Goal: Contribute content: Contribute content

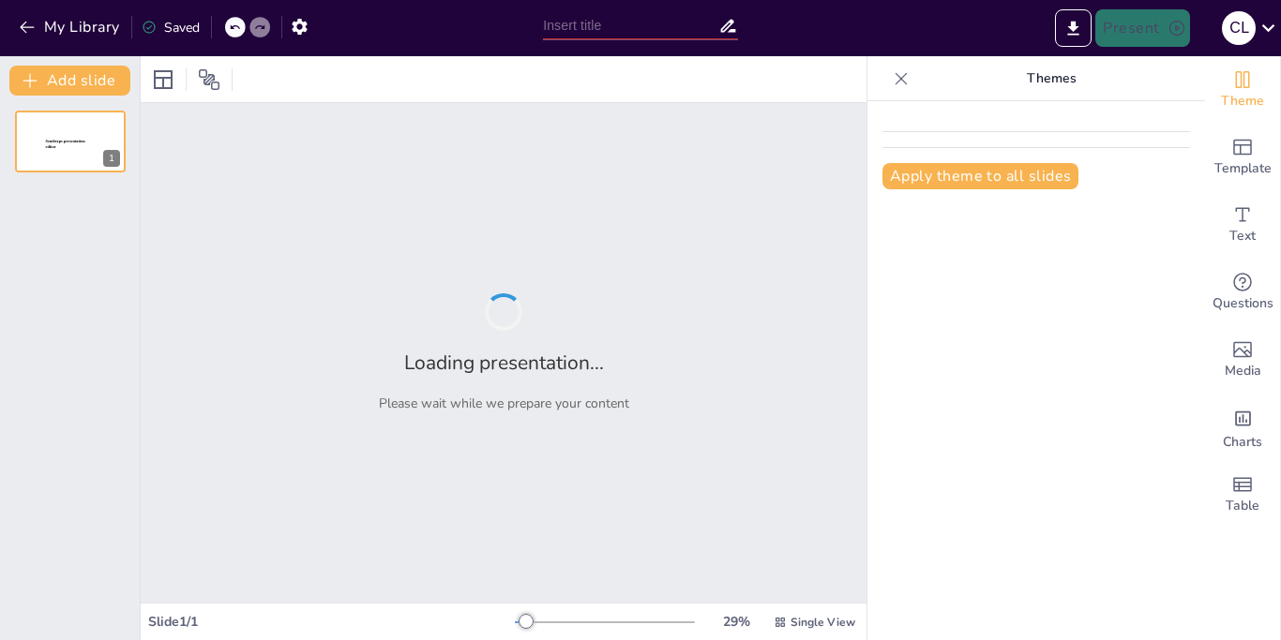
type input "El proceso administrativo"
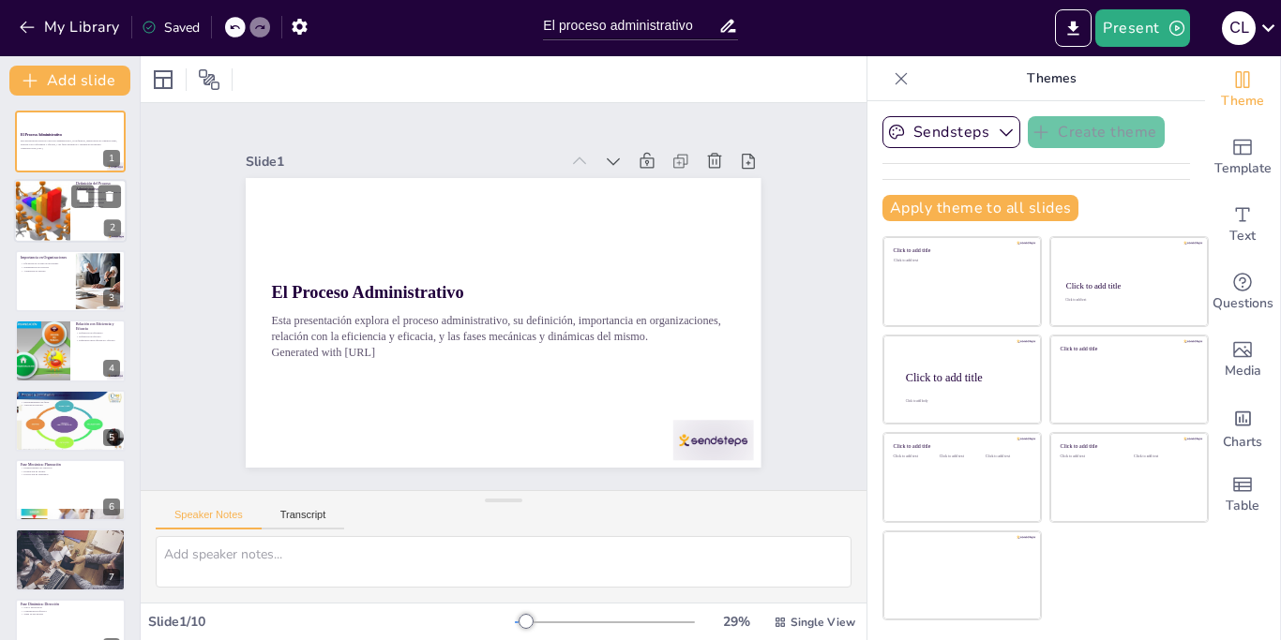
click at [47, 204] on div at bounding box center [42, 212] width 90 height 64
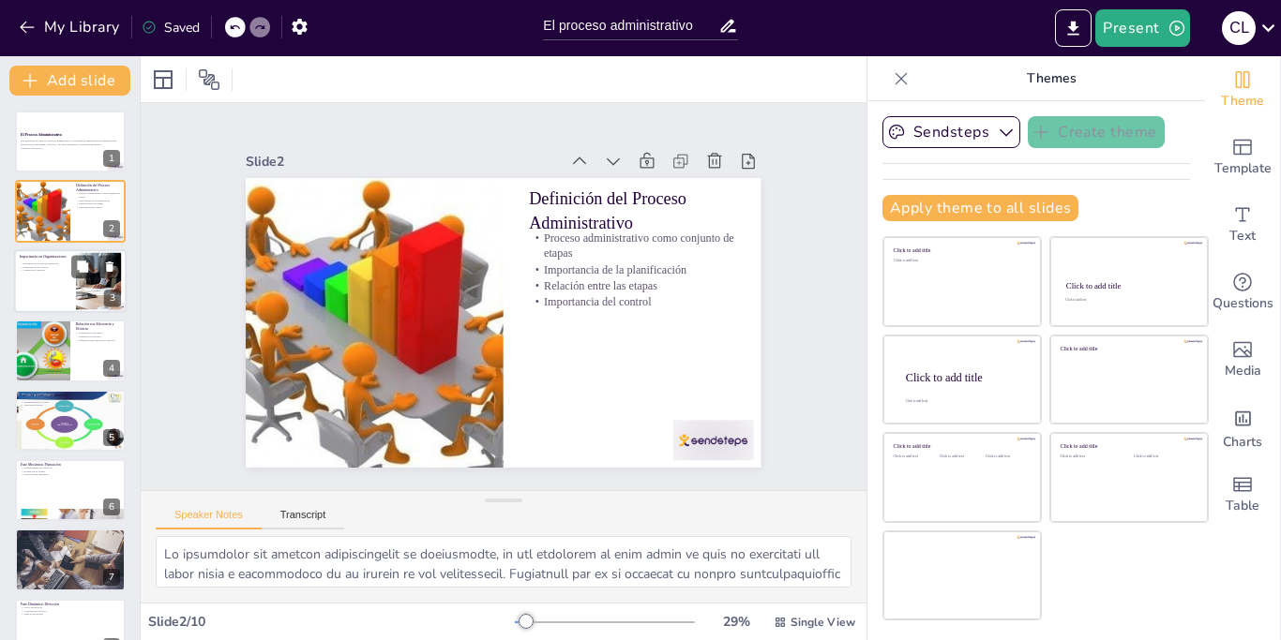
click at [64, 293] on div at bounding box center [70, 281] width 113 height 64
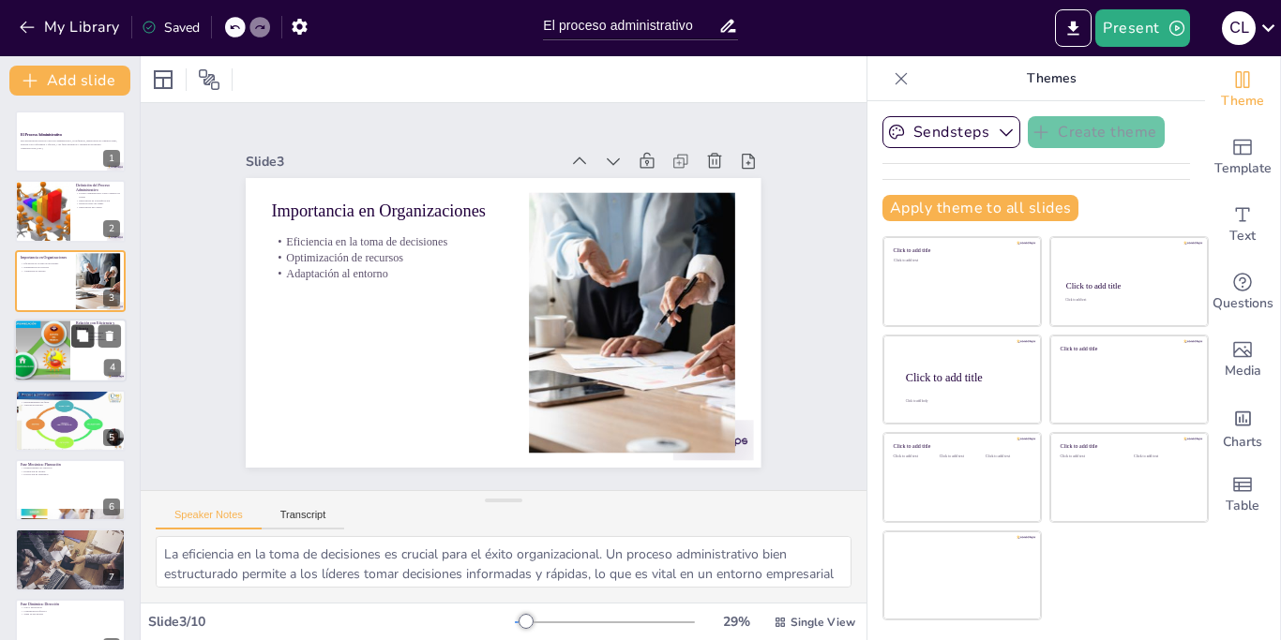
click at [81, 347] on button at bounding box center [82, 336] width 23 height 23
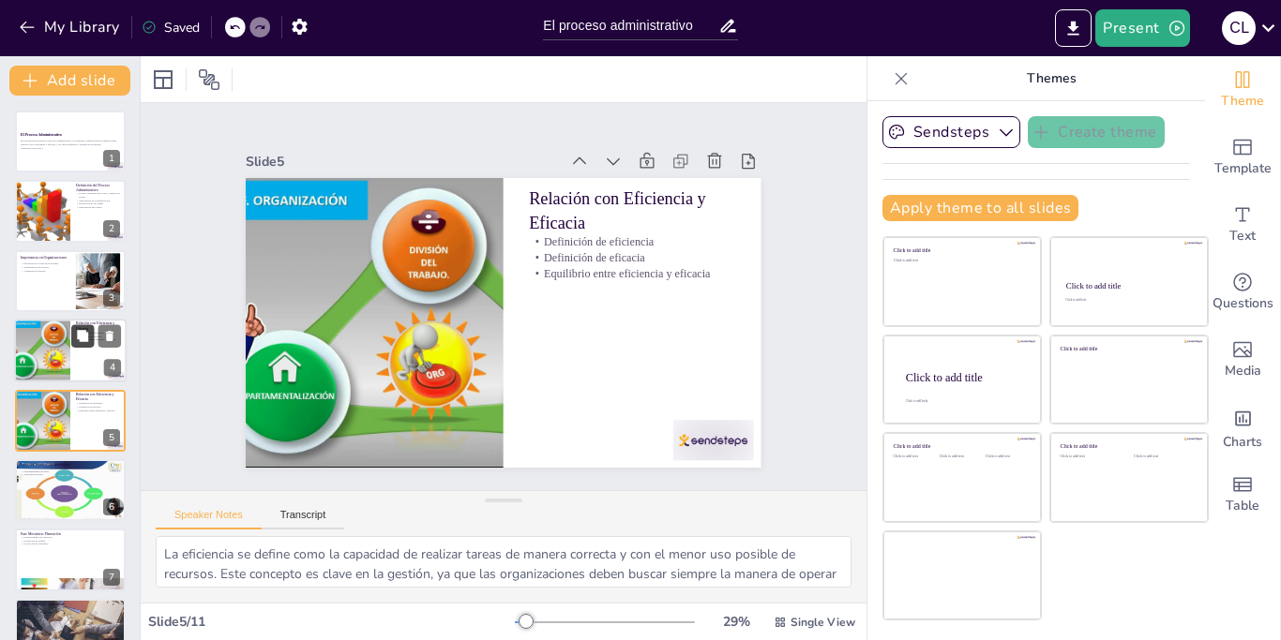
scroll to position [53, 0]
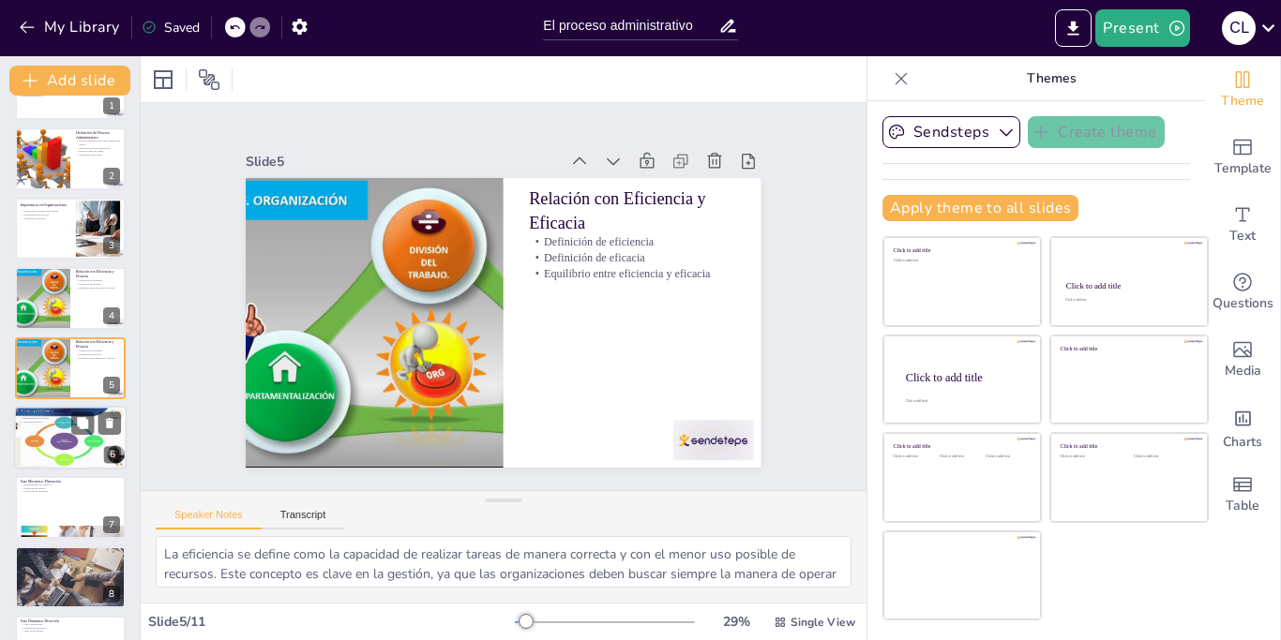
click at [51, 444] on div at bounding box center [70, 438] width 113 height 64
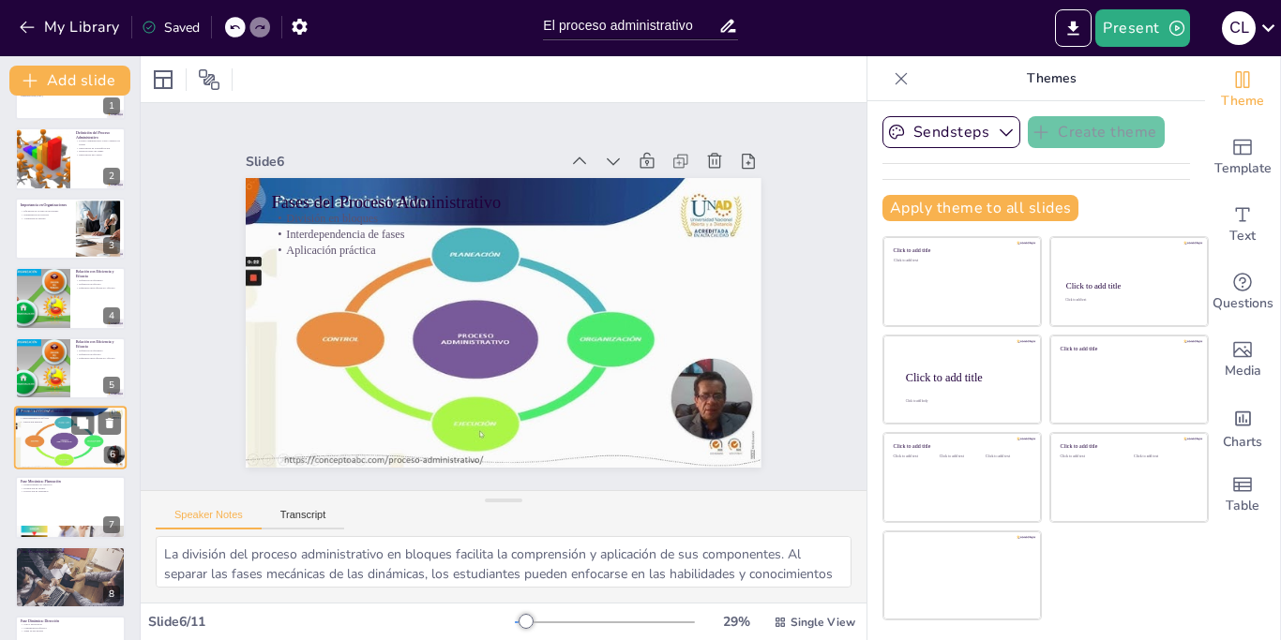
scroll to position [123, 0]
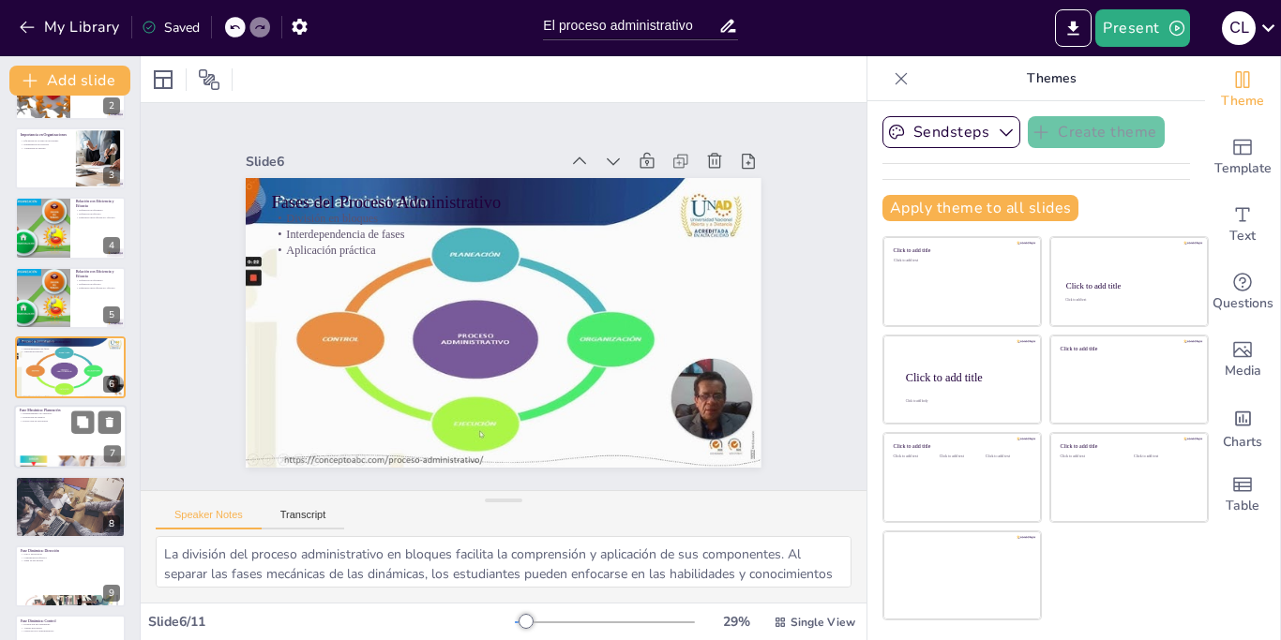
click at [54, 449] on div at bounding box center [70, 438] width 113 height 64
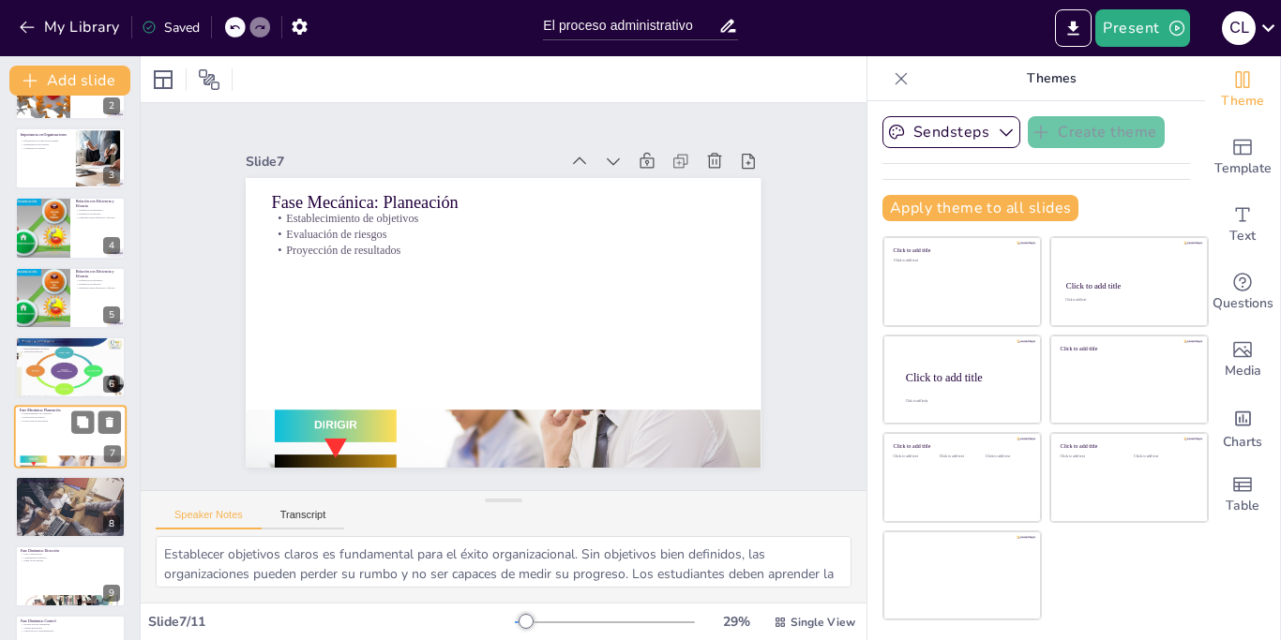
scroll to position [192, 0]
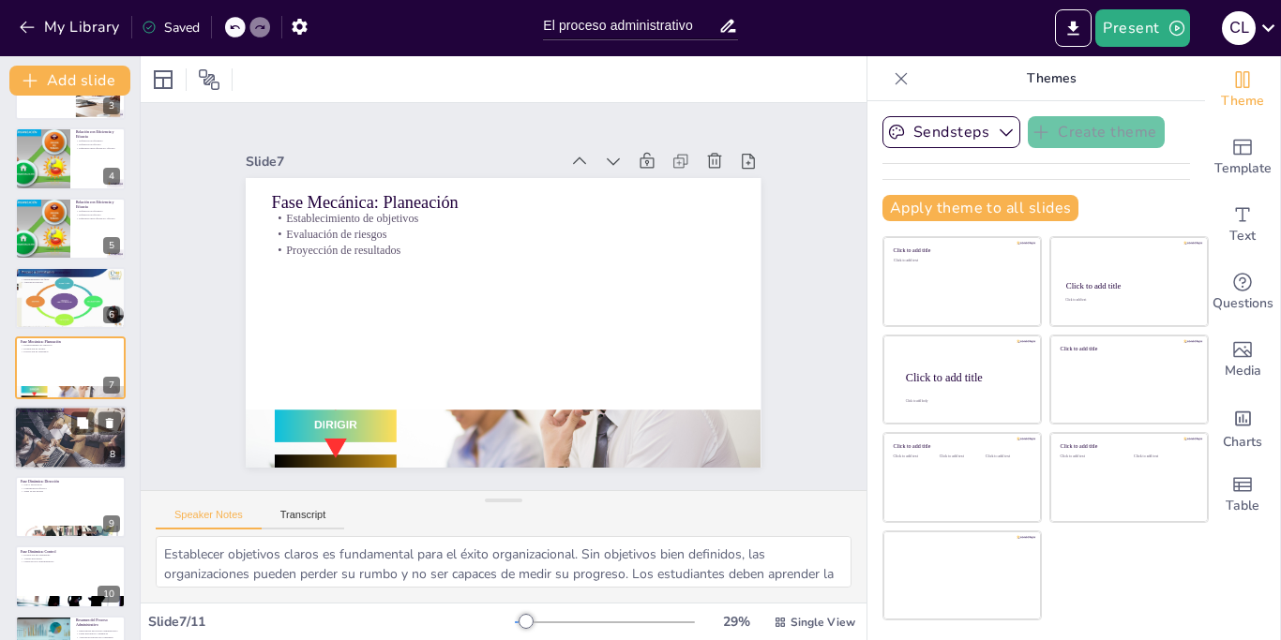
click at [62, 448] on div at bounding box center [70, 437] width 113 height 69
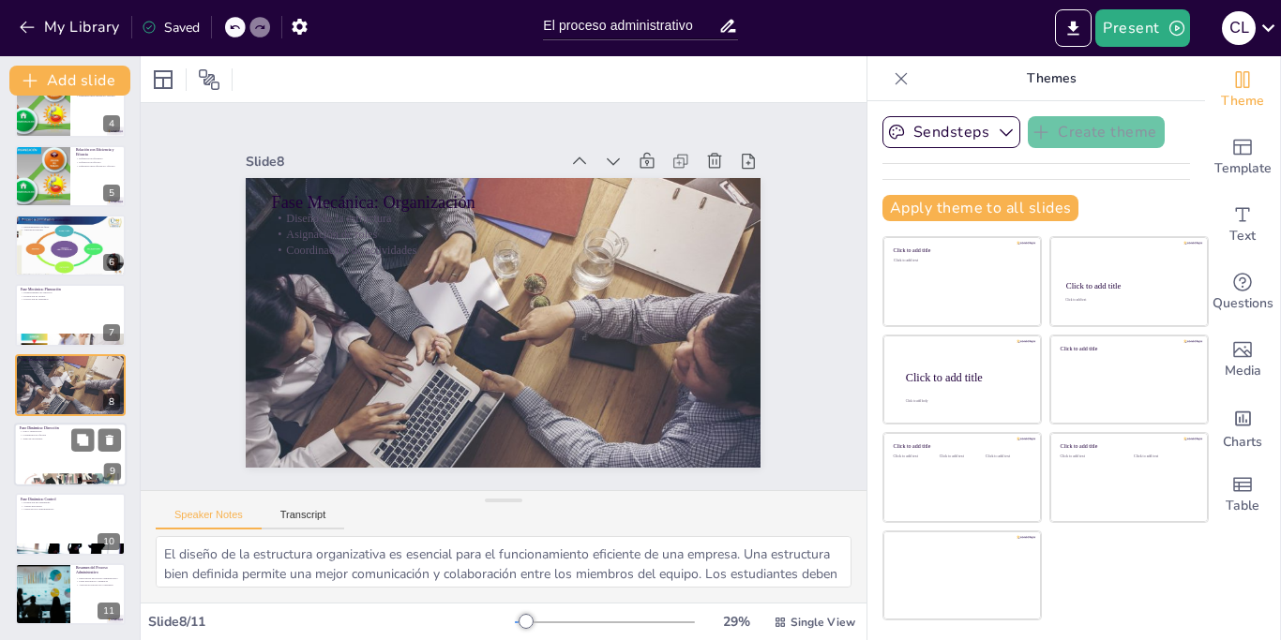
click at [46, 485] on div "Fase Dinámica: Dirección Guía y motivación Comunicación efectiva Toma de decisi…" at bounding box center [70, 455] width 113 height 64
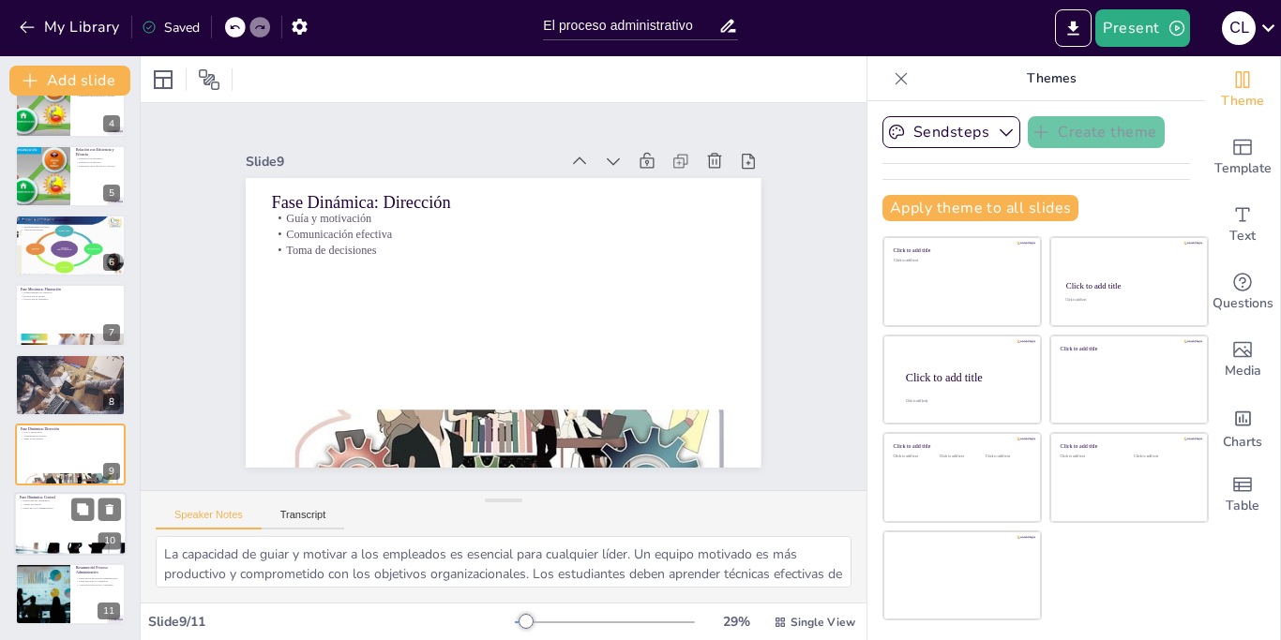
click at [58, 525] on div at bounding box center [70, 525] width 113 height 64
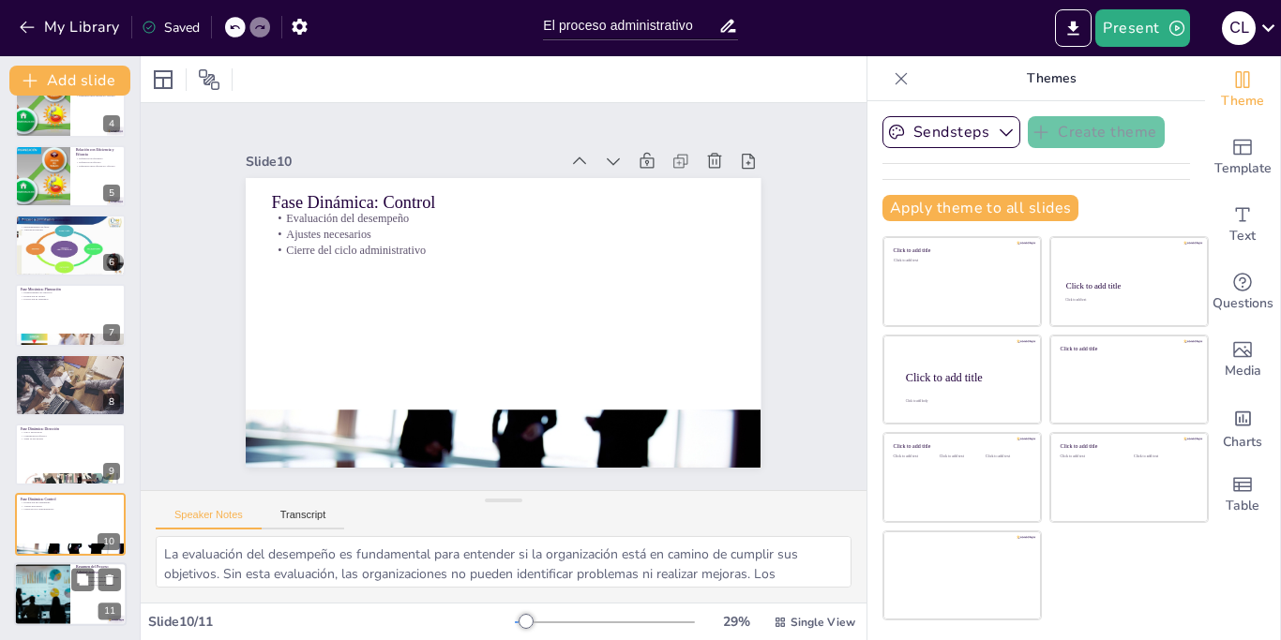
click at [69, 583] on div at bounding box center [42, 595] width 96 height 64
type textarea "La importancia del proceso administrativo radica en su capacidad para guiar a l…"
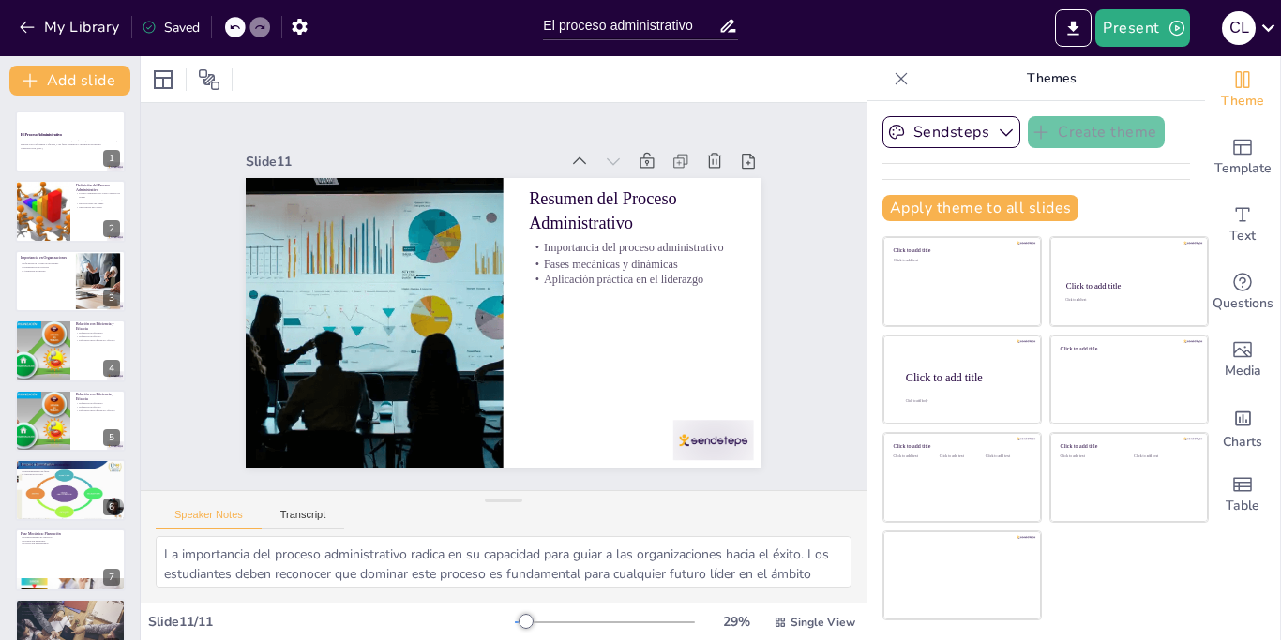
scroll to position [103, 0]
click at [313, 525] on button "Transcript" at bounding box center [303, 519] width 83 height 21
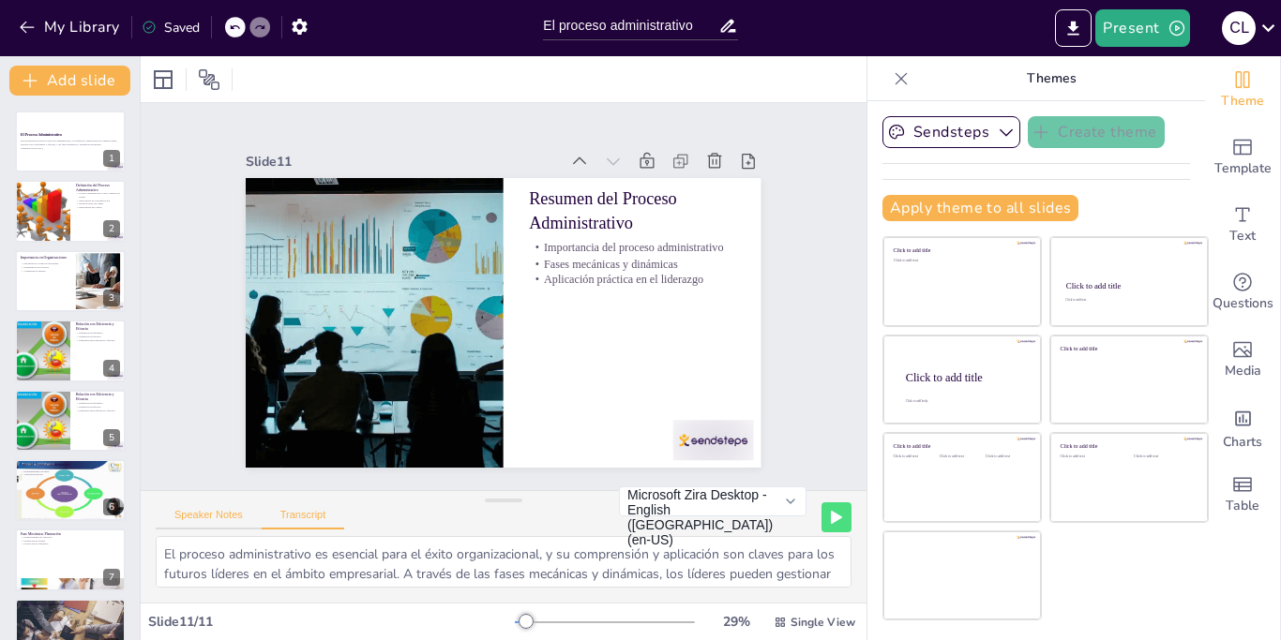
click at [219, 517] on button "Speaker Notes" at bounding box center [209, 519] width 106 height 21
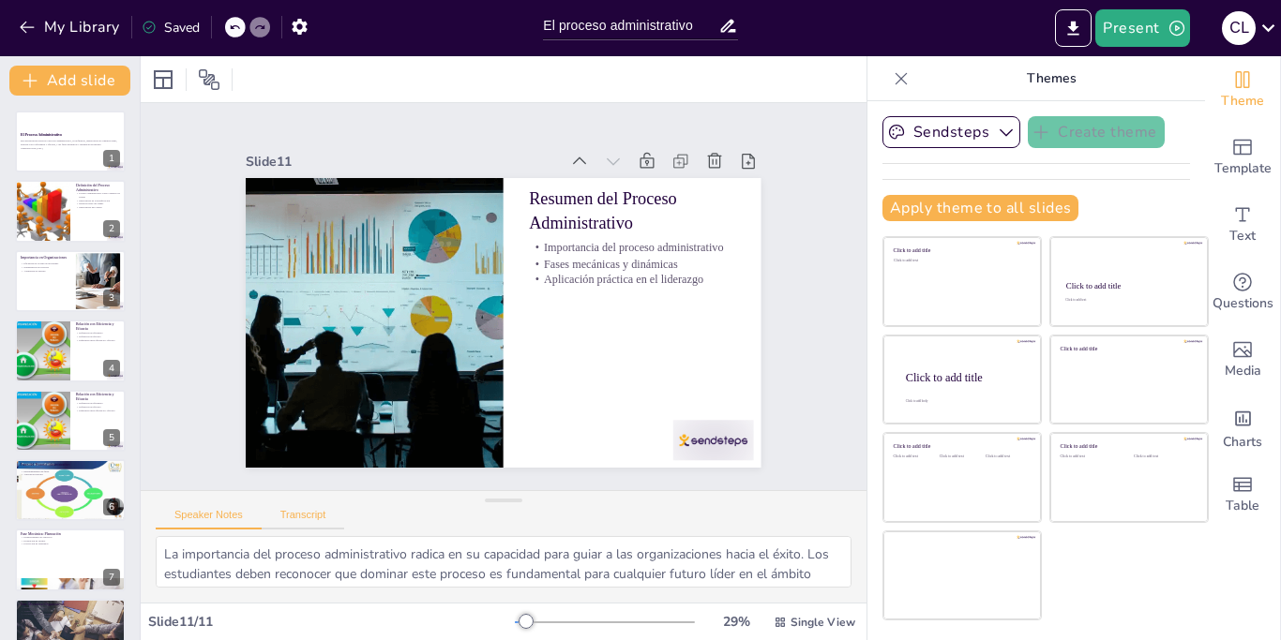
click at [286, 520] on button "Transcript" at bounding box center [303, 519] width 83 height 21
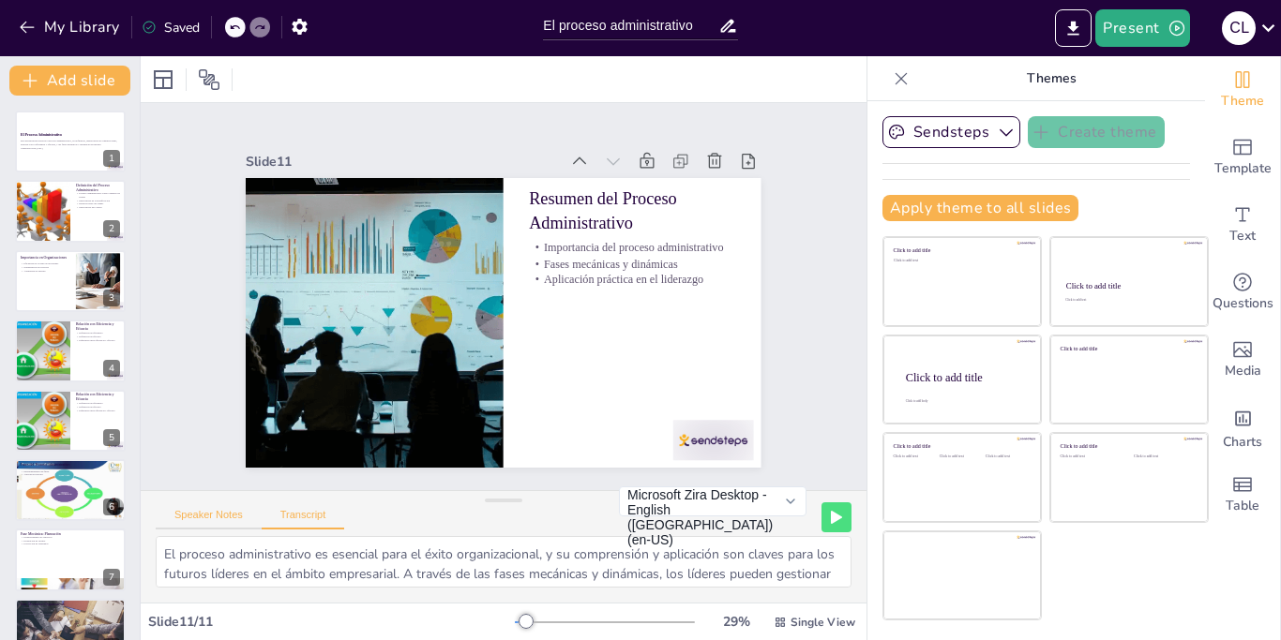
click at [219, 519] on button "Speaker Notes" at bounding box center [209, 519] width 106 height 21
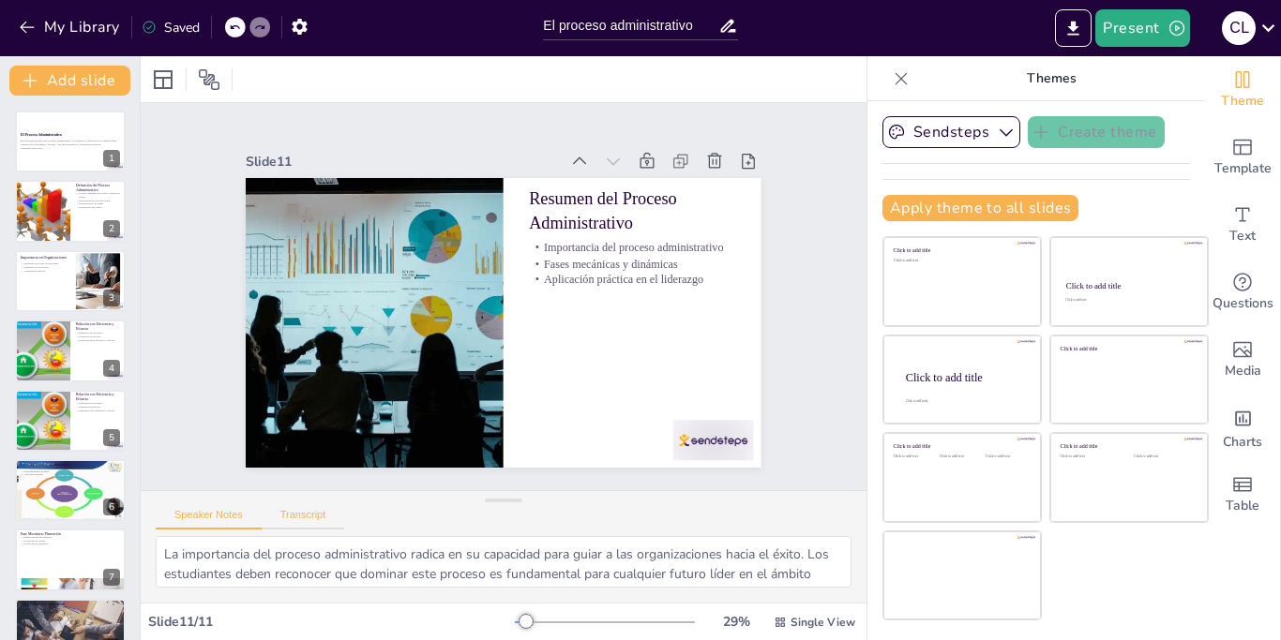
click at [263, 514] on button "Transcript" at bounding box center [303, 519] width 83 height 21
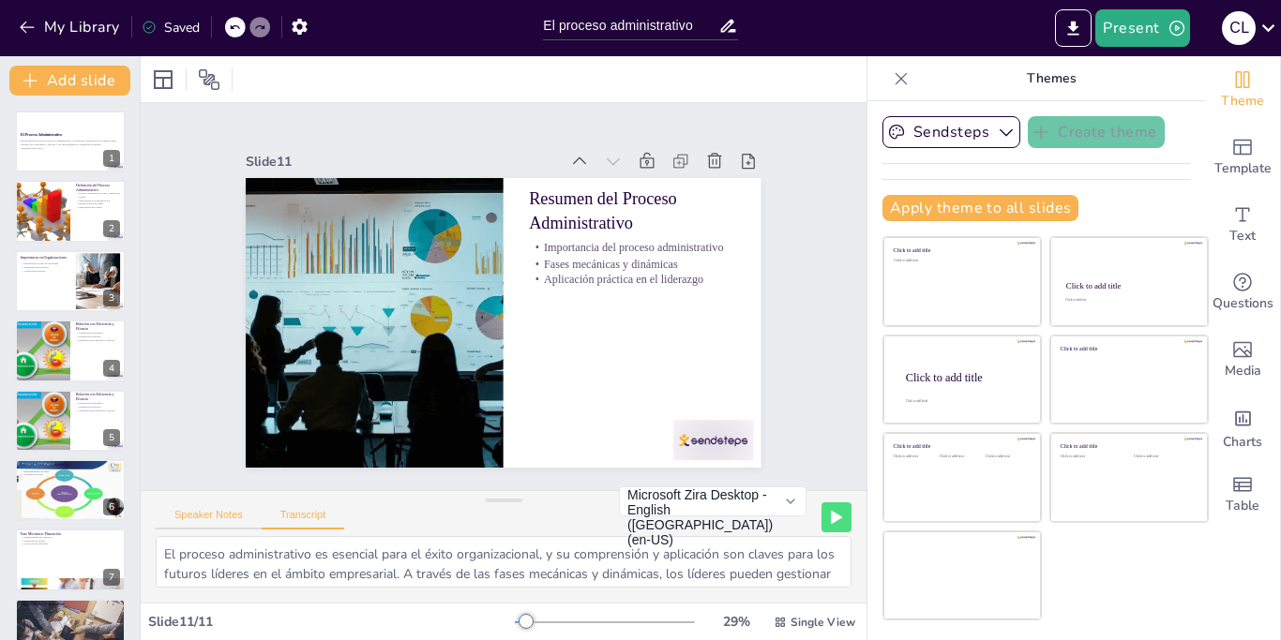
click at [227, 513] on button "Speaker Notes" at bounding box center [209, 519] width 106 height 21
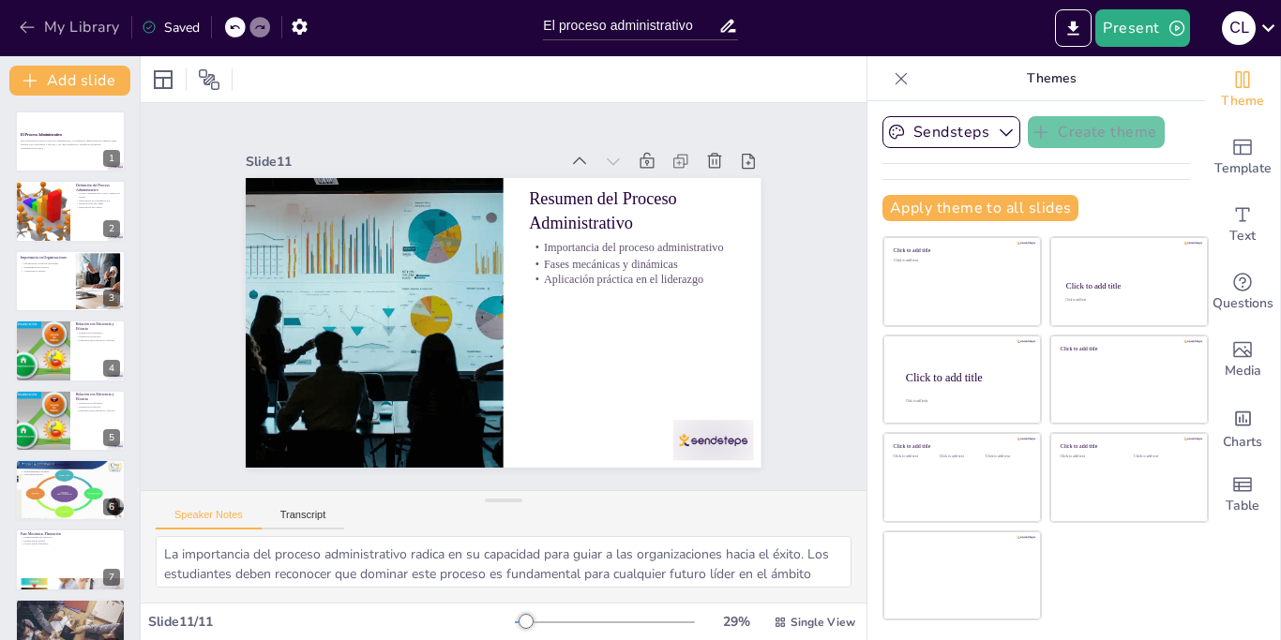
click at [72, 20] on button "My Library" at bounding box center [70, 27] width 113 height 30
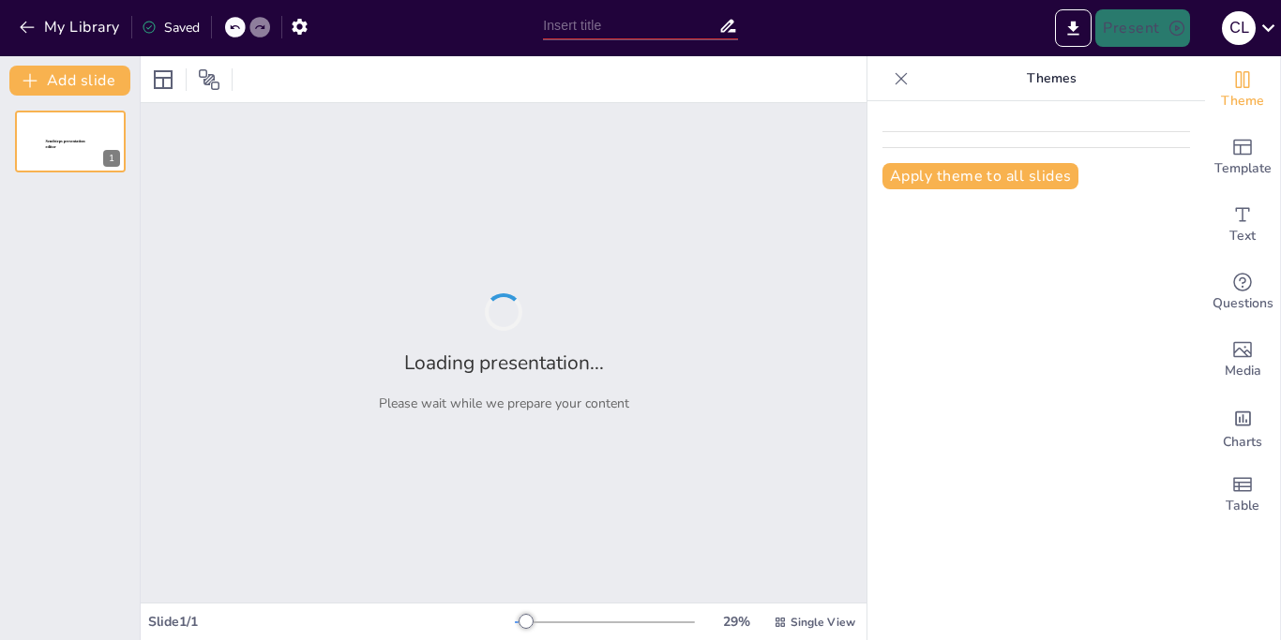
type input "New Sendsteps"
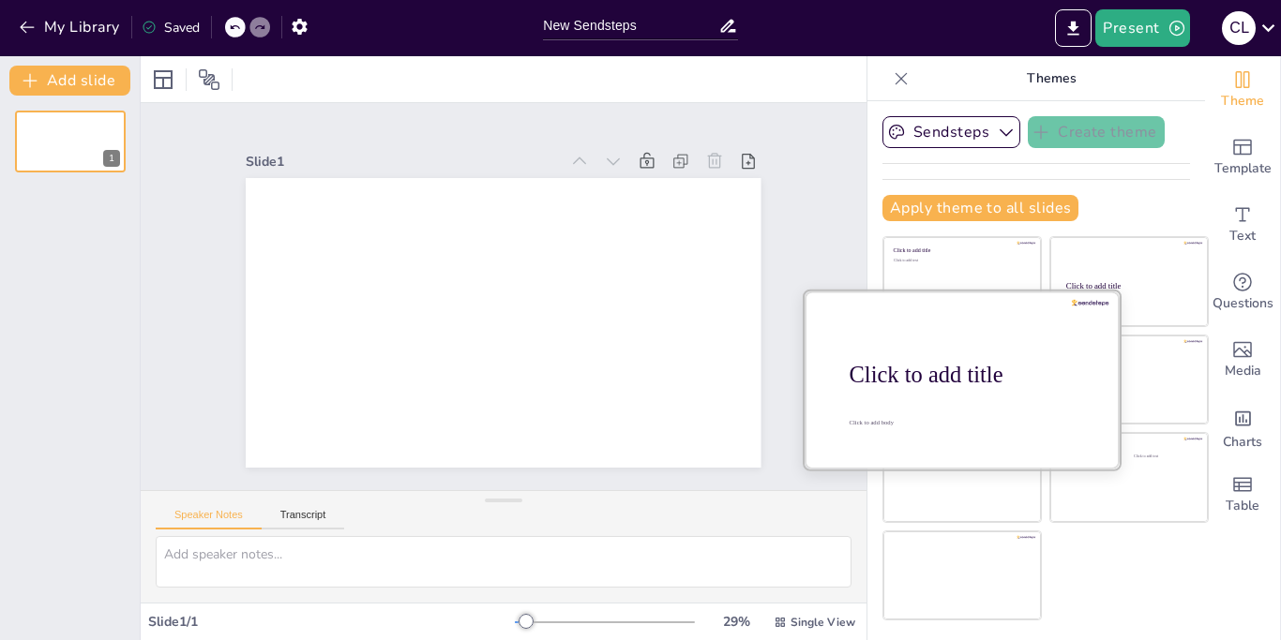
click at [996, 388] on div "Click to add title" at bounding box center [969, 375] width 239 height 26
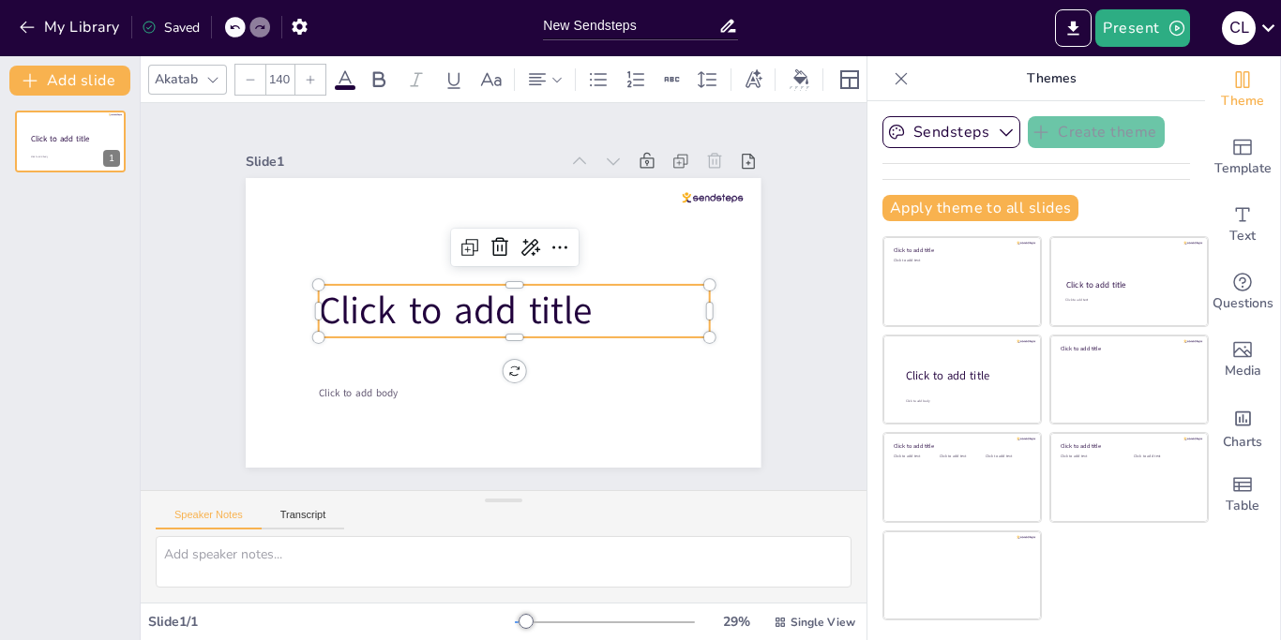
click at [525, 308] on span "Click to add title" at bounding box center [453, 302] width 278 height 108
click at [525, 308] on span "Click to add title" at bounding box center [456, 280] width 252 height 203
click at [608, 316] on p "Click to add title" at bounding box center [507, 314] width 379 height 207
click at [608, 316] on p "Click to add title" at bounding box center [519, 305] width 379 height 207
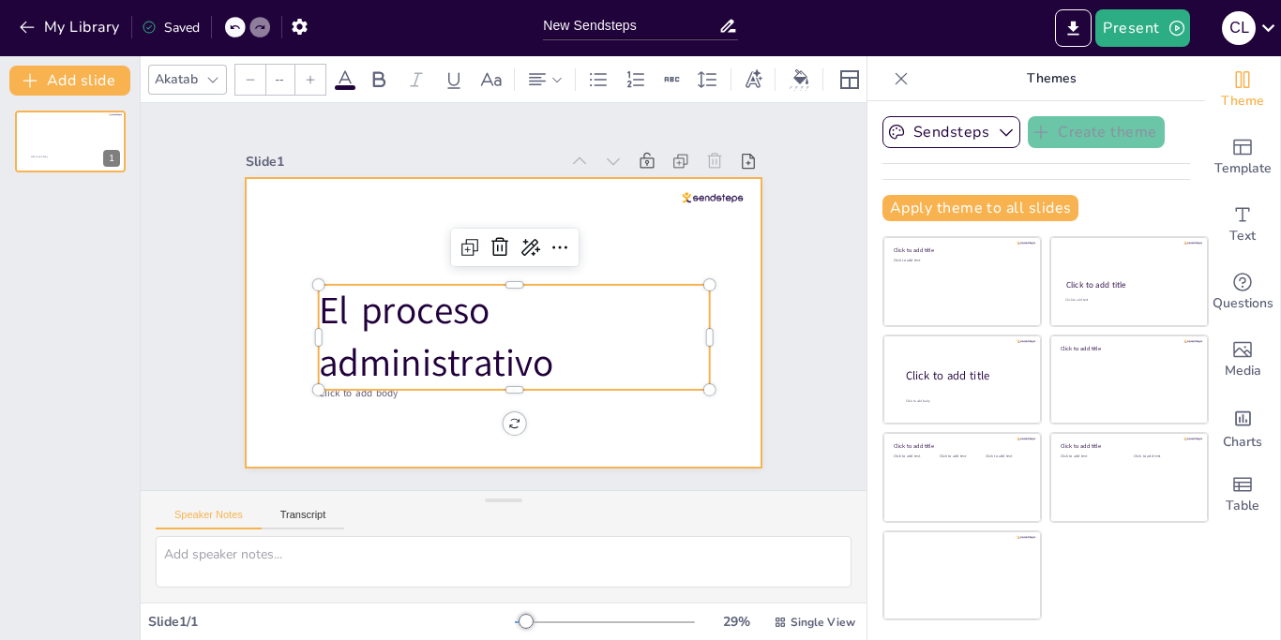
type input "38"
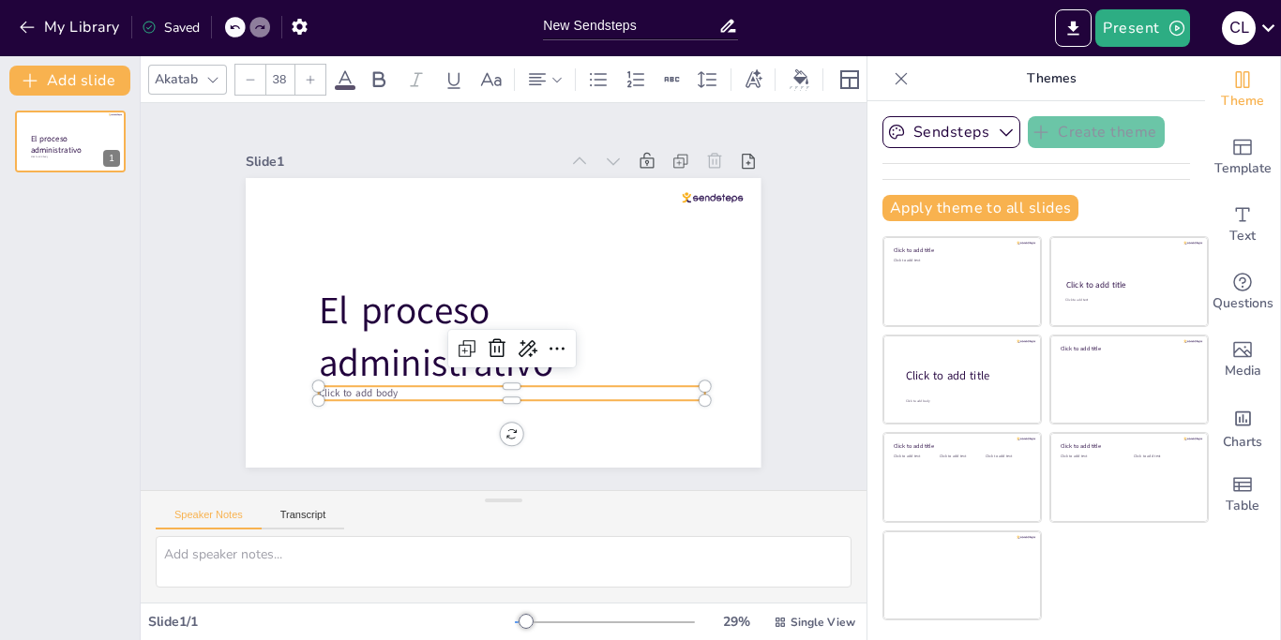
click at [424, 175] on span "Click to add body" at bounding box center [439, 135] width 30 height 81
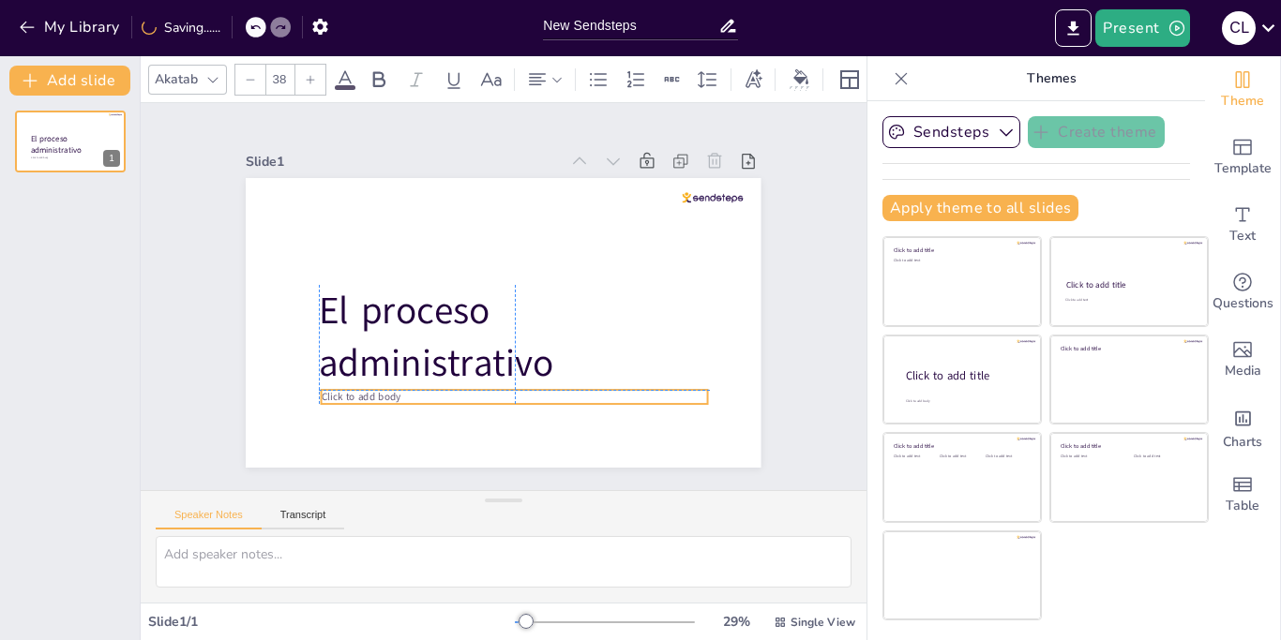
click at [414, 349] on p "Click to add body" at bounding box center [562, 215] width 296 height 268
click at [411, 394] on p "Click to add body" at bounding box center [407, 328] width 95 height 381
click at [411, 394] on p "Click to add body" at bounding box center [416, 348] width 170 height 358
click at [411, 394] on p "Click to add body" at bounding box center [503, 397] width 385 height 54
click at [411, 393] on p "Click to add body" at bounding box center [482, 395] width 371 height 132
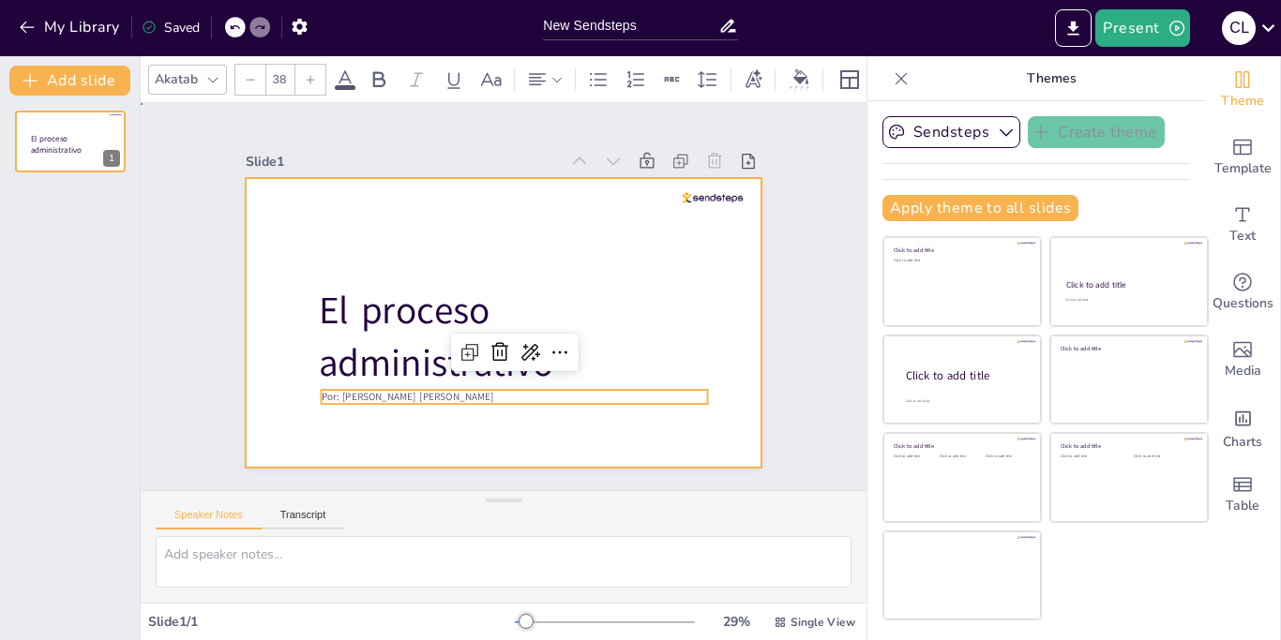
click at [598, 437] on div at bounding box center [481, 309] width 508 height 591
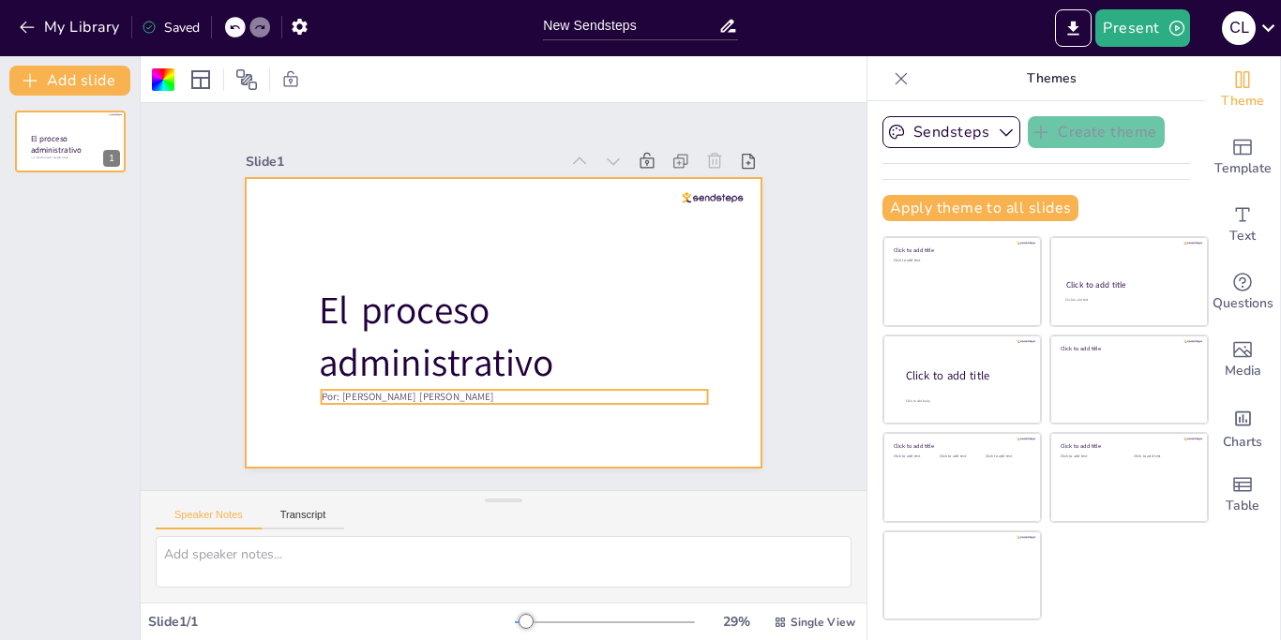
click at [405, 321] on span "Por: [PERSON_NAME] [PERSON_NAME]" at bounding box center [378, 237] width 67 height 168
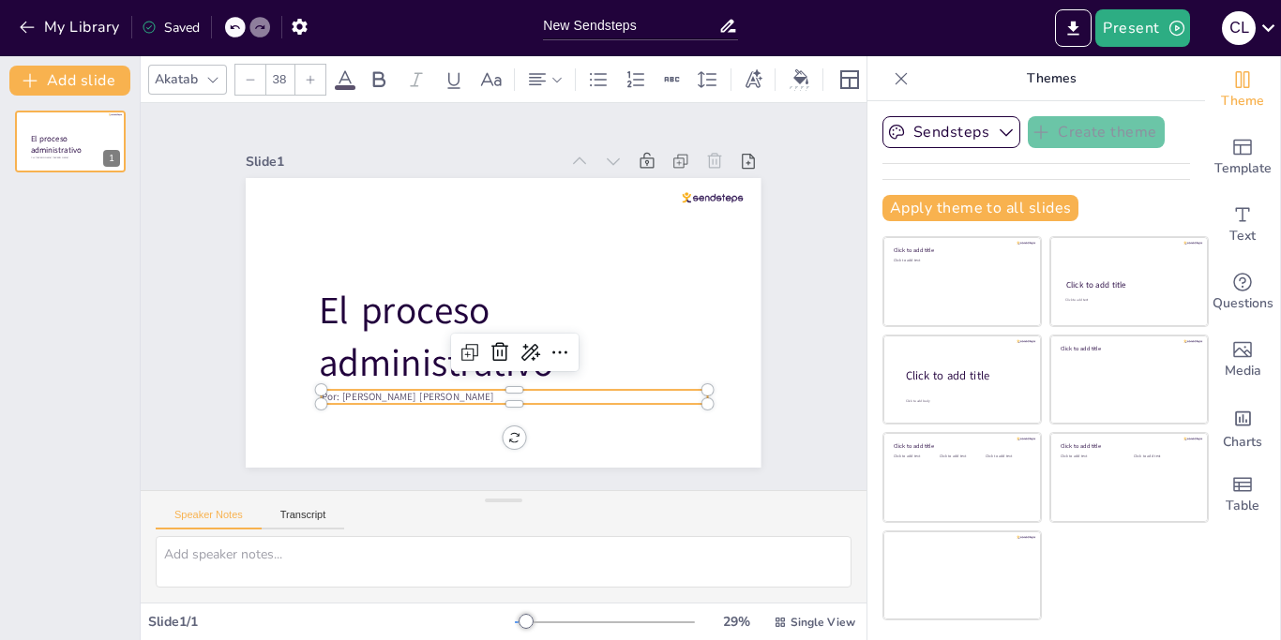
click at [116, 316] on div "Por: [PERSON_NAME] [PERSON_NAME] El proceso administrativo 1" at bounding box center [70, 368] width 140 height 545
click at [72, 72] on button "Add slide" at bounding box center [69, 81] width 121 height 30
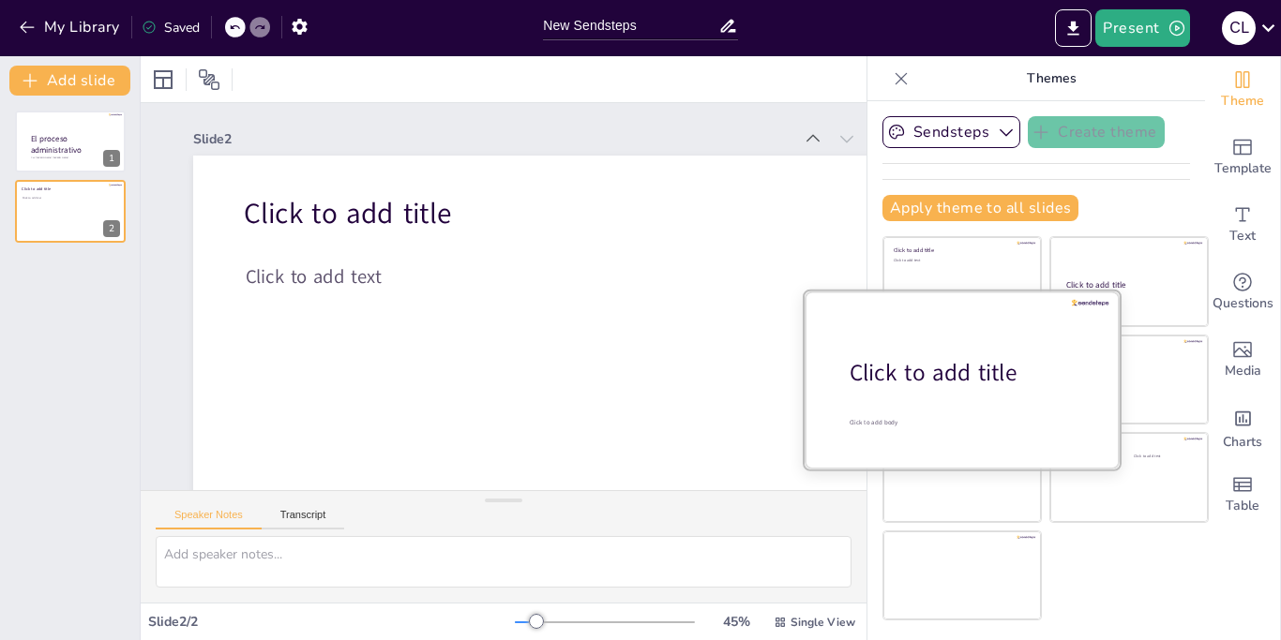
click at [993, 361] on div "Click to add title" at bounding box center [969, 373] width 239 height 32
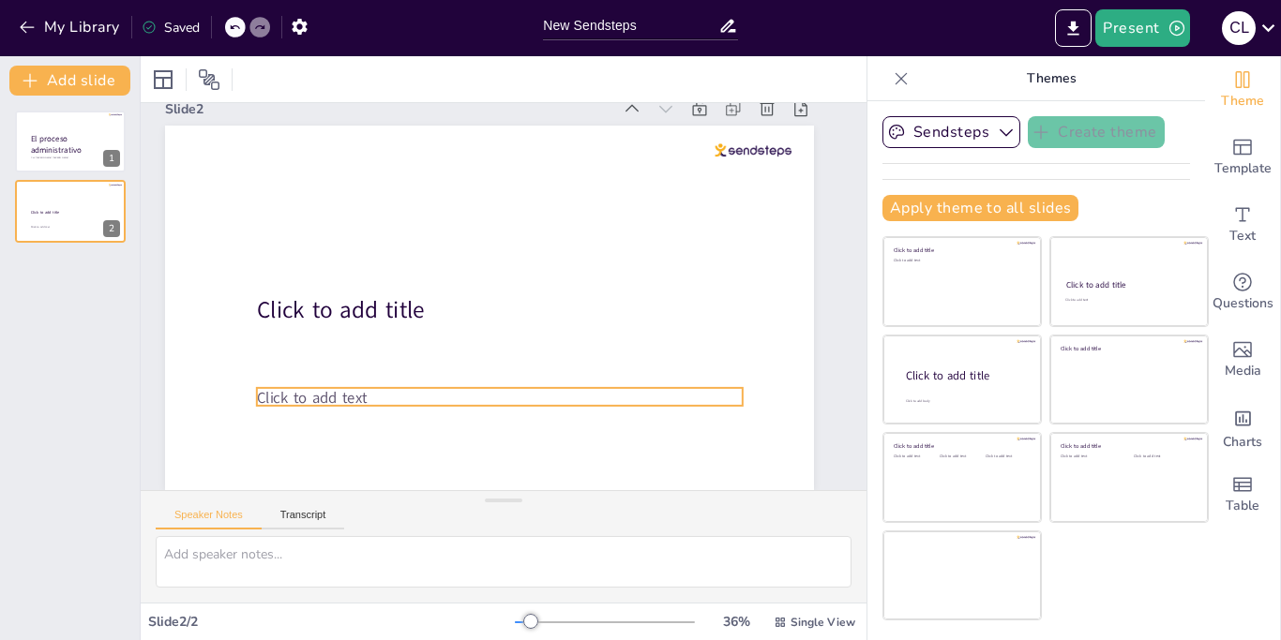
scroll to position [29, 26]
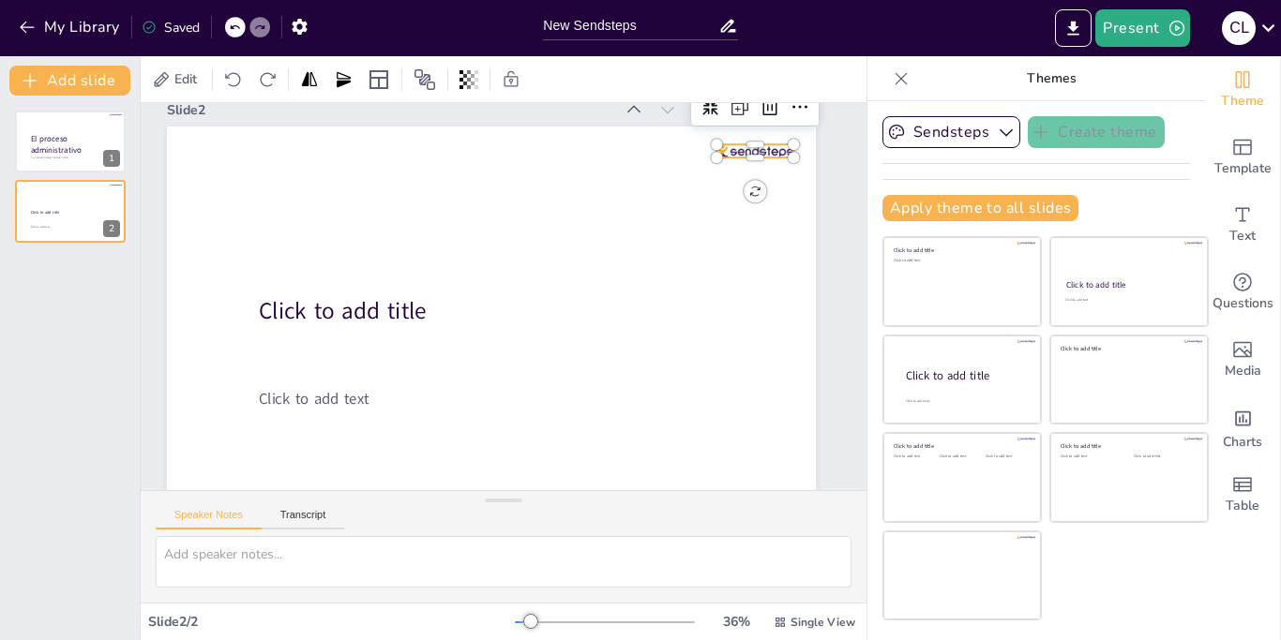
click at [752, 168] on div at bounding box center [769, 179] width 78 height 22
click at [776, 124] on icon at bounding box center [788, 136] width 24 height 24
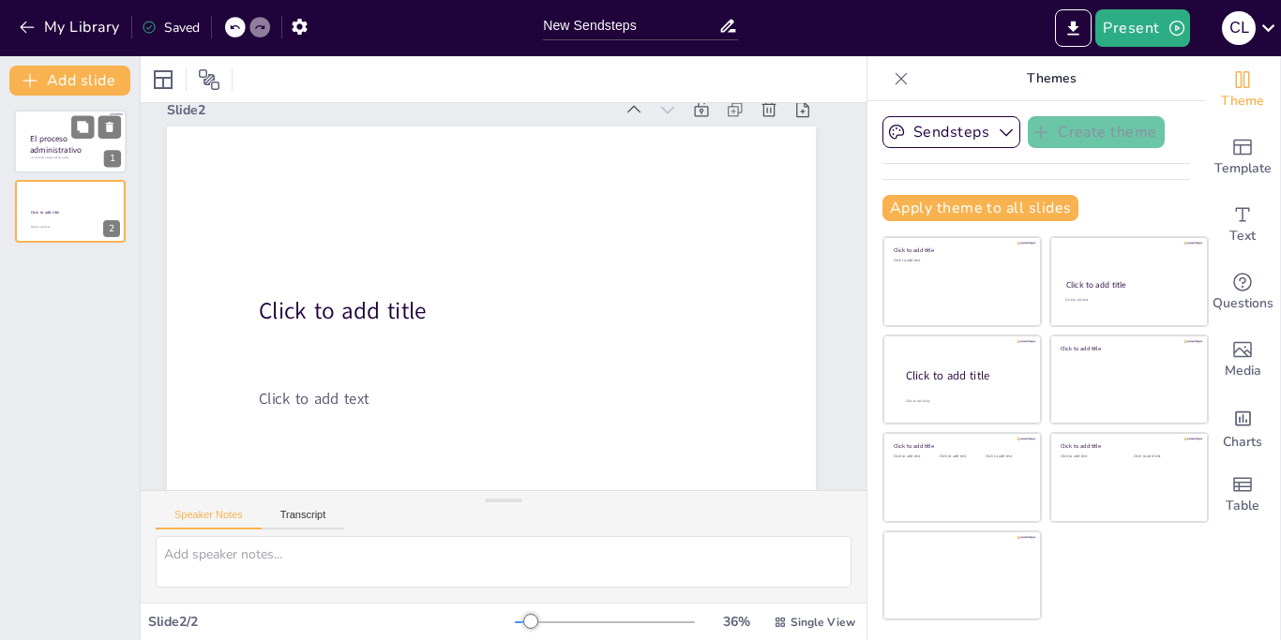
click at [68, 128] on div at bounding box center [70, 142] width 113 height 64
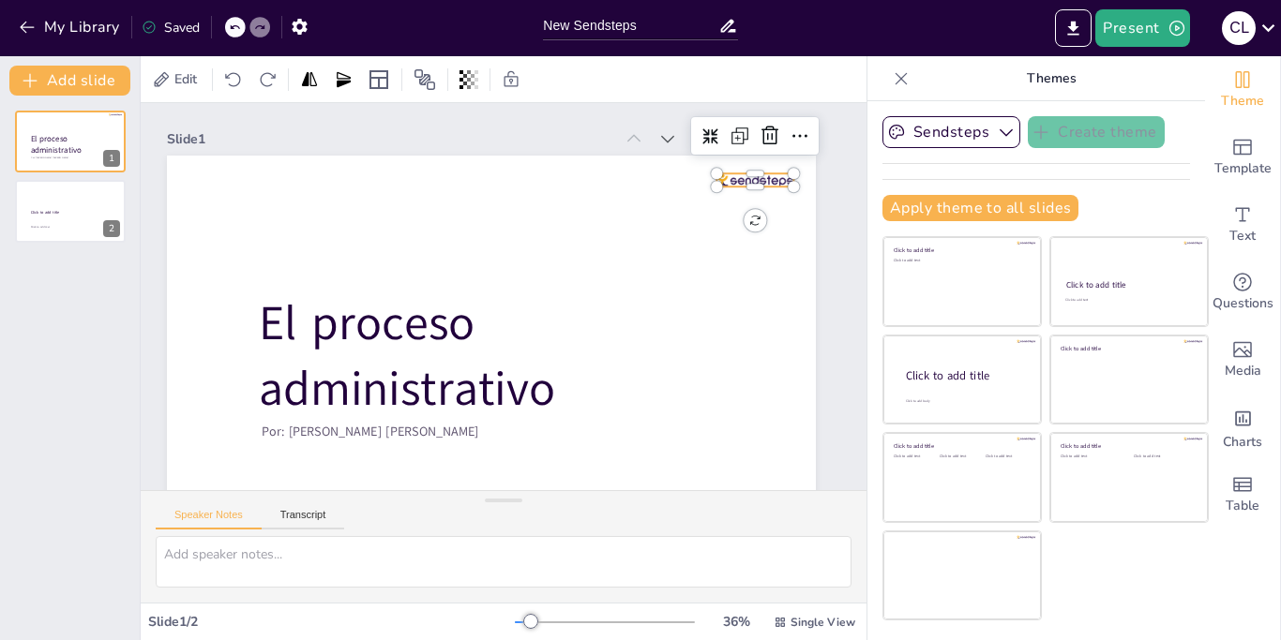
click at [724, 110] on div at bounding box center [686, 88] width 76 height 43
click at [776, 155] on icon at bounding box center [785, 165] width 19 height 20
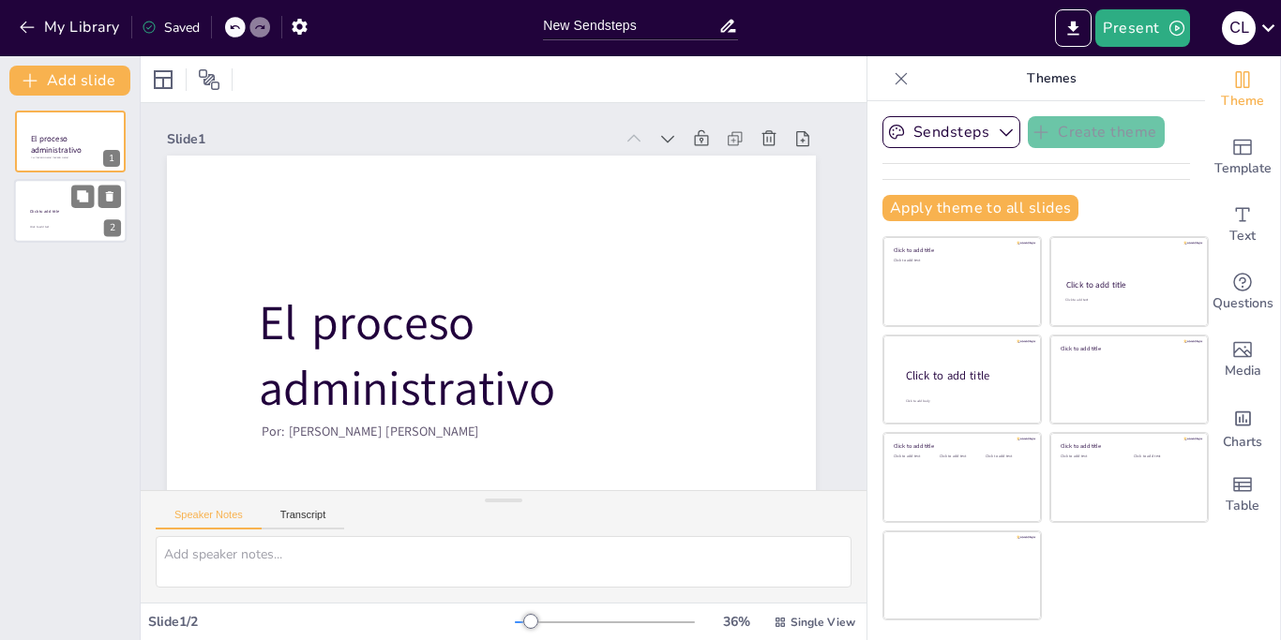
click at [18, 221] on div at bounding box center [70, 212] width 113 height 64
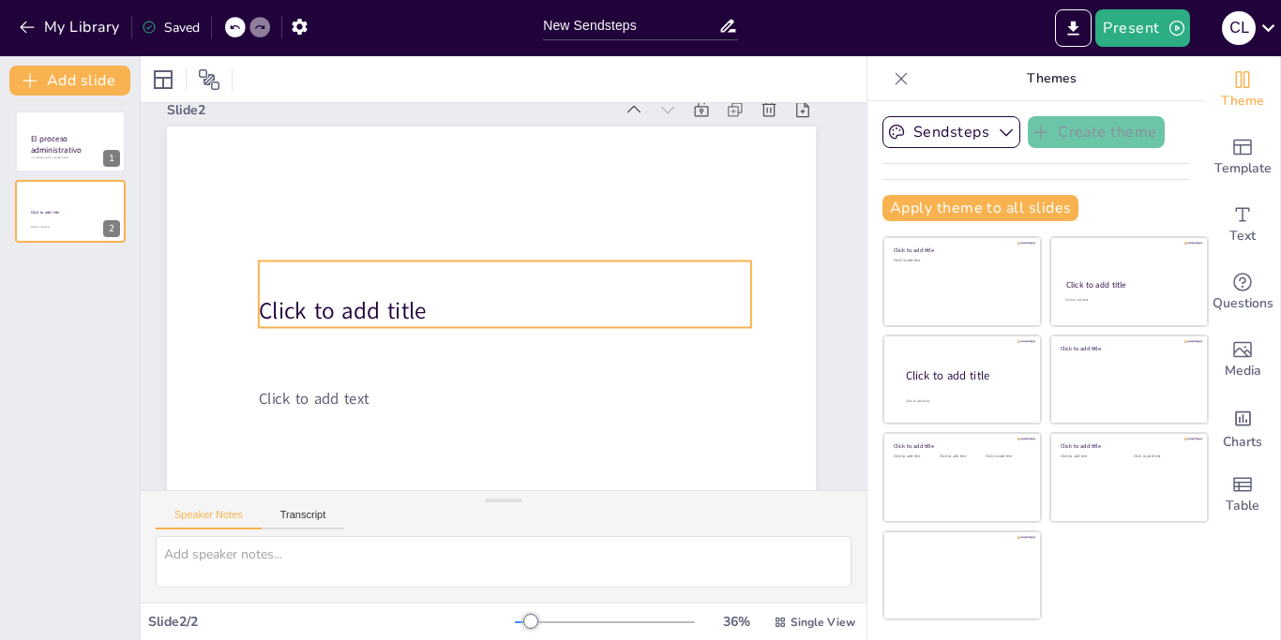
scroll to position [30, 26]
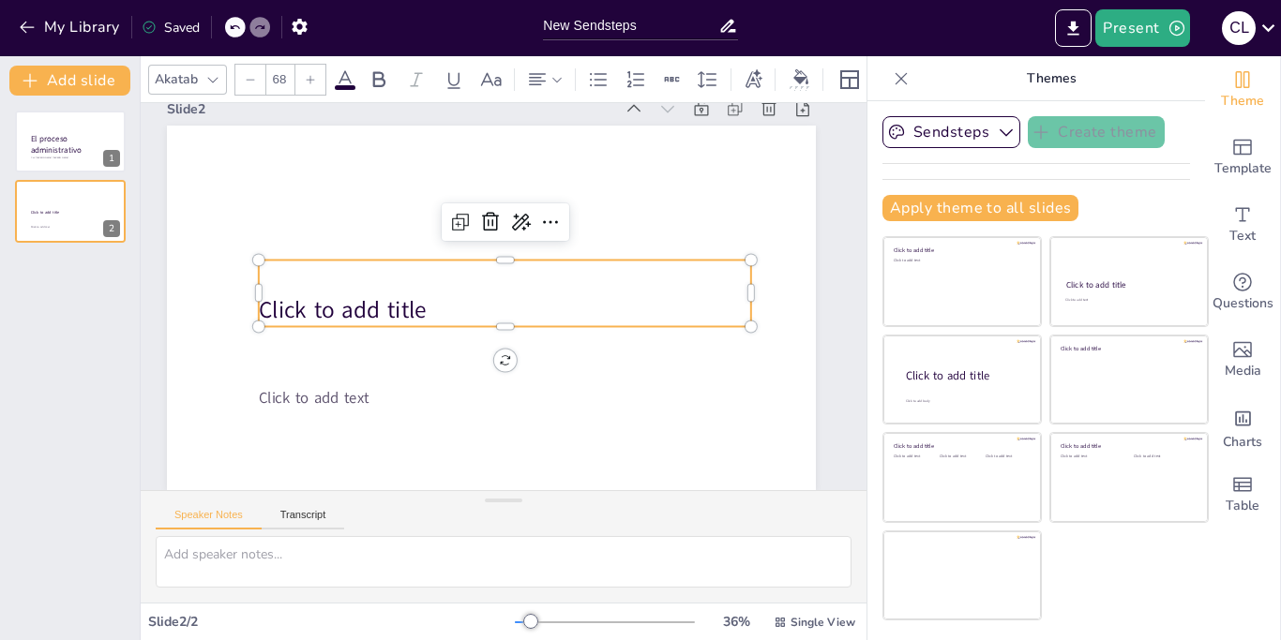
click at [445, 292] on div "Click to add title" at bounding box center [502, 293] width 304 height 459
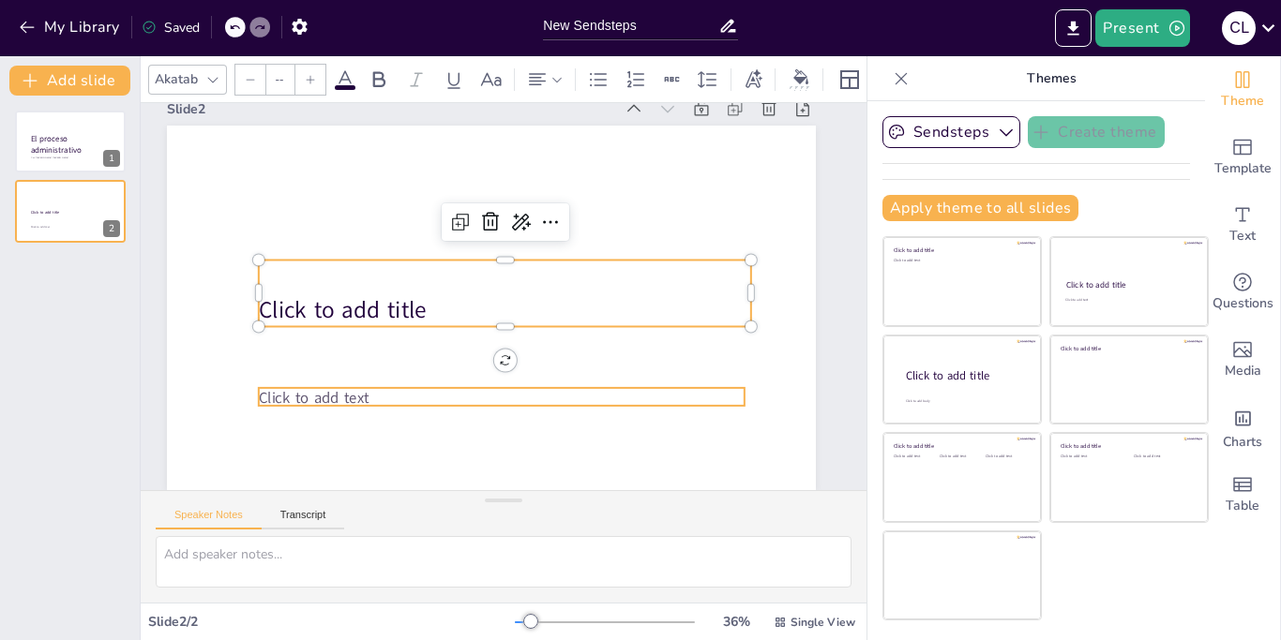
type input "45"
click at [356, 218] on span "Click to add text" at bounding box center [333, 164] width 64 height 109
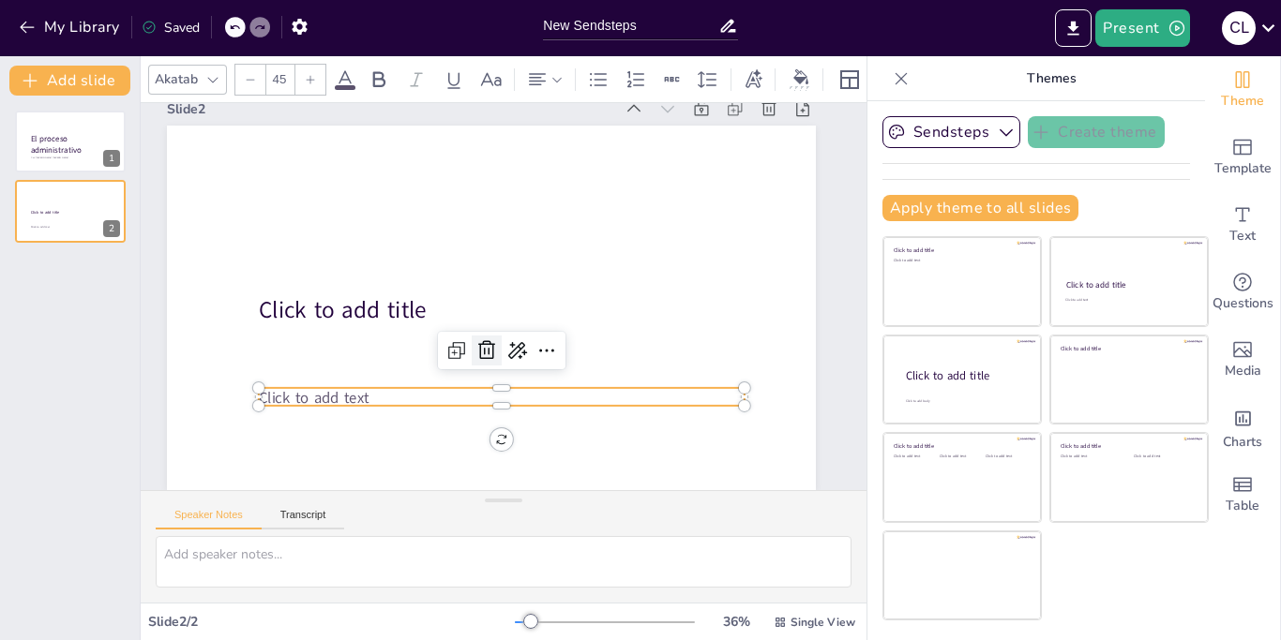
click at [489, 353] on icon at bounding box center [486, 349] width 17 height 19
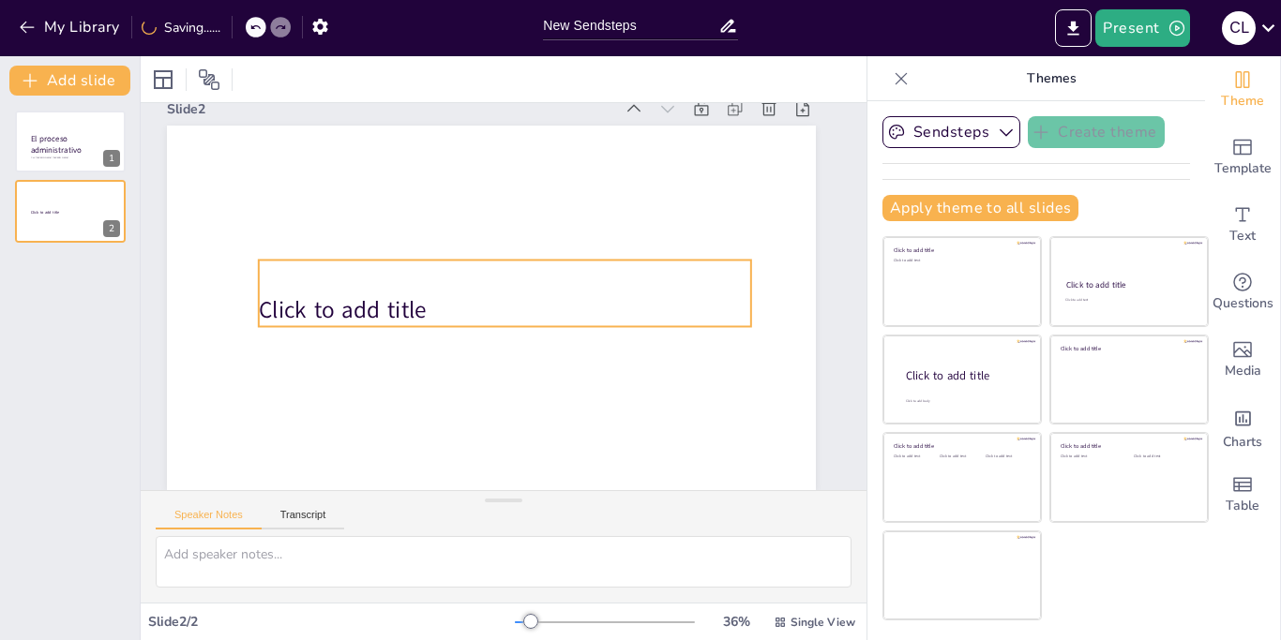
click at [470, 293] on div "Click to add title" at bounding box center [507, 295] width 438 height 343
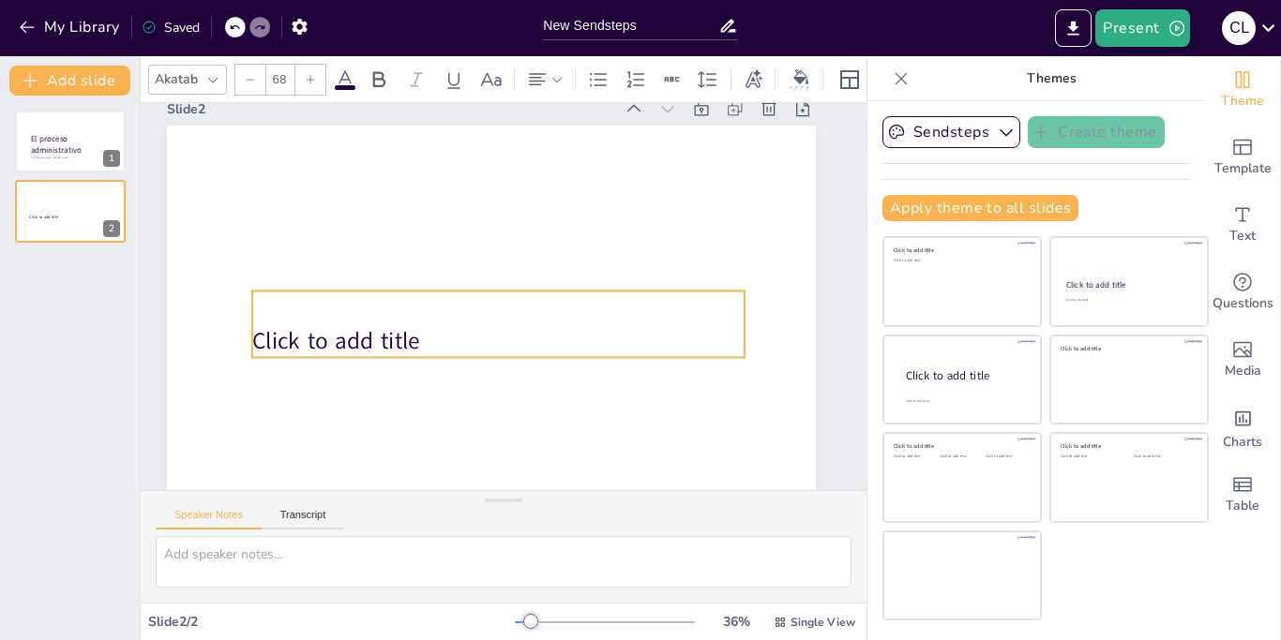
drag, startPoint x: 498, startPoint y: 338, endPoint x: 497, endPoint y: 354, distance: 16.0
click at [497, 354] on p "Click to add title" at bounding box center [481, 258] width 417 height 316
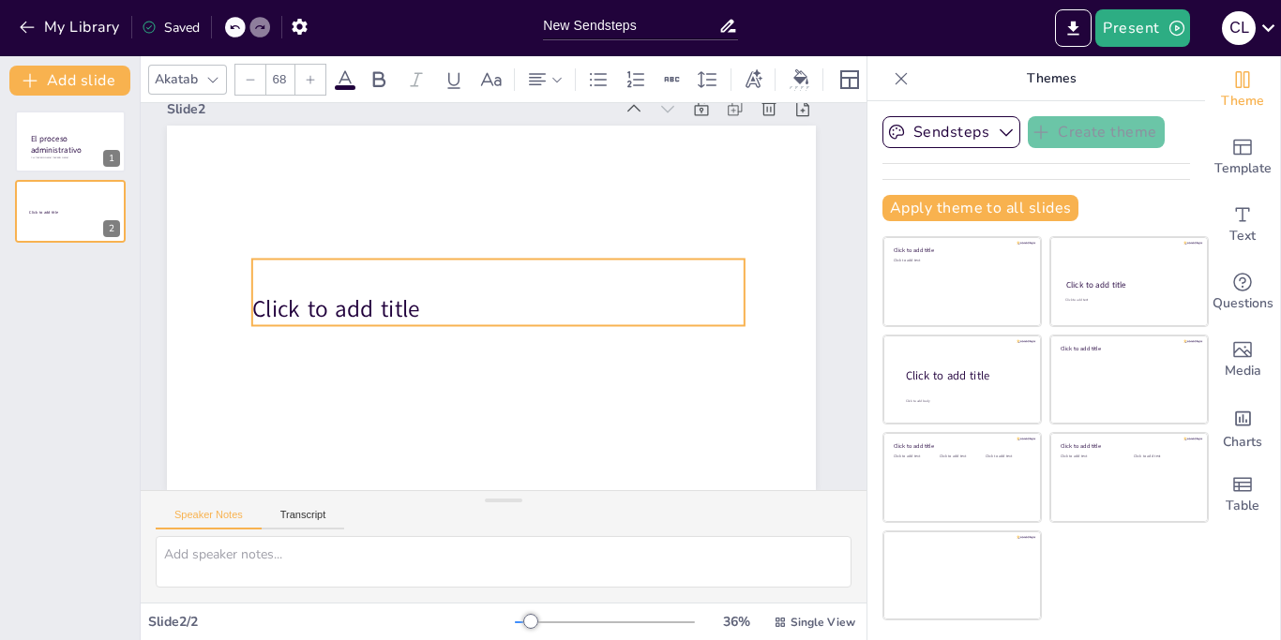
drag, startPoint x: 501, startPoint y: 337, endPoint x: 494, endPoint y: 297, distance: 39.9
click at [498, 300] on p "Click to add title" at bounding box center [498, 309] width 492 height 32
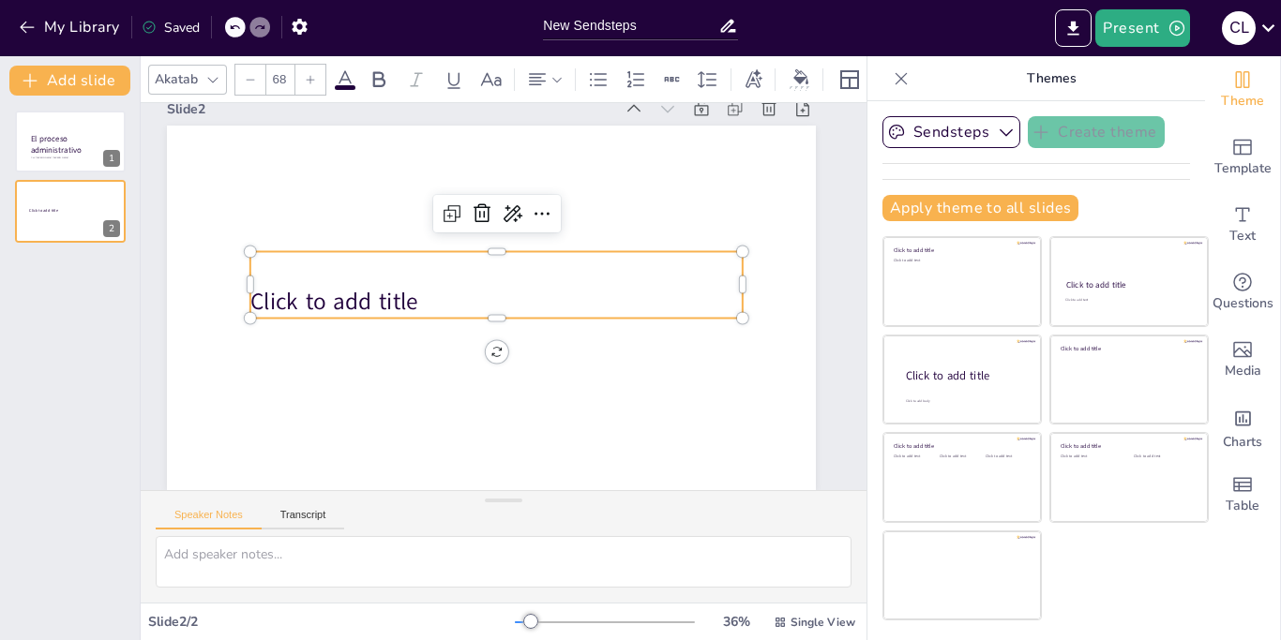
click at [461, 297] on p "Click to add title" at bounding box center [496, 302] width 492 height 32
click at [456, 297] on p "Click to add title" at bounding box center [508, 289] width 478 height 183
click at [456, 297] on p "Click to add title" at bounding box center [494, 296] width 417 height 315
click at [349, 81] on icon at bounding box center [345, 79] width 17 height 18
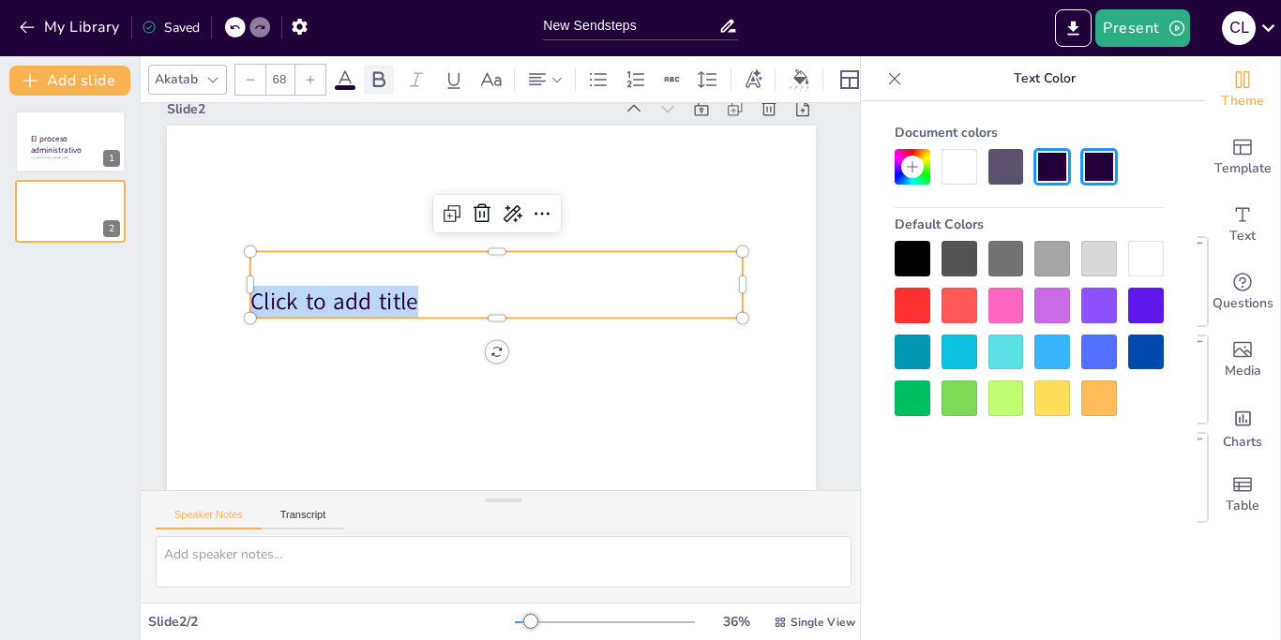
click at [371, 78] on icon at bounding box center [379, 79] width 23 height 23
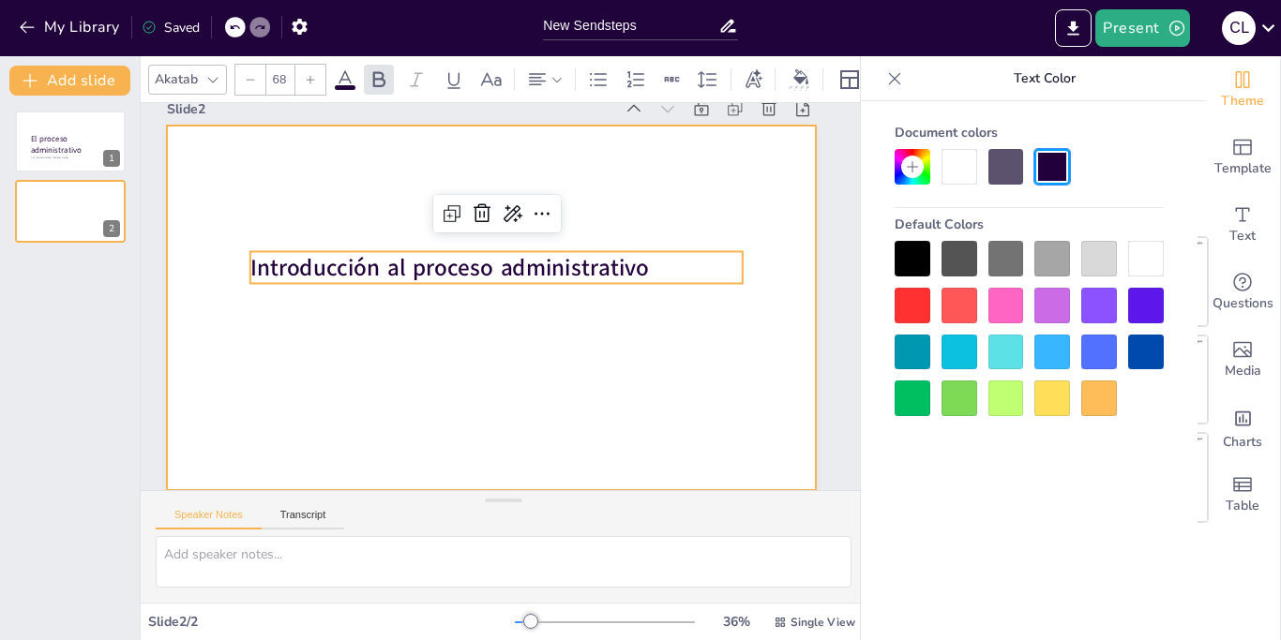
drag, startPoint x: 593, startPoint y: 430, endPoint x: 576, endPoint y: 418, distance: 20.8
click at [593, 429] on div "Slide 1 Por: [PERSON_NAME] [PERSON_NAME] El proceso administrativo Slide 2 Intr…" at bounding box center [502, 316] width 839 height 815
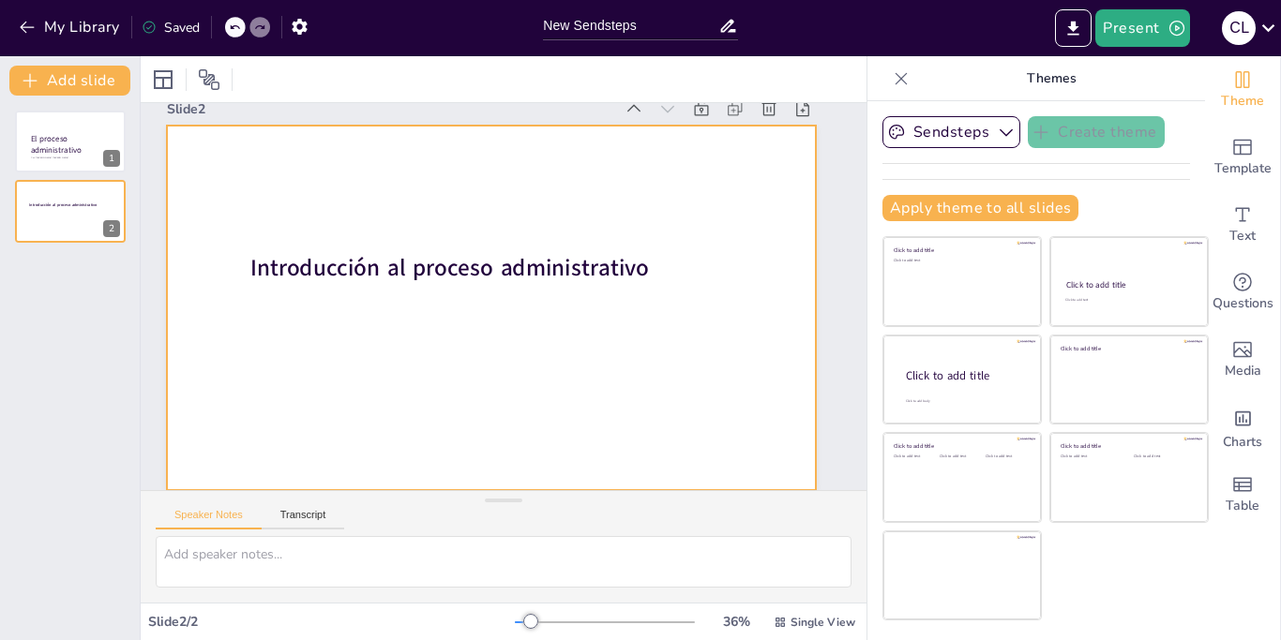
click at [448, 288] on div at bounding box center [490, 306] width 684 height 430
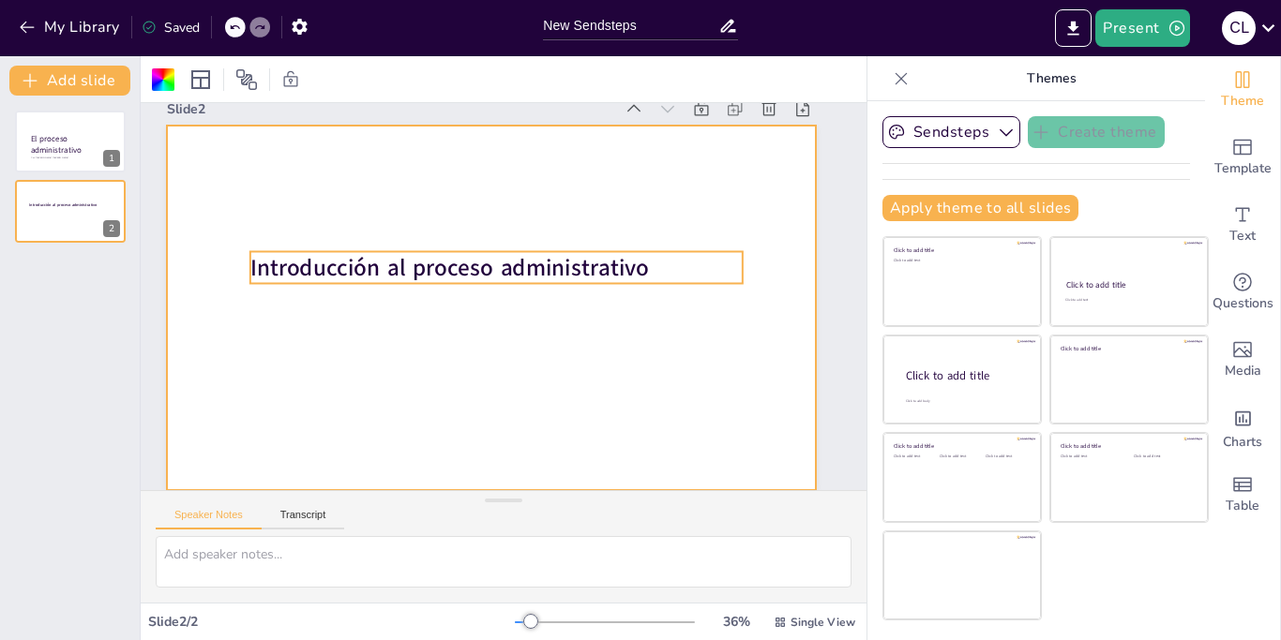
click at [487, 274] on span "Introducción al proceso administrativo" at bounding box center [457, 257] width 397 height 113
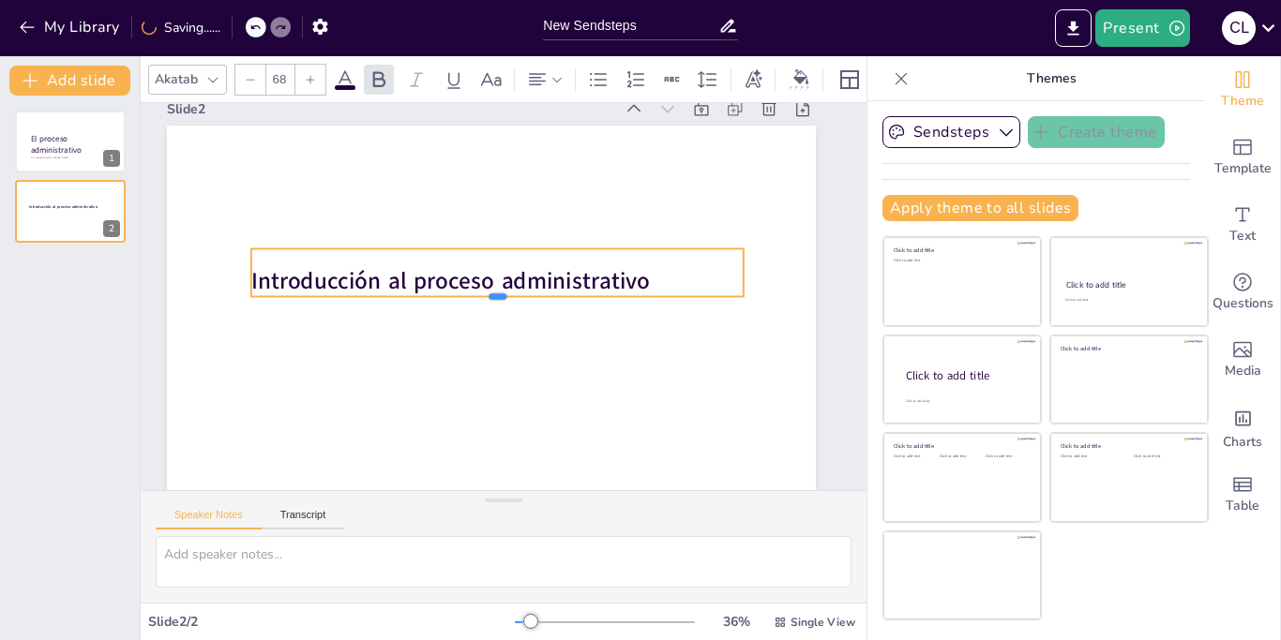
drag, startPoint x: 495, startPoint y: 283, endPoint x: 497, endPoint y: 299, distance: 16.0
click at [497, 299] on div at bounding box center [496, 303] width 491 height 67
click at [313, 86] on div at bounding box center [310, 80] width 30 height 30
click at [313, 83] on icon at bounding box center [310, 79] width 11 height 11
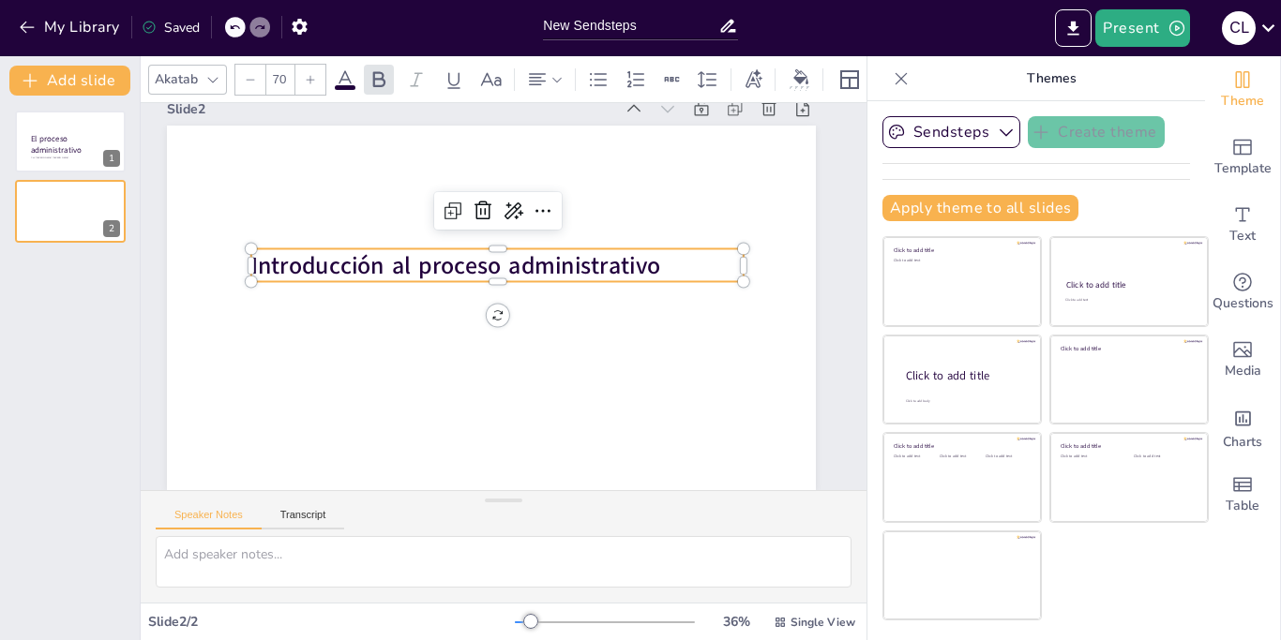
click at [313, 83] on icon at bounding box center [310, 79] width 11 height 11
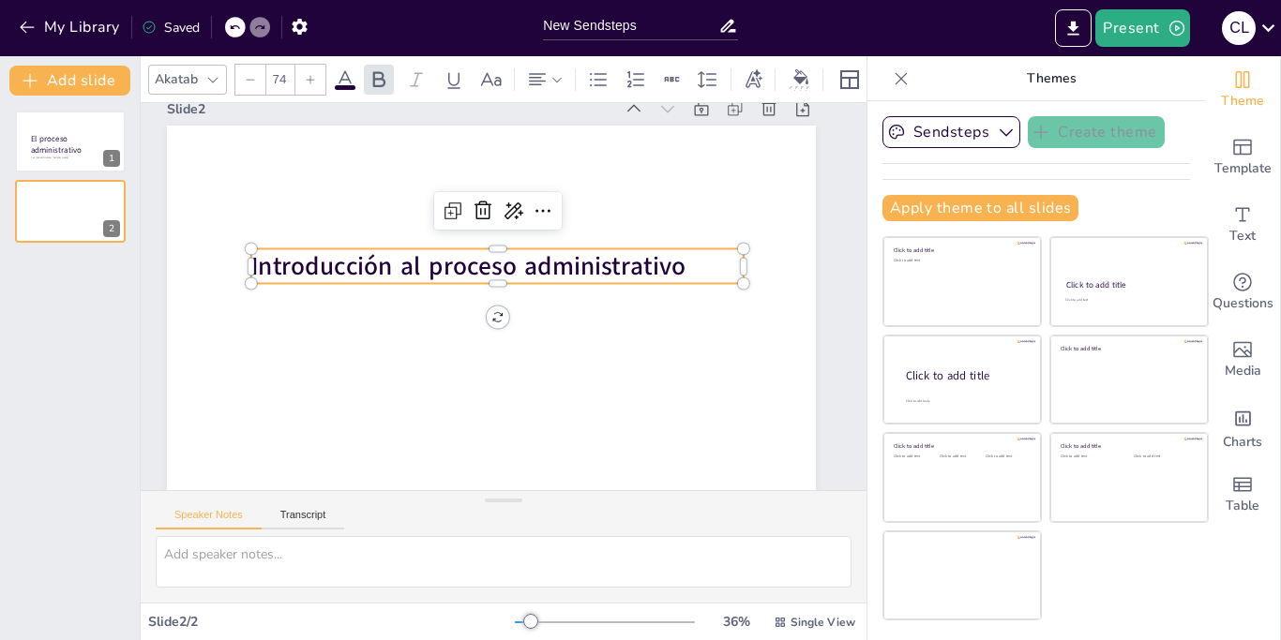
click at [313, 83] on icon at bounding box center [310, 79] width 11 height 11
click at [313, 80] on icon at bounding box center [310, 79] width 11 height 11
click at [313, 78] on icon at bounding box center [310, 79] width 11 height 11
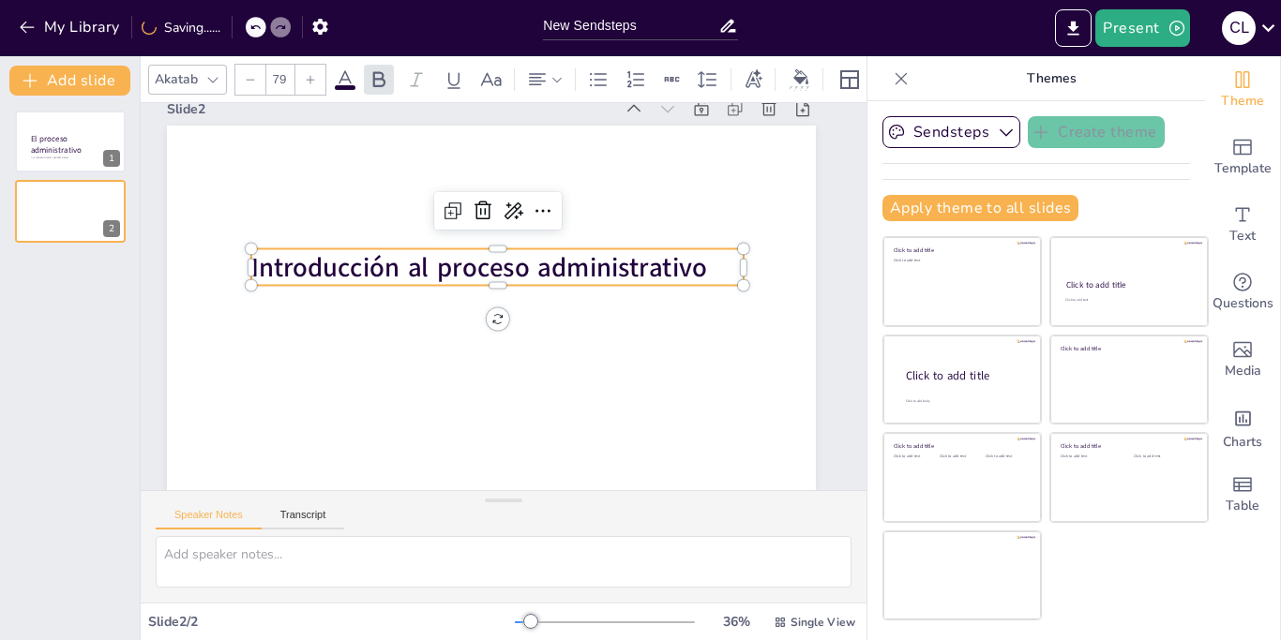
click at [313, 78] on icon at bounding box center [310, 79] width 11 height 11
type input "82"
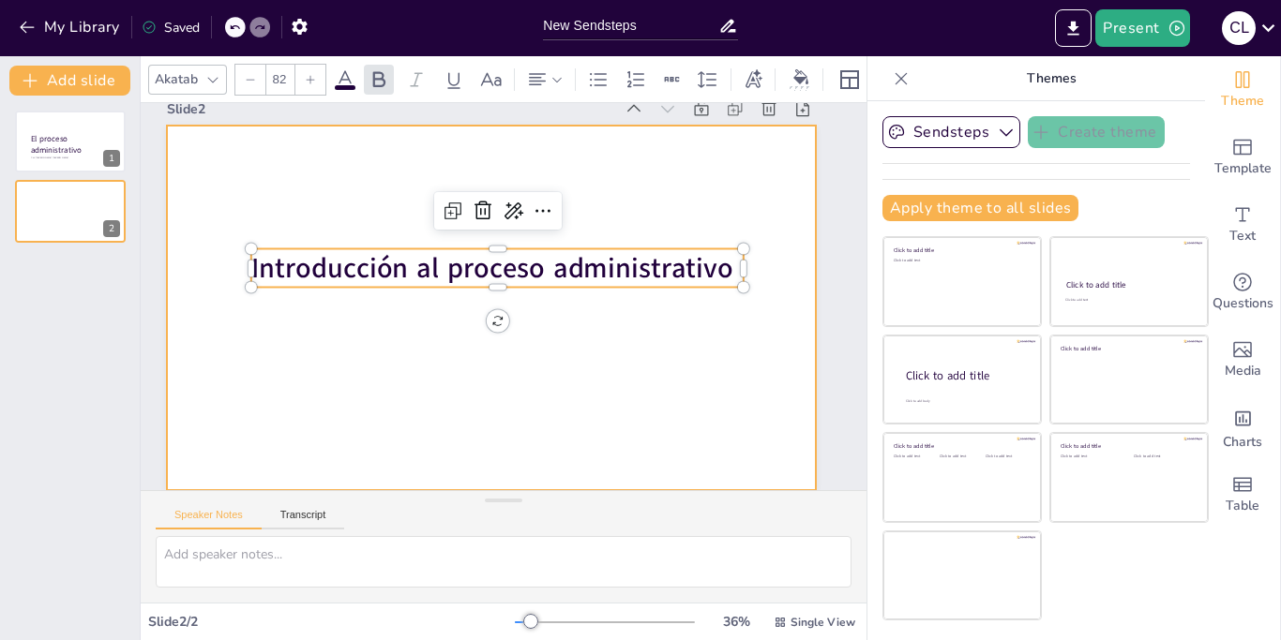
click at [558, 363] on div at bounding box center [491, 308] width 649 height 365
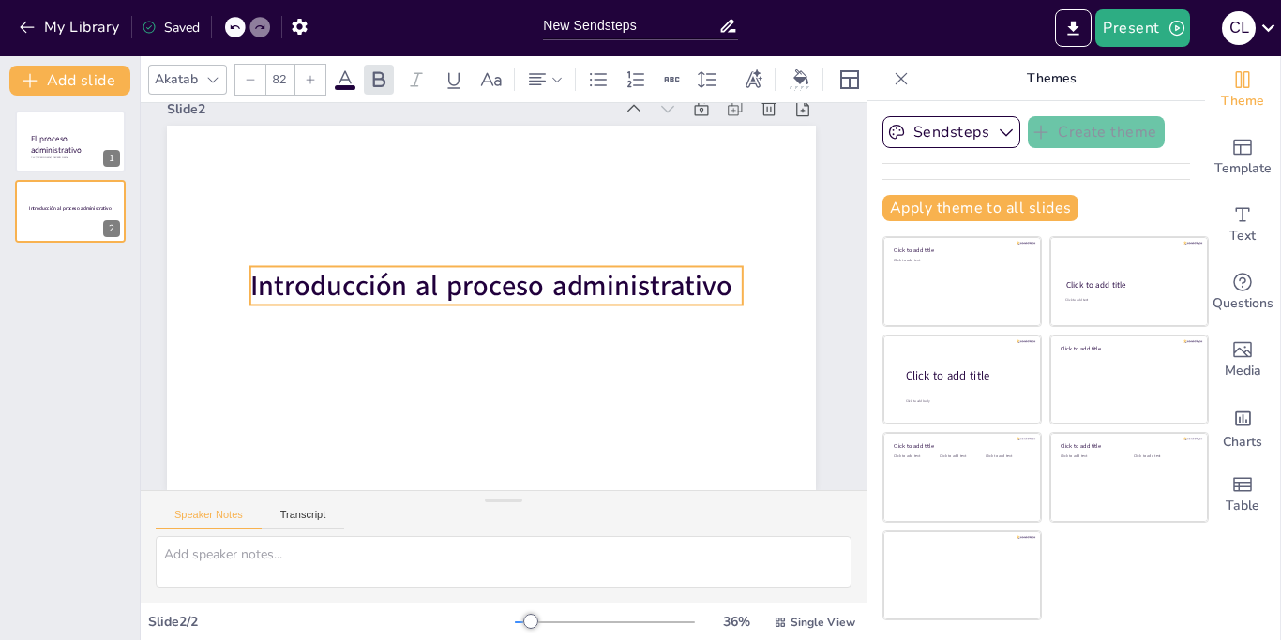
drag, startPoint x: 557, startPoint y: 276, endPoint x: 556, endPoint y: 293, distance: 17.8
click at [556, 293] on span "Introducción al proceso administrativo" at bounding box center [495, 282] width 470 height 185
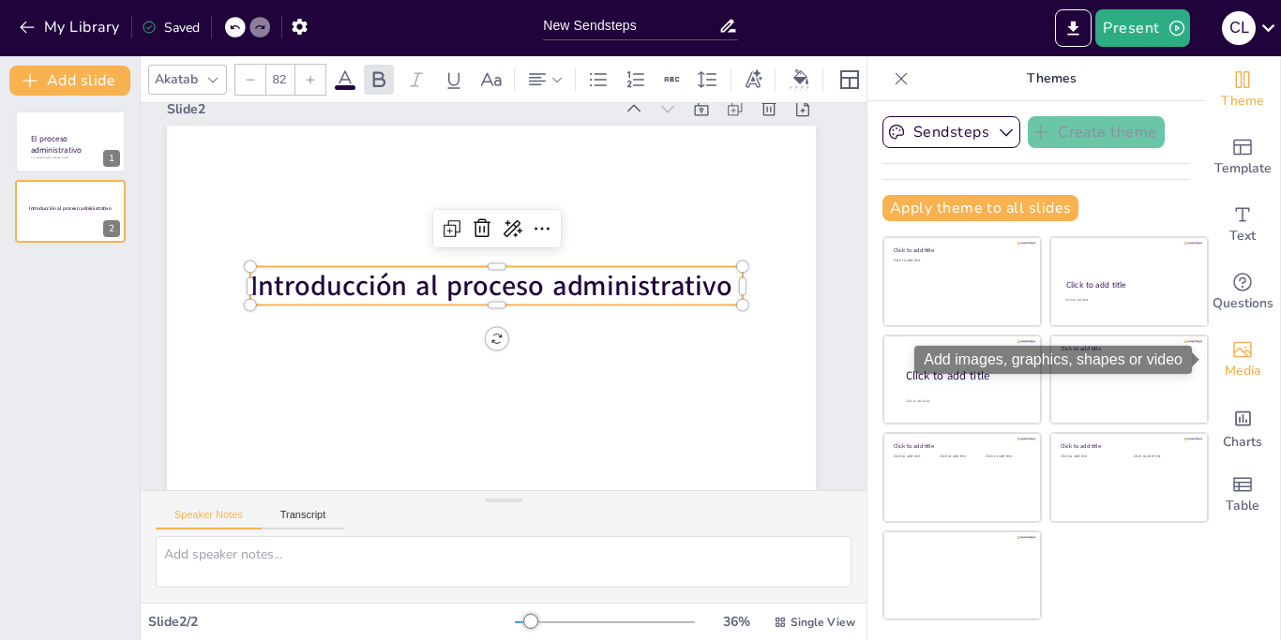
click at [1242, 353] on icon "Add images, graphics, shapes or video" at bounding box center [1242, 349] width 23 height 23
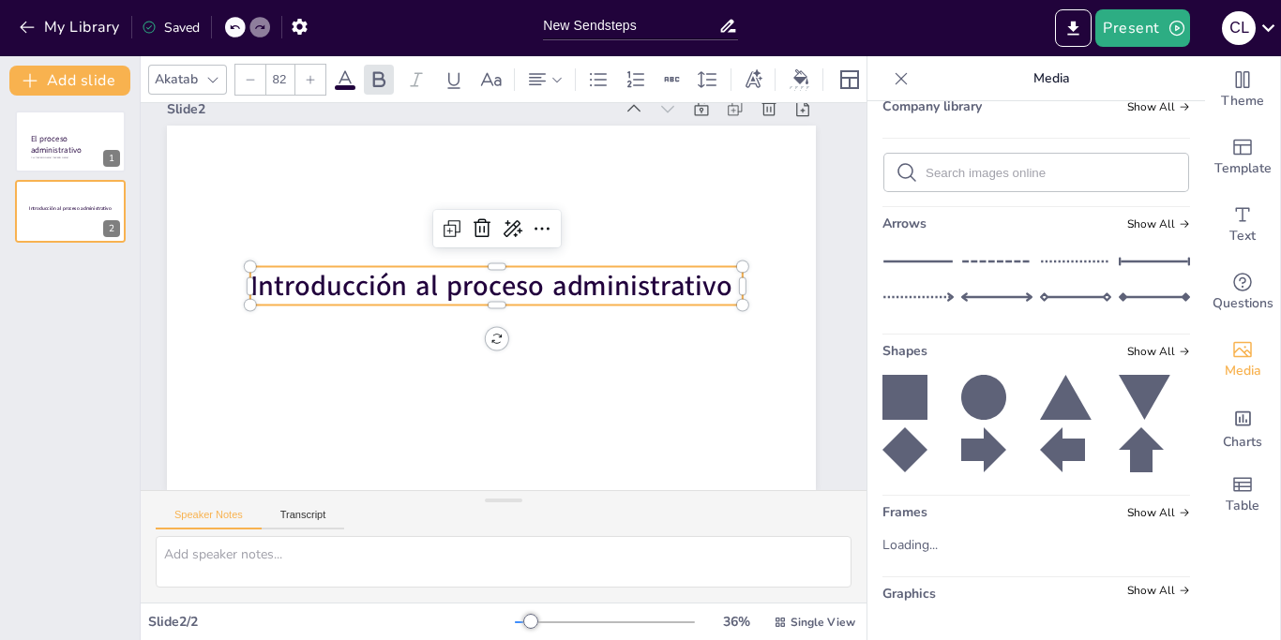
scroll to position [0, 0]
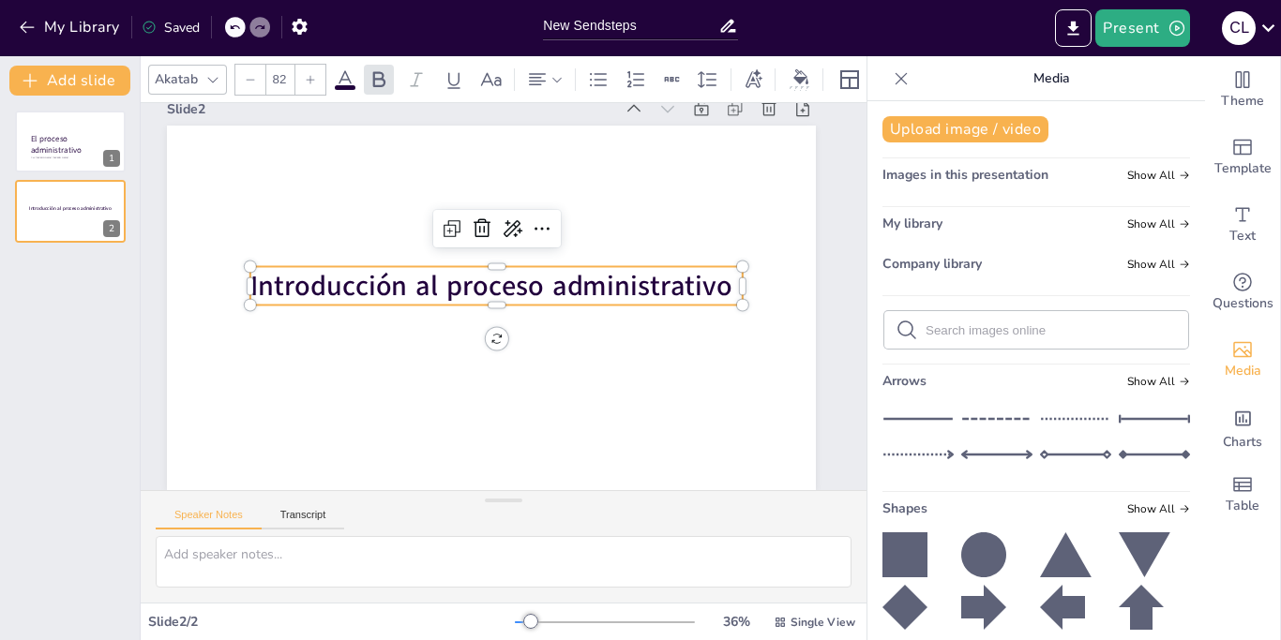
click at [986, 337] on input "text" at bounding box center [1050, 330] width 251 height 14
type input "administración"
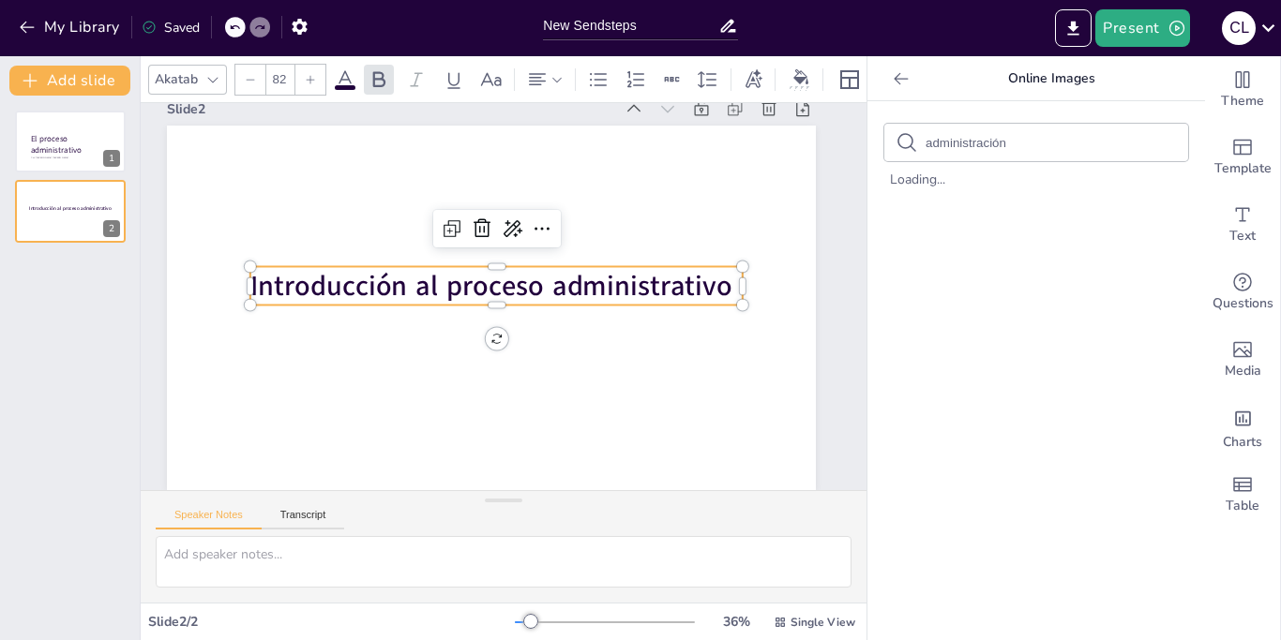
click at [1055, 146] on input "administración" at bounding box center [1004, 143] width 158 height 14
type input "a"
type input "Graficos"
click at [901, 145] on icon at bounding box center [906, 142] width 23 height 23
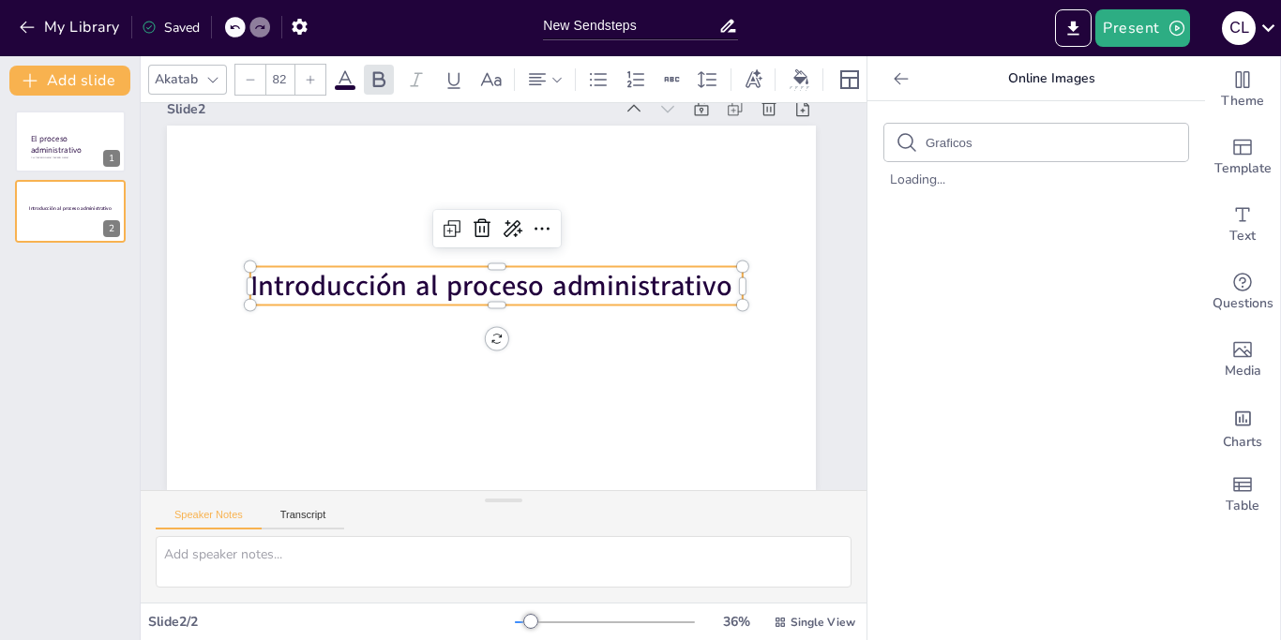
click at [1005, 146] on input "Graficos" at bounding box center [1004, 143] width 158 height 14
click at [1251, 423] on icon "Add charts and graphs" at bounding box center [1243, 419] width 20 height 20
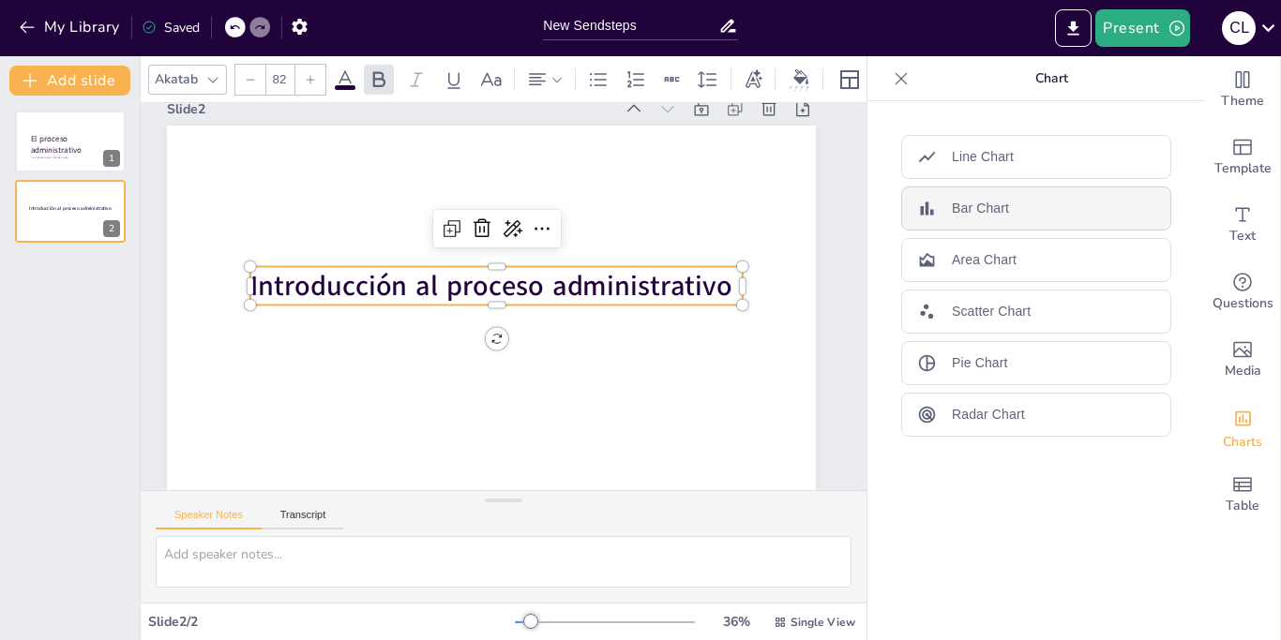
click at [1036, 205] on div "Bar Chart" at bounding box center [1036, 209] width 270 height 44
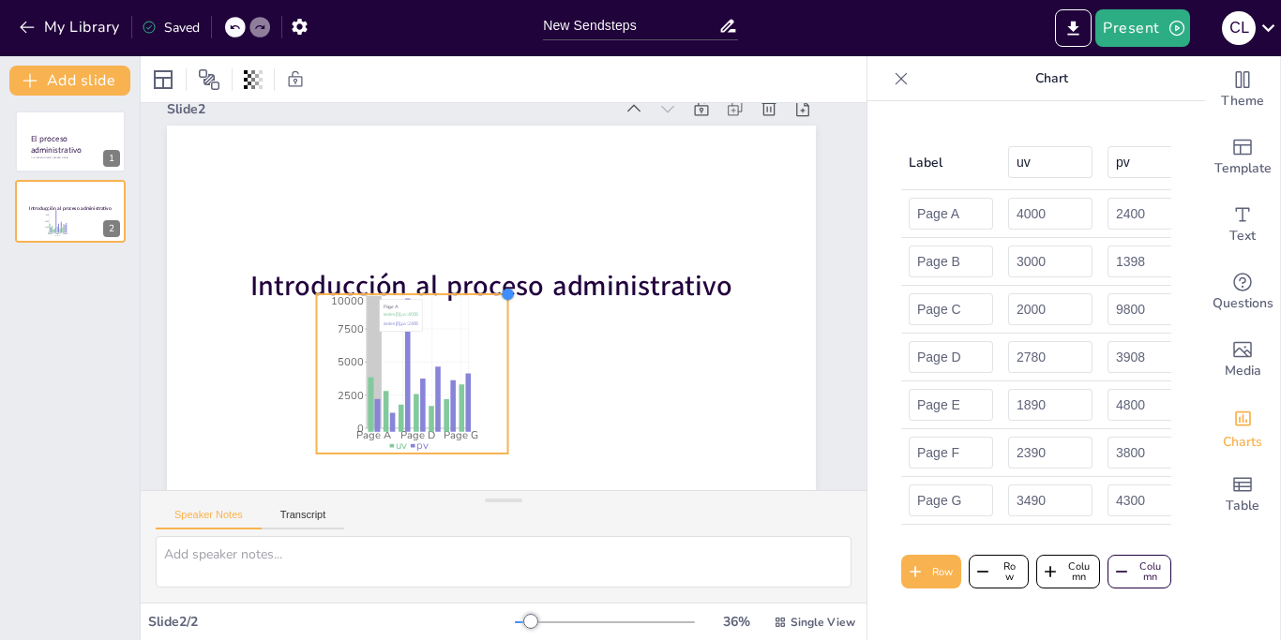
drag, startPoint x: 666, startPoint y: 163, endPoint x: 445, endPoint y: 325, distance: 273.6
click at [458, 303] on div "Introducción al proceso administrativo Page A Page D Page G 0 2500 5000 7500 10…" at bounding box center [497, 281] width 548 height 729
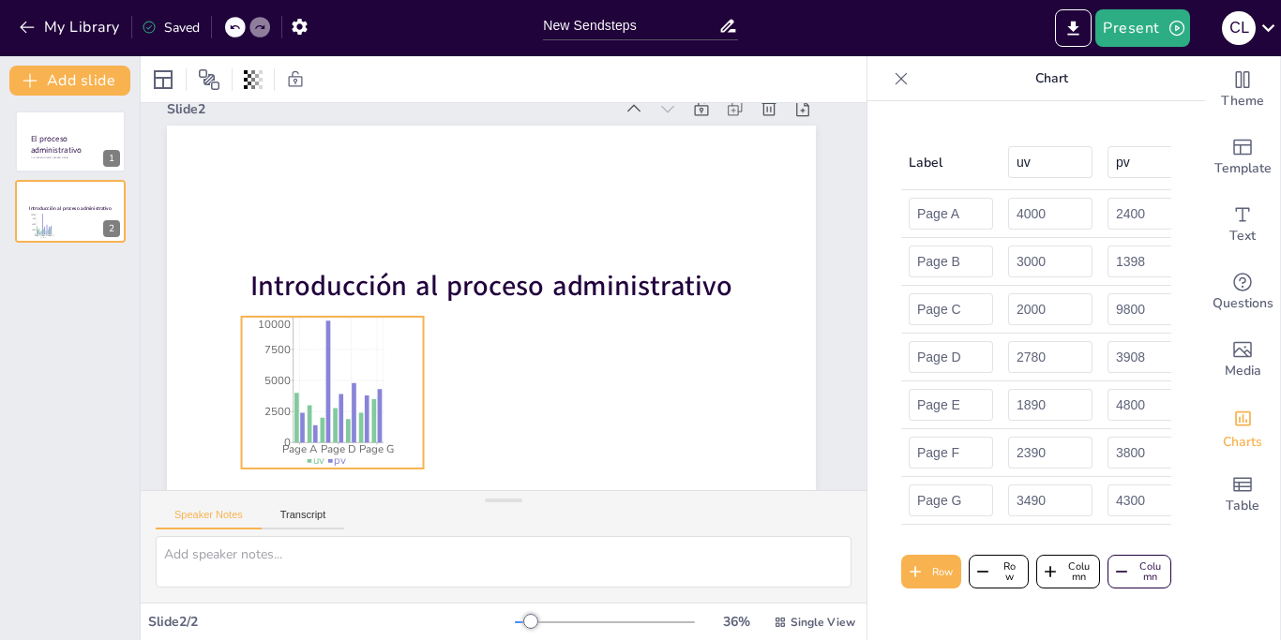
drag, startPoint x: 474, startPoint y: 347, endPoint x: 396, endPoint y: 356, distance: 78.4
click at [396, 356] on icon "Page A Page D Page G 0 2500 5000 7500 10000" at bounding box center [333, 393] width 182 height 152
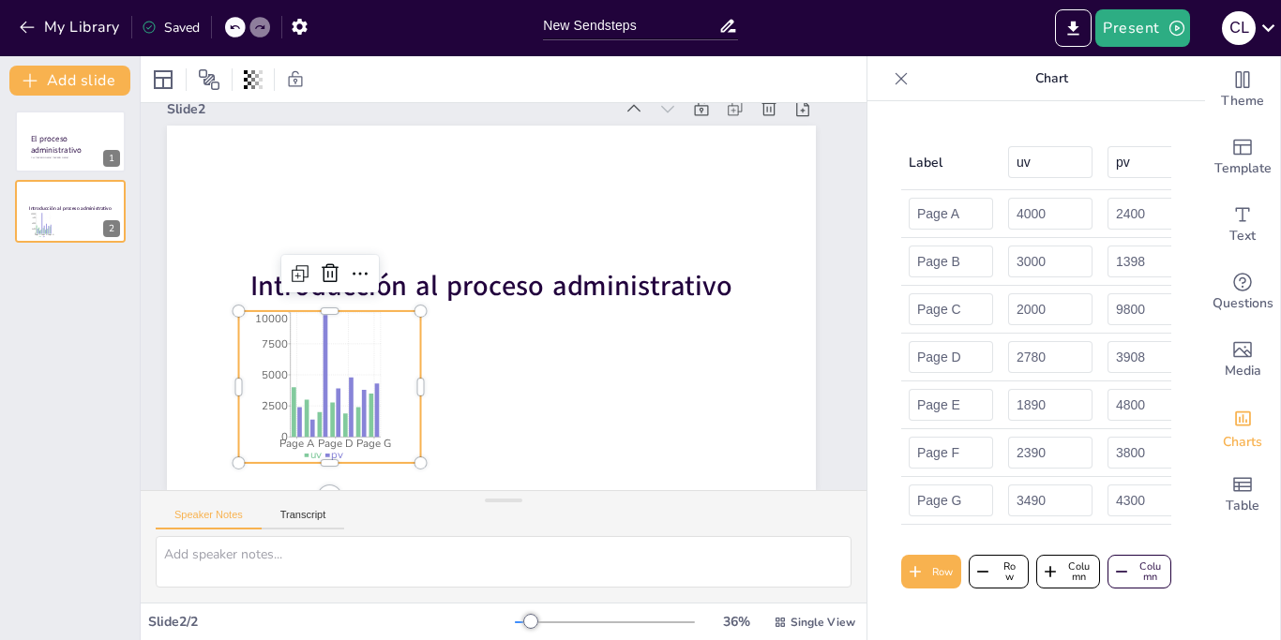
click at [583, 532] on div "Speaker Notes Transcript" at bounding box center [504, 513] width 726 height 45
drag, startPoint x: 947, startPoint y: 217, endPoint x: 899, endPoint y: 223, distance: 48.3
click at [909, 223] on input "Page A" at bounding box center [951, 214] width 84 height 32
type input "A"
drag, startPoint x: 951, startPoint y: 263, endPoint x: 899, endPoint y: 260, distance: 51.7
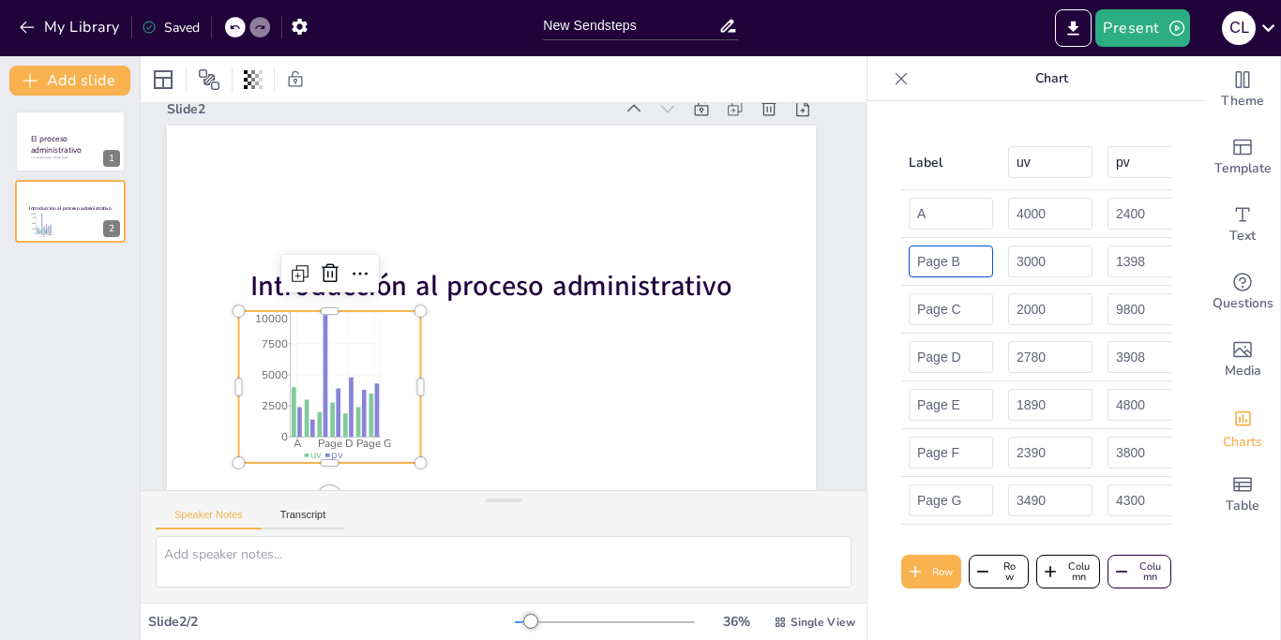
click at [909, 260] on input "Page B" at bounding box center [951, 262] width 84 height 32
type input "B"
drag, startPoint x: 950, startPoint y: 312, endPoint x: 898, endPoint y: 308, distance: 51.8
click at [909, 308] on input "Page C" at bounding box center [951, 309] width 84 height 32
type input "C"
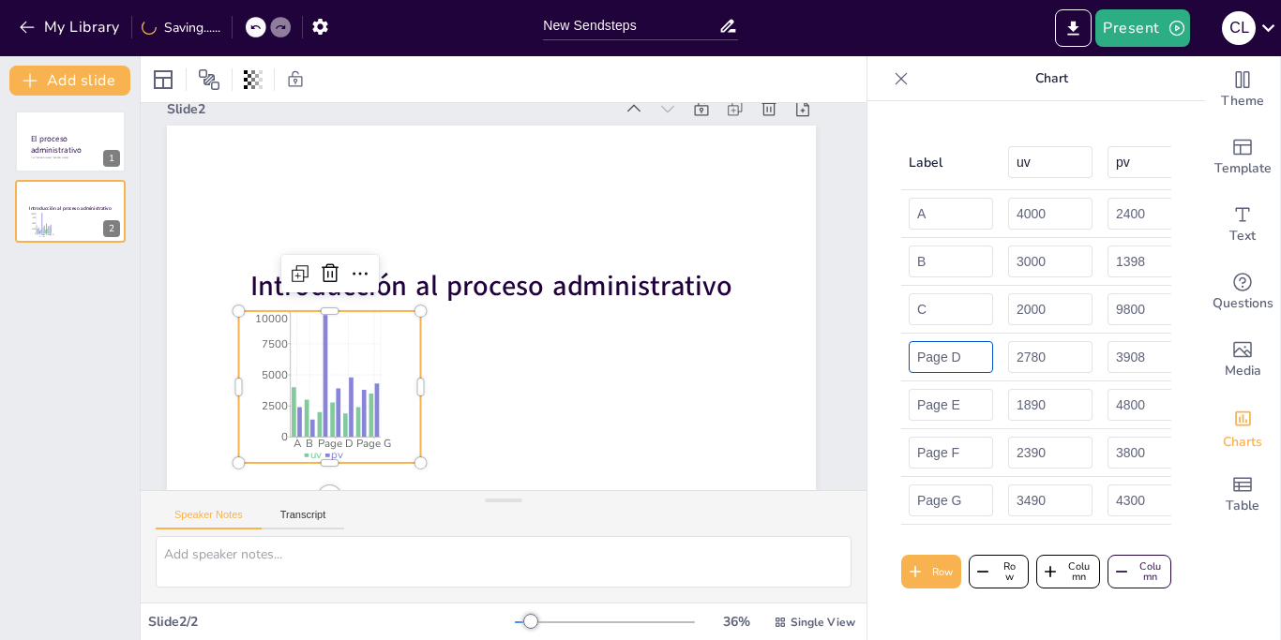
drag, startPoint x: 949, startPoint y: 364, endPoint x: 874, endPoint y: 369, distance: 75.2
click at [909, 369] on input "Page D" at bounding box center [951, 357] width 84 height 32
type input "D"
drag, startPoint x: 949, startPoint y: 412, endPoint x: 901, endPoint y: 409, distance: 47.9
click at [909, 409] on input "Page E" at bounding box center [951, 405] width 84 height 32
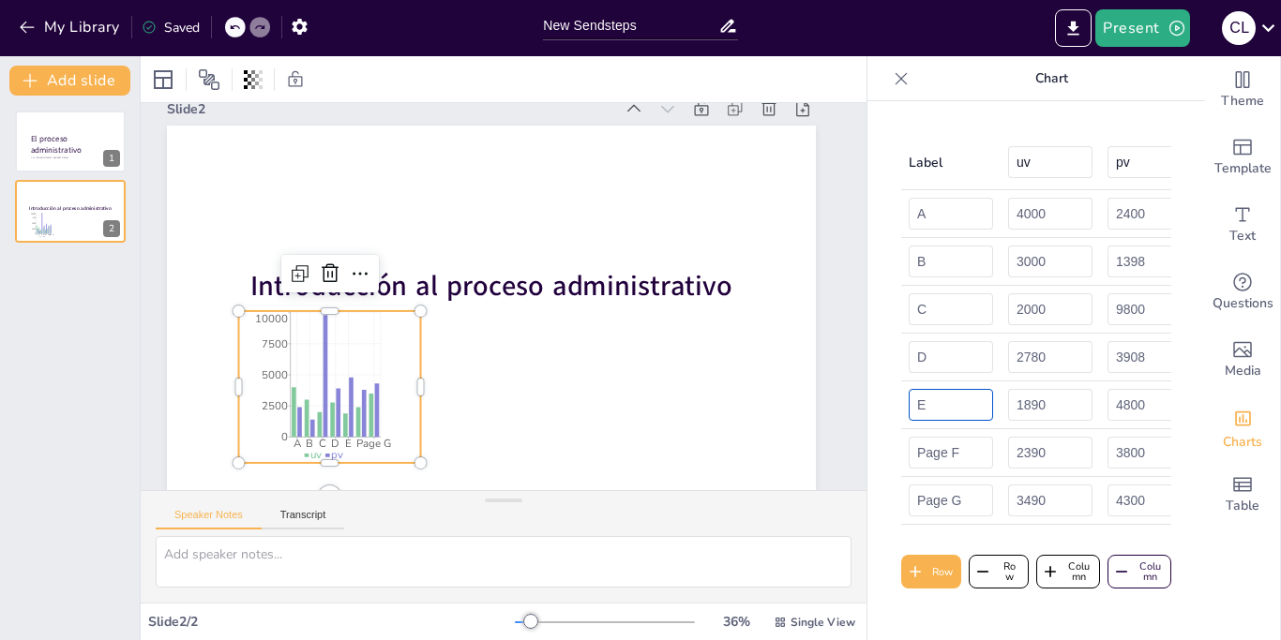
type input "E"
drag, startPoint x: 949, startPoint y: 459, endPoint x: 868, endPoint y: 458, distance: 80.7
click at [909, 458] on input "Page F" at bounding box center [951, 453] width 84 height 32
type input "F"
drag, startPoint x: 951, startPoint y: 506, endPoint x: 884, endPoint y: 508, distance: 66.6
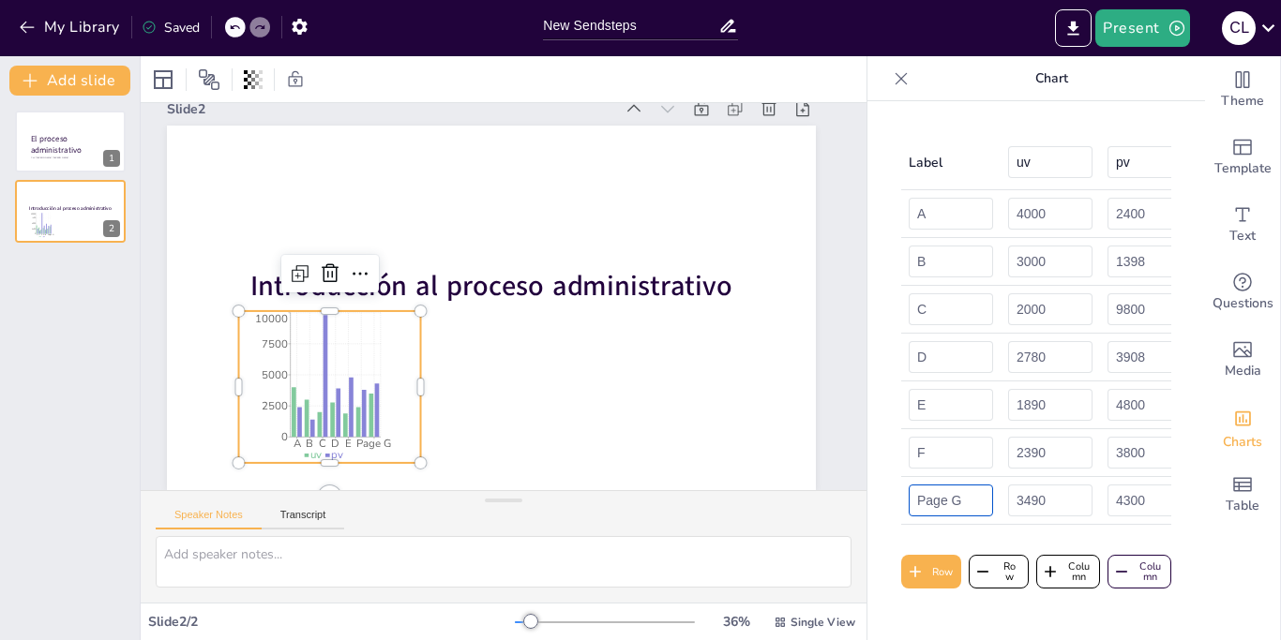
click at [909, 508] on input "Page G" at bounding box center [951, 501] width 84 height 32
type input "G"
click at [901, 91] on div at bounding box center [901, 79] width 30 height 30
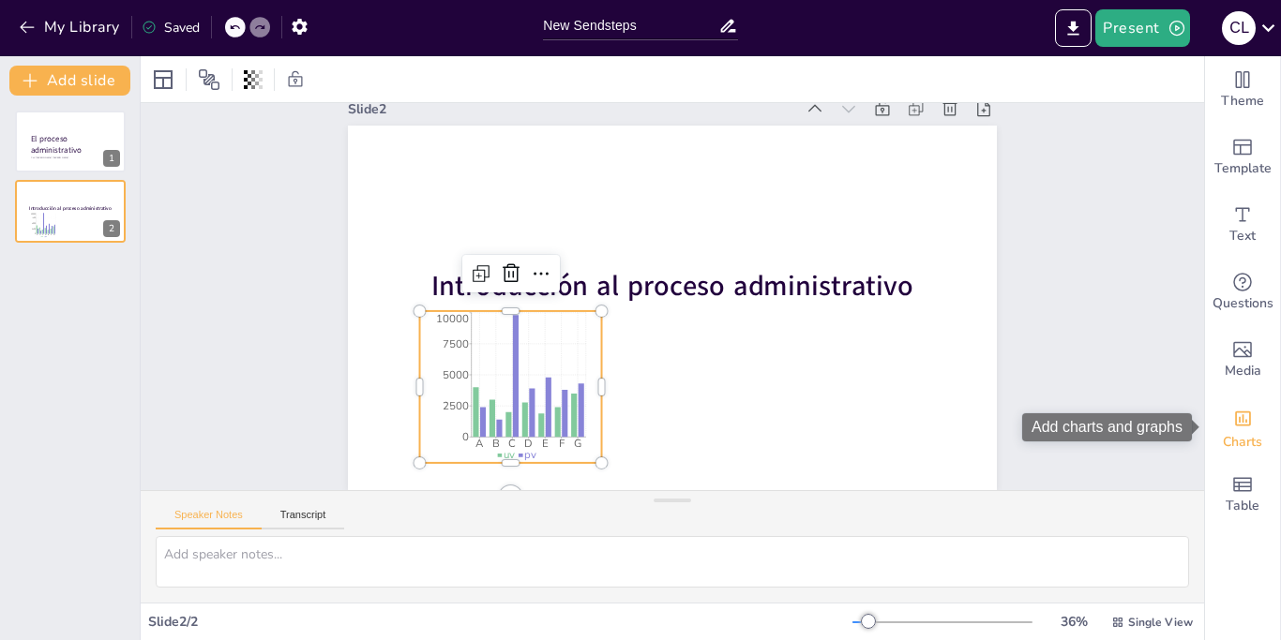
click at [1252, 429] on div "Add charts and graphs" at bounding box center [1243, 417] width 20 height 30
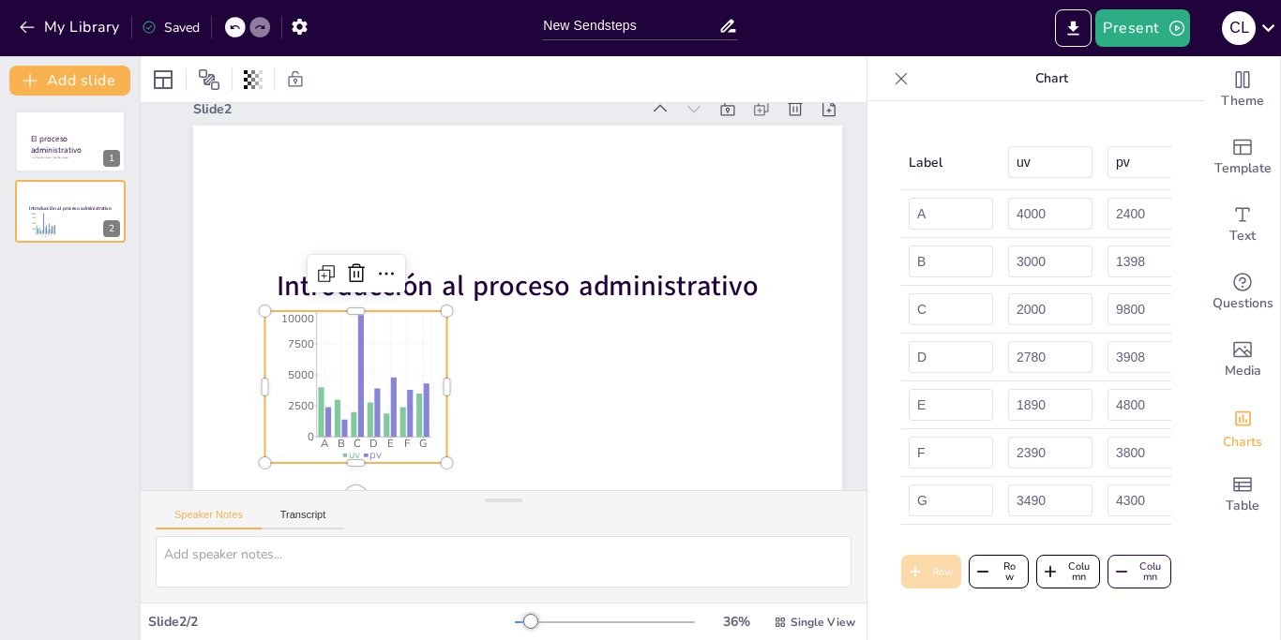
click at [938, 585] on button "Row" at bounding box center [931, 572] width 60 height 34
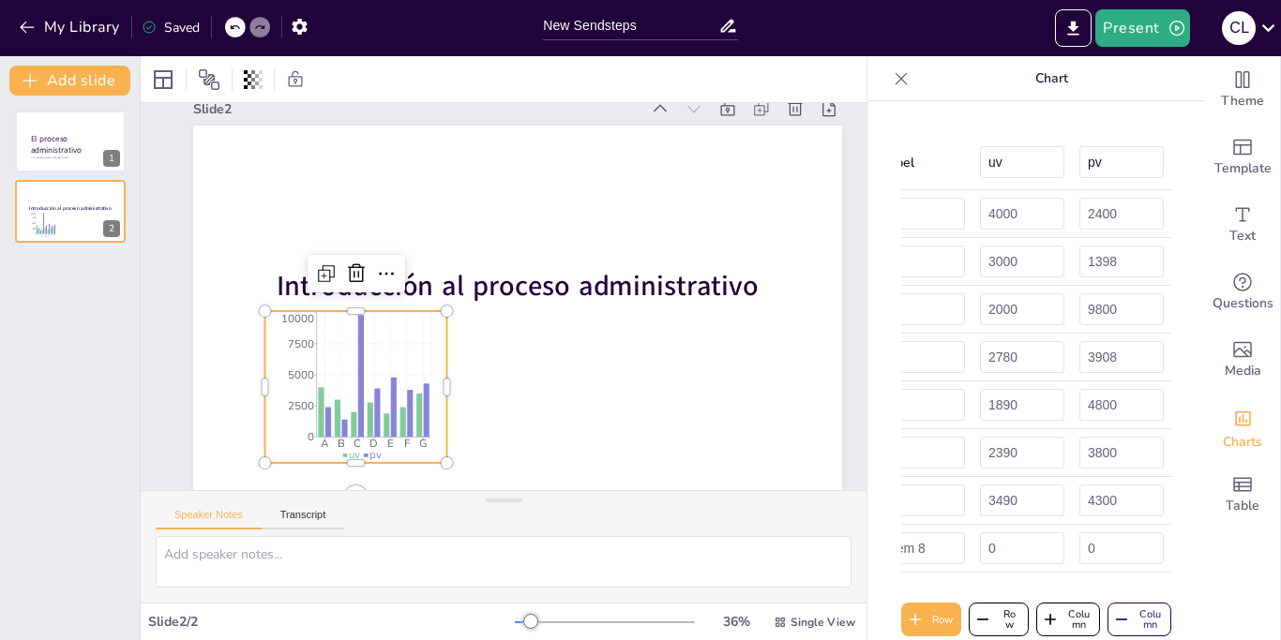
scroll to position [0, 0]
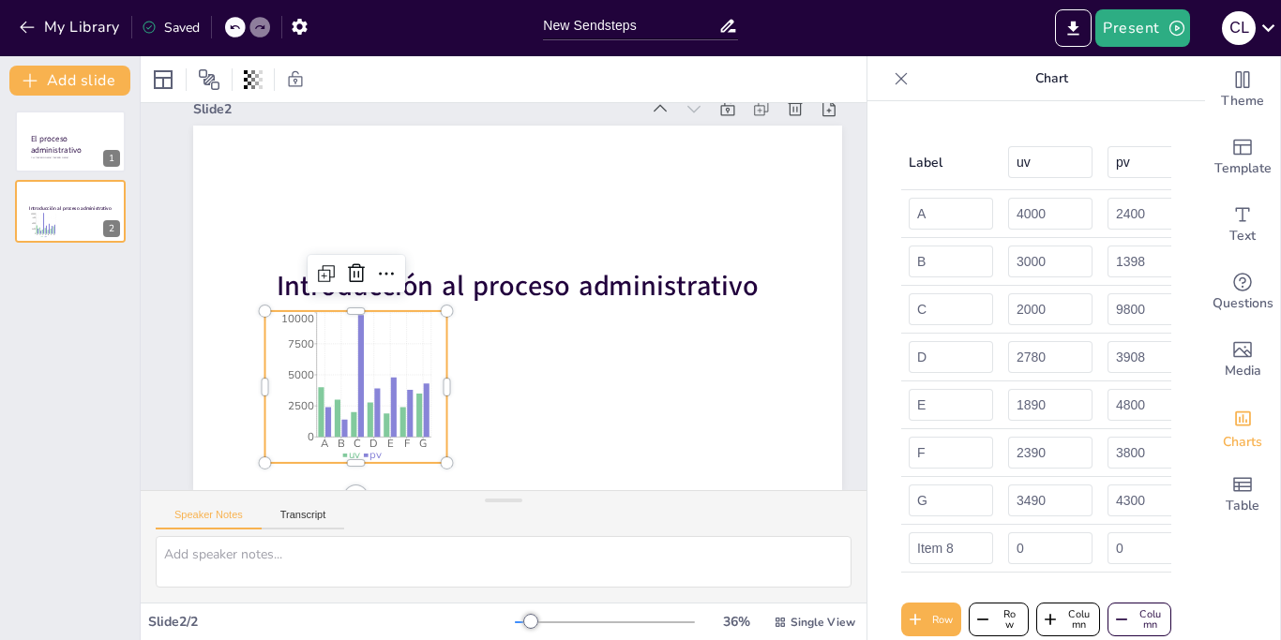
click at [755, 499] on div "Speaker Notes Transcript" at bounding box center [504, 513] width 726 height 45
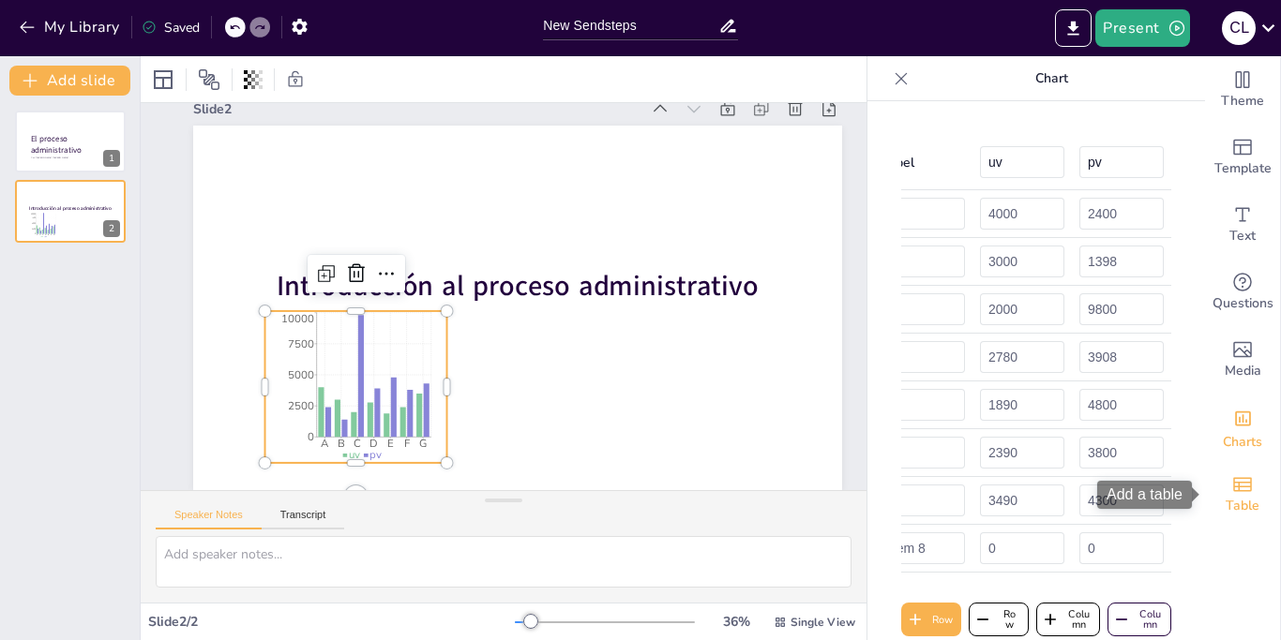
click at [1251, 500] on span "Table" at bounding box center [1243, 506] width 34 height 21
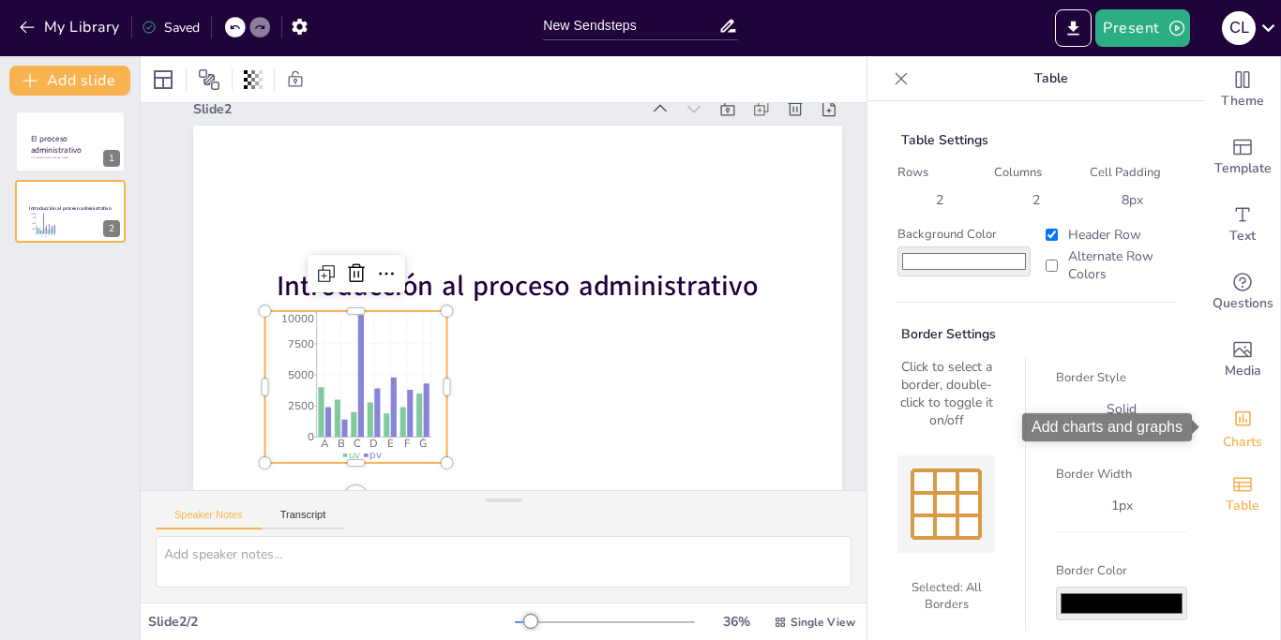
click at [1238, 426] on icon "Add charts and graphs" at bounding box center [1243, 419] width 16 height 15
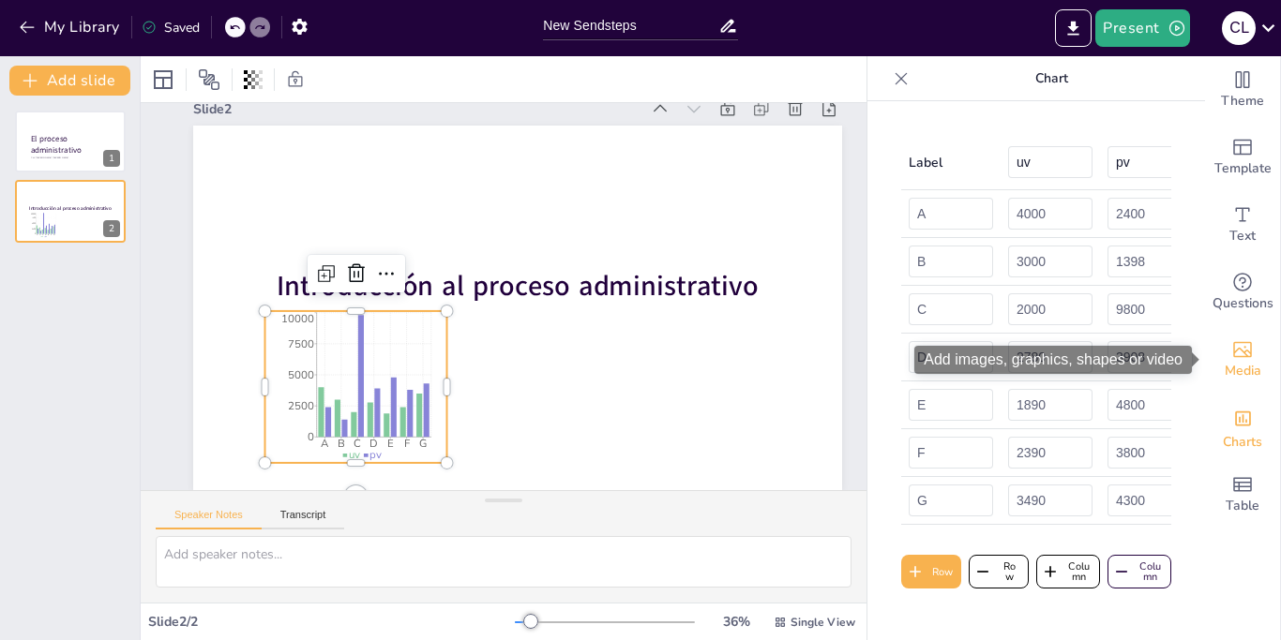
drag, startPoint x: 1251, startPoint y: 362, endPoint x: 1248, endPoint y: 377, distance: 15.3
click at [1251, 361] on span "Media" at bounding box center [1243, 371] width 37 height 21
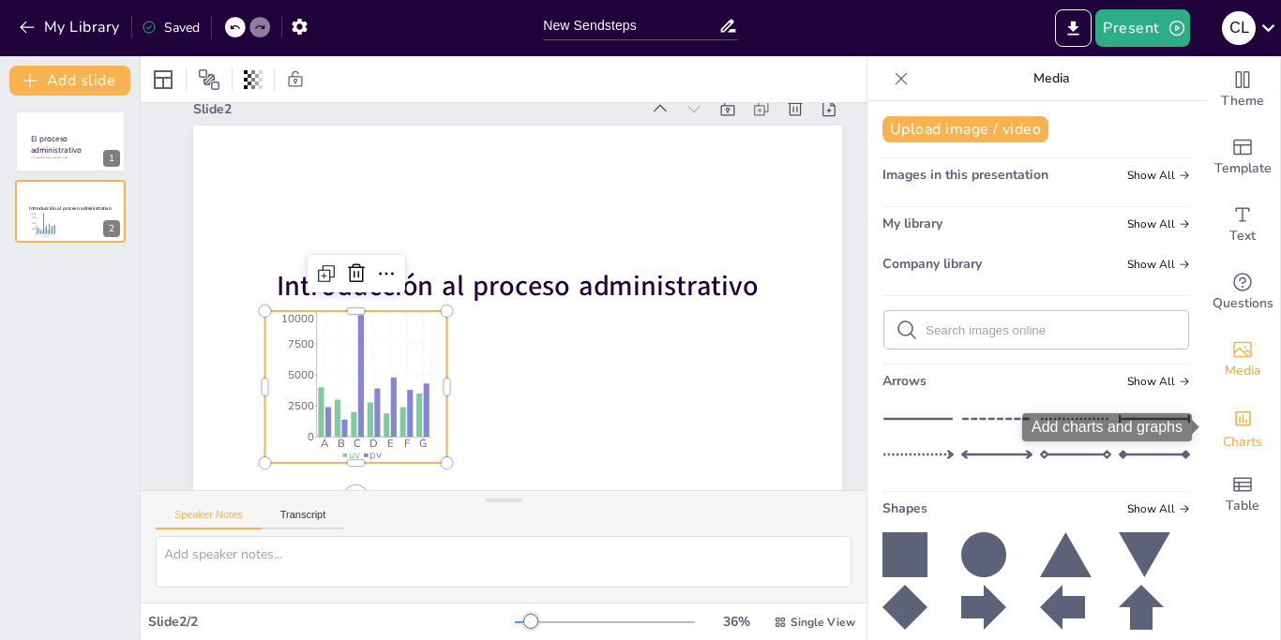
click at [1244, 410] on icon "Add charts and graphs" at bounding box center [1243, 419] width 20 height 20
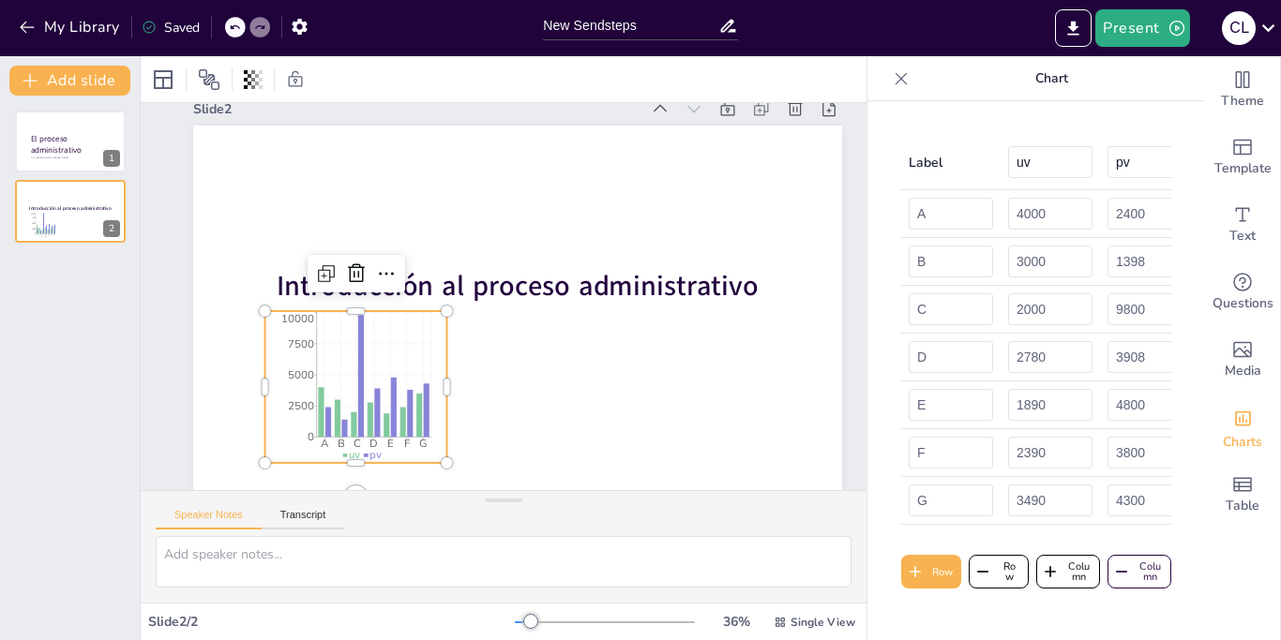
click at [894, 80] on icon at bounding box center [901, 78] width 19 height 19
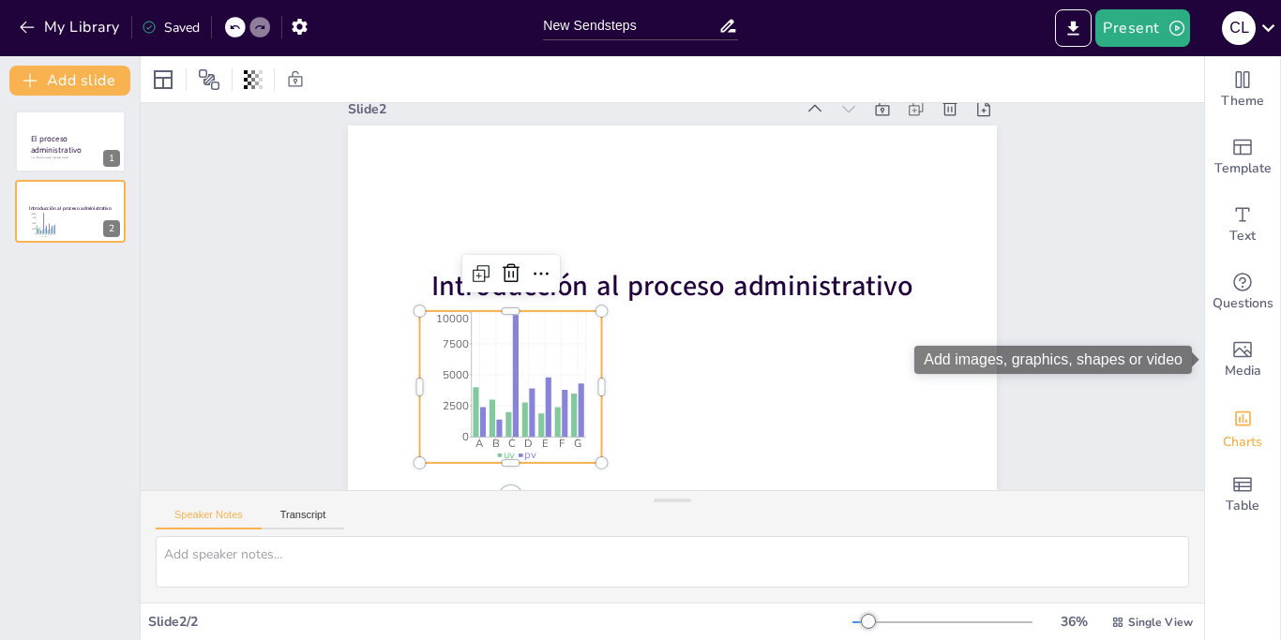
click at [1249, 426] on icon "Add charts and graphs" at bounding box center [1243, 419] width 20 height 20
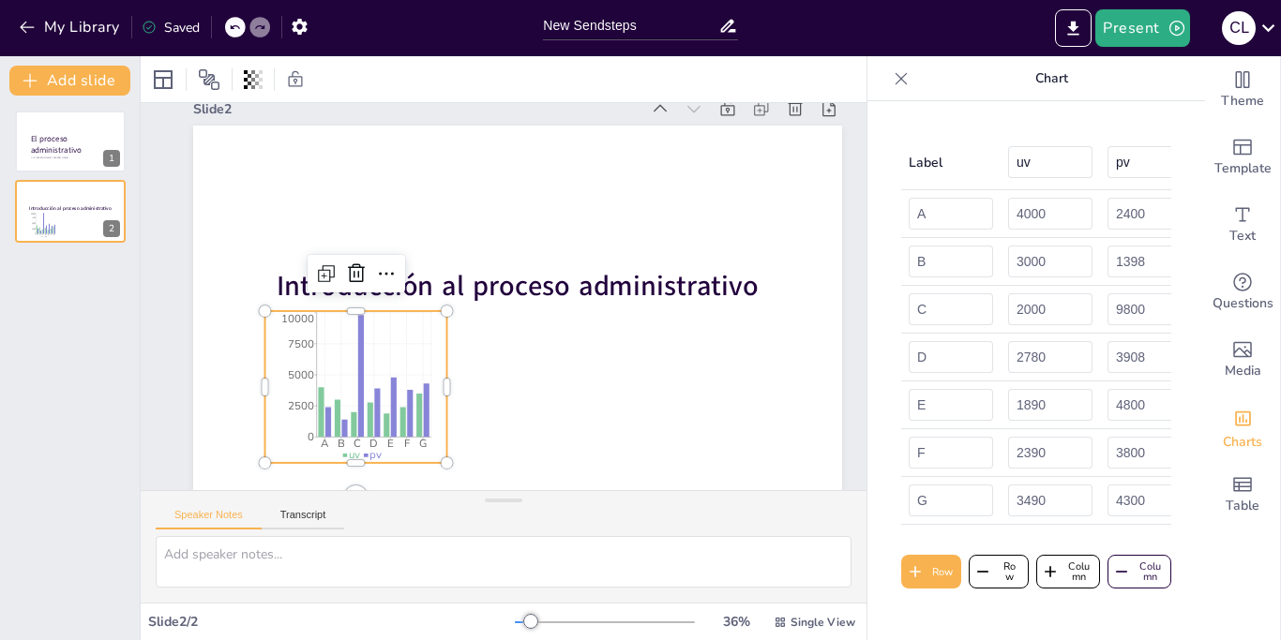
click at [946, 159] on th "Label" at bounding box center [950, 162] width 99 height 55
drag, startPoint x: 910, startPoint y: 156, endPoint x: 889, endPoint y: 166, distance: 23.9
click at [878, 155] on div "Label uv pv A 4000 2400 B 3000 1398 C 2000 9800 D 2780 3908 E 1890 4800 F 2390 …" at bounding box center [1036, 370] width 338 height 539
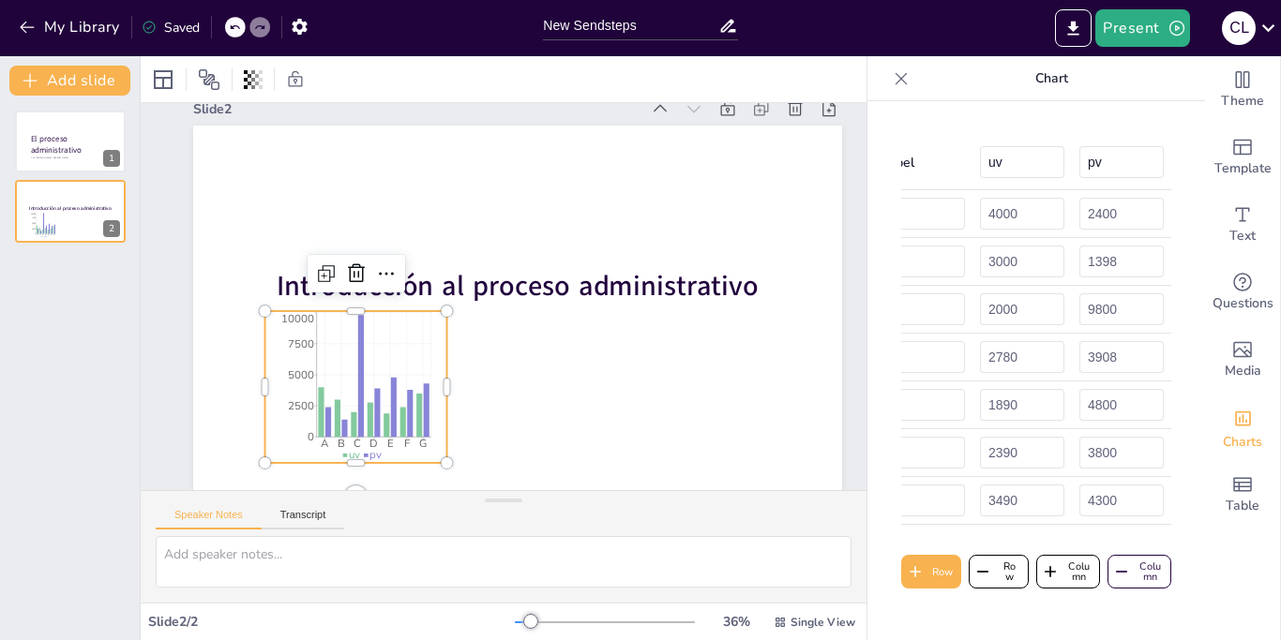
scroll to position [0, 0]
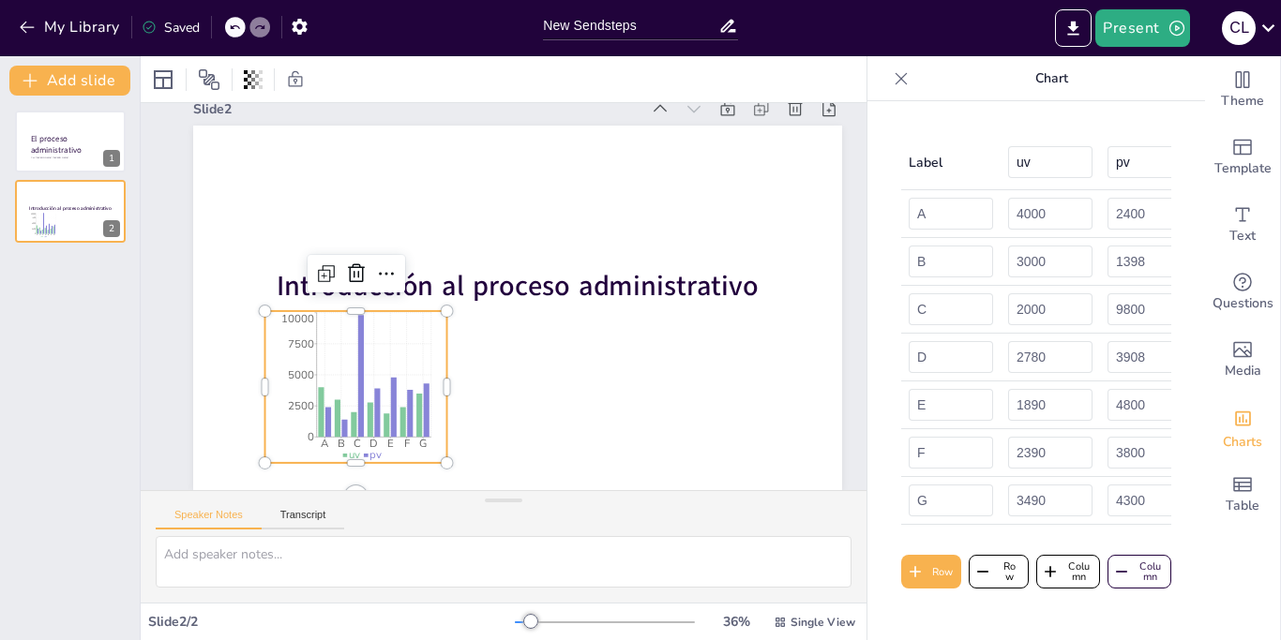
click at [545, 532] on div "Speaker Notes Transcript" at bounding box center [504, 513] width 726 height 45
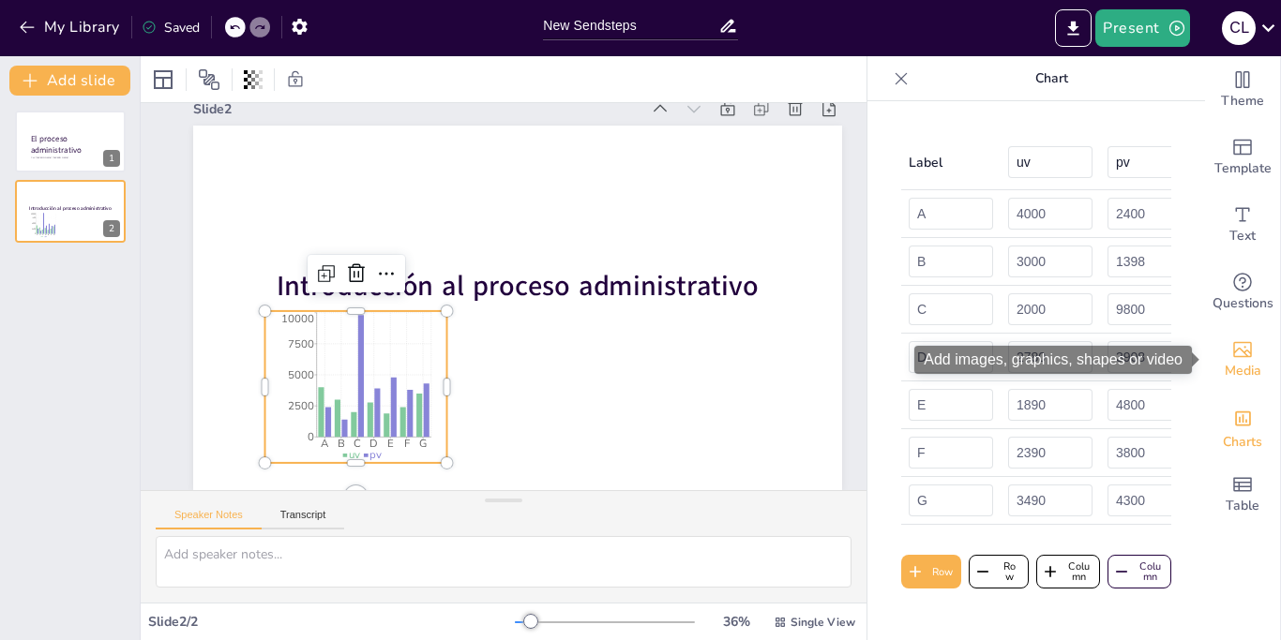
click at [1245, 339] on icon "Add images, graphics, shapes or video" at bounding box center [1242, 349] width 23 height 23
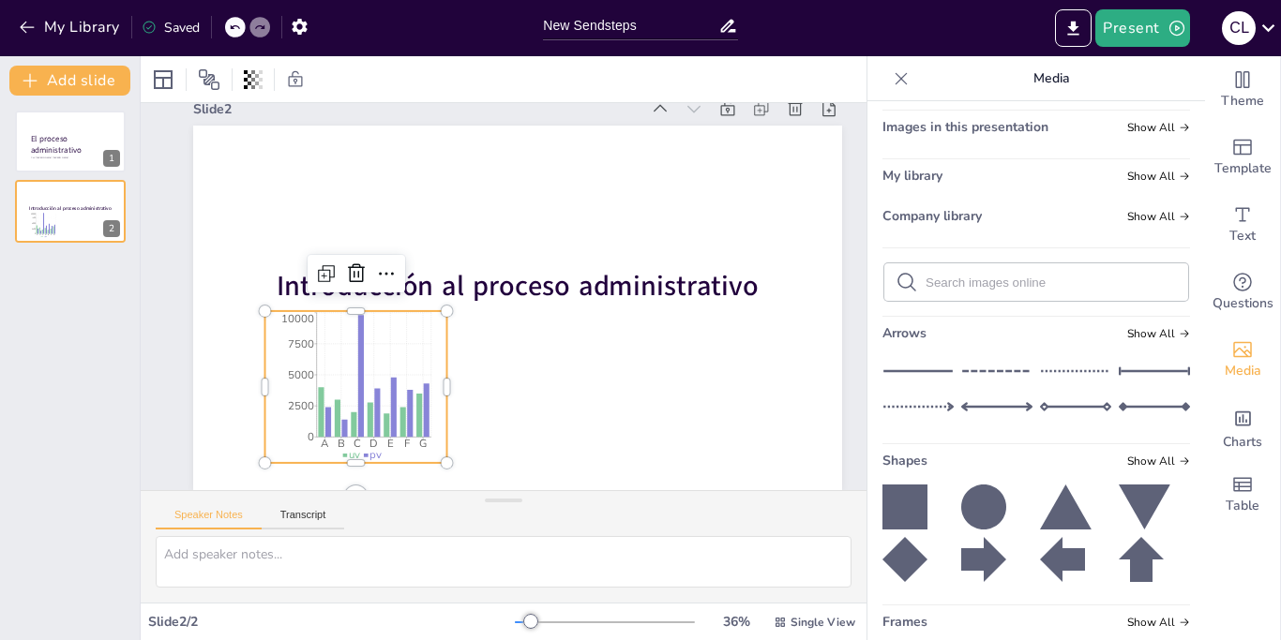
scroll to position [158, 0]
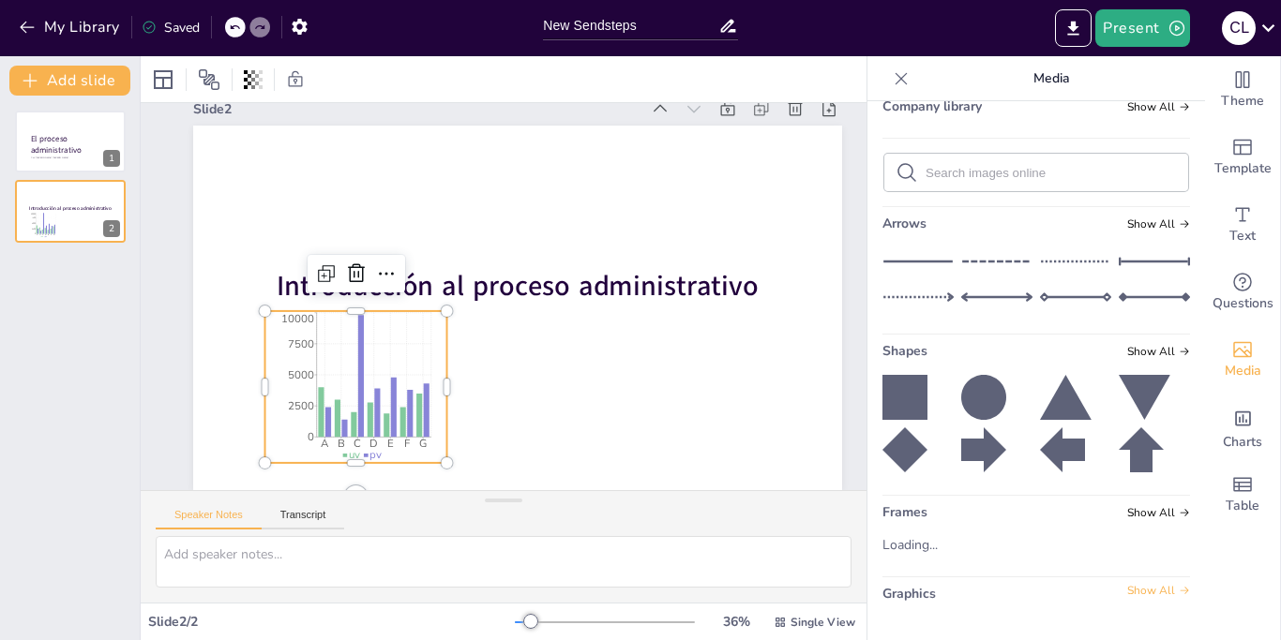
click at [1160, 595] on span "Show All" at bounding box center [1158, 590] width 63 height 13
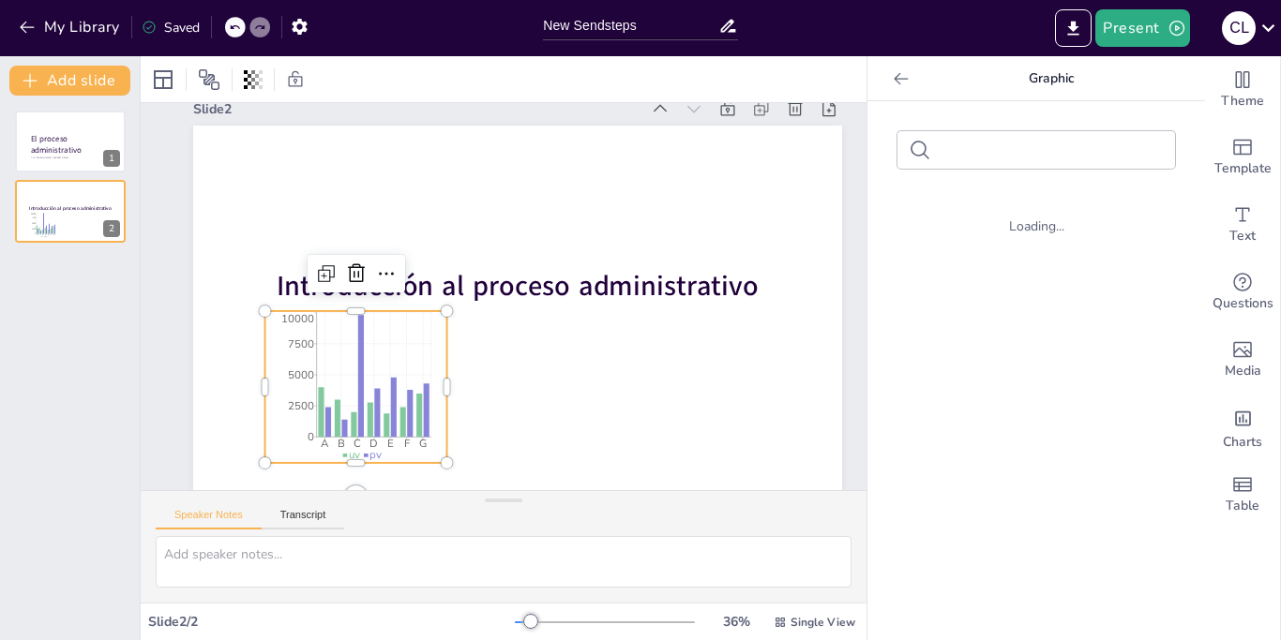
click at [962, 160] on div at bounding box center [1036, 150] width 278 height 38
click at [960, 158] on form at bounding box center [1051, 151] width 225 height 18
click at [155, 25] on icon at bounding box center [149, 28] width 12 height 12
click at [107, 311] on div "Por: [PERSON_NAME] [PERSON_NAME] El proceso administrativo 1 Introducción al pr…" at bounding box center [70, 368] width 140 height 545
click at [1201, 93] on div "Graphic" at bounding box center [1036, 78] width 338 height 45
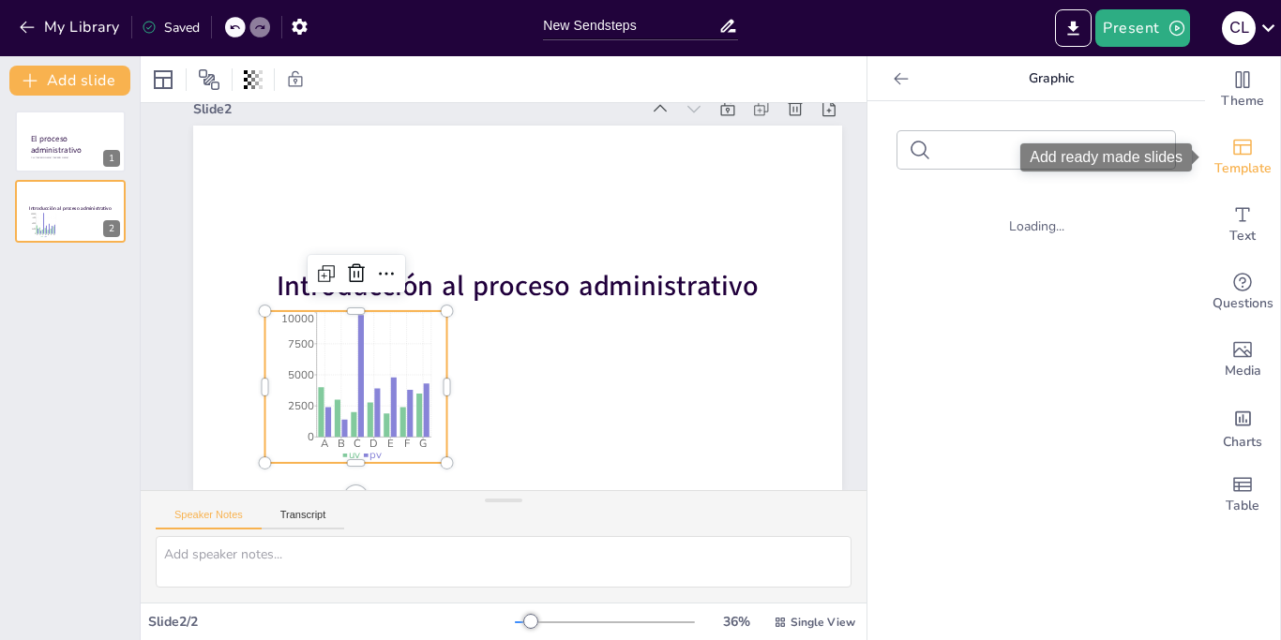
click at [1240, 156] on icon "Add ready made slides" at bounding box center [1242, 147] width 23 height 23
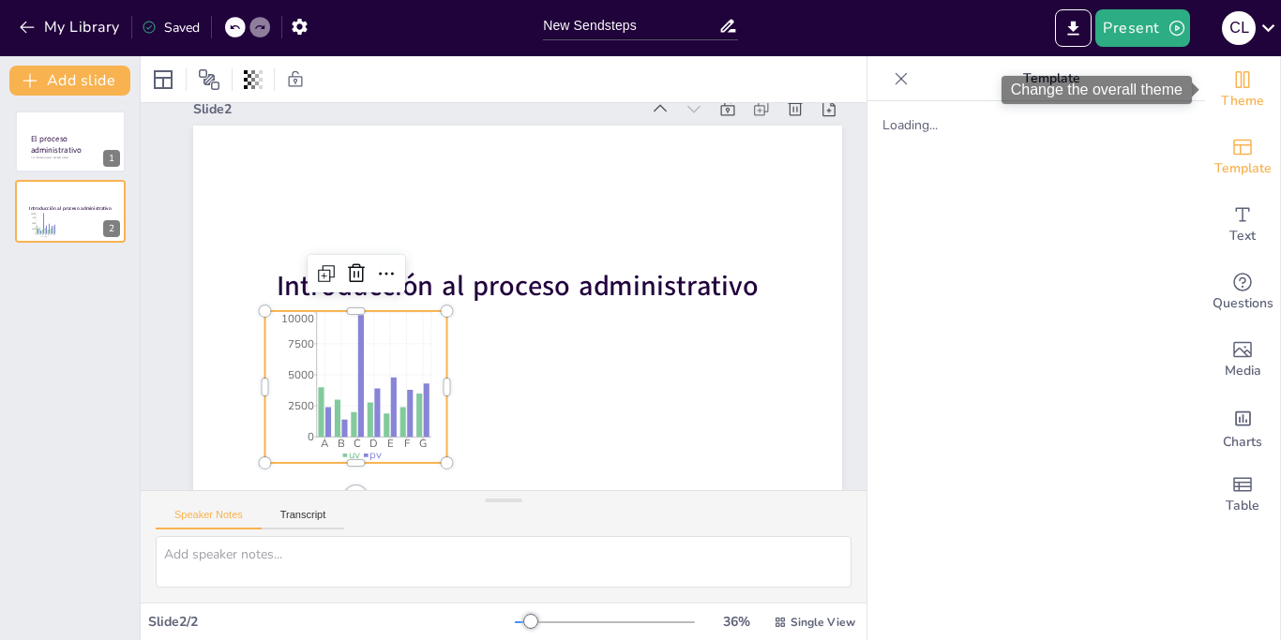
click at [1249, 85] on icon "Change the overall theme" at bounding box center [1243, 79] width 14 height 17
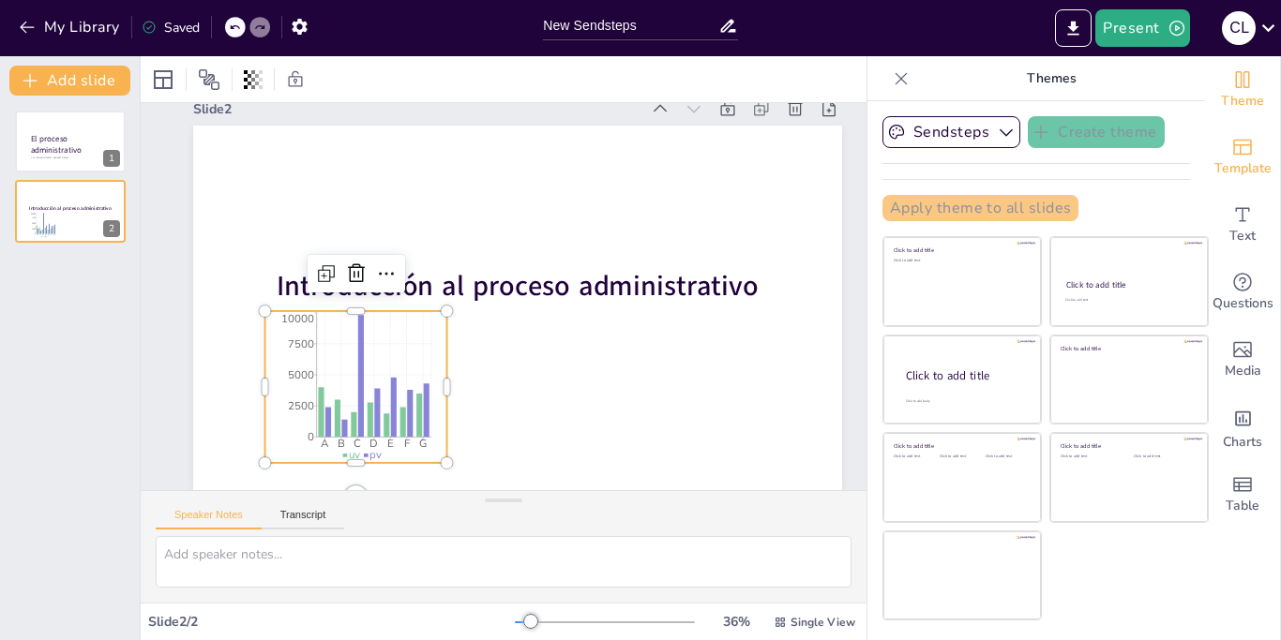
click at [1240, 164] on span "Template" at bounding box center [1242, 168] width 57 height 21
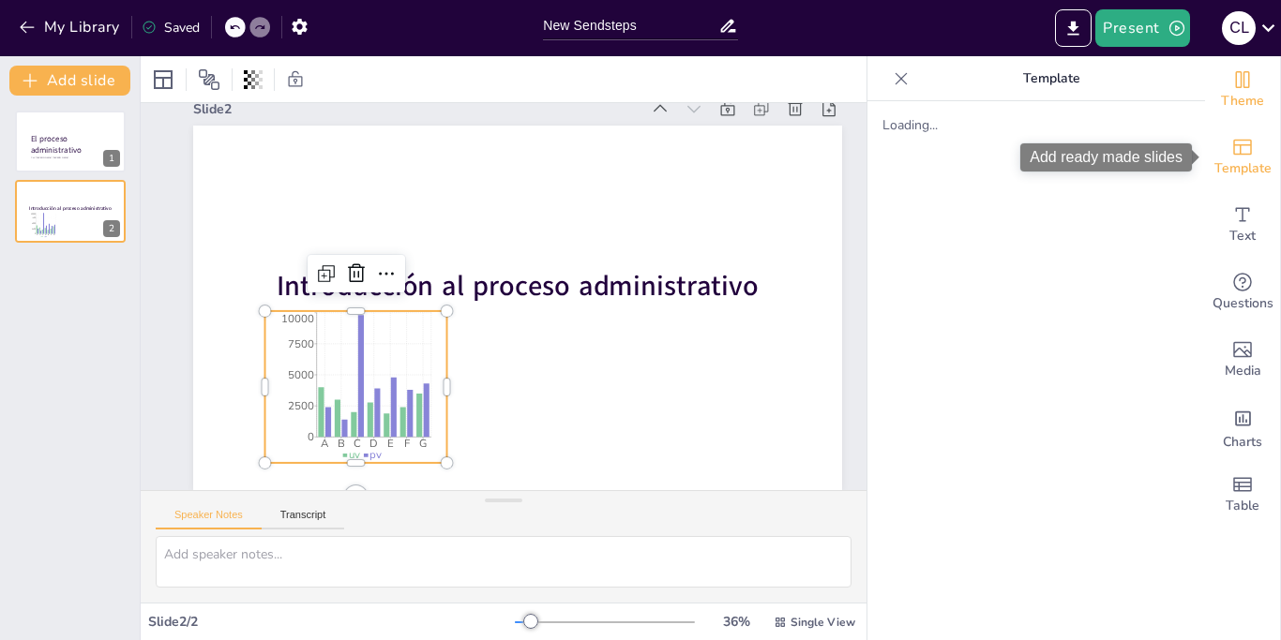
click at [1260, 101] on span "Theme" at bounding box center [1242, 101] width 43 height 21
